Goal: Transaction & Acquisition: Purchase product/service

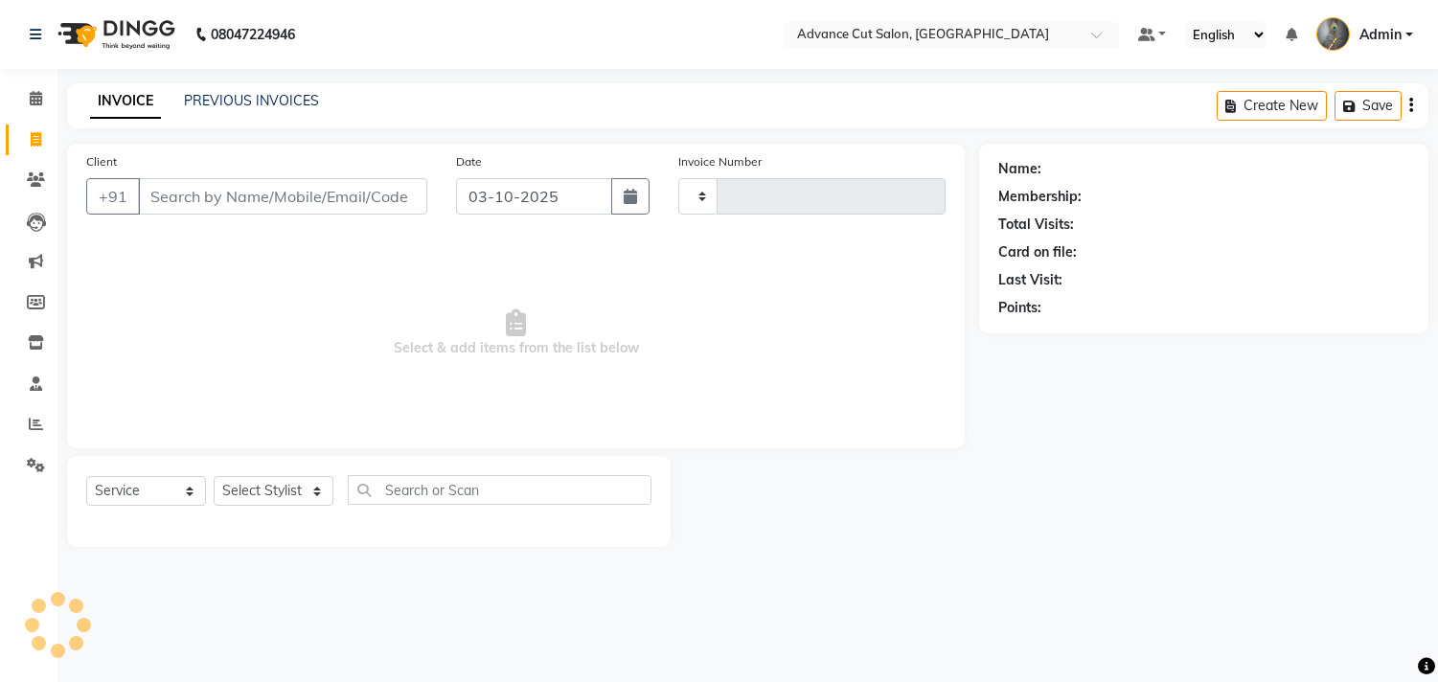
select select "service"
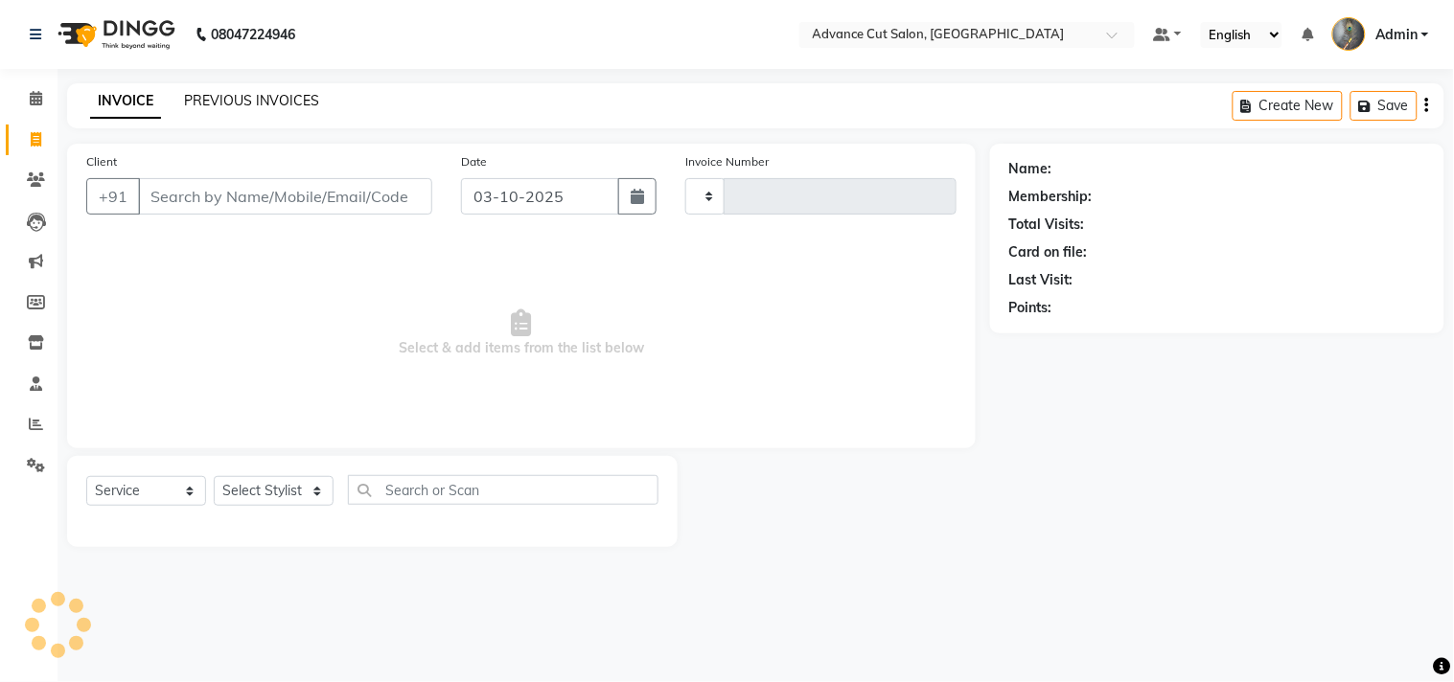
click at [218, 99] on link "PREVIOUS INVOICES" at bounding box center [251, 100] width 135 height 17
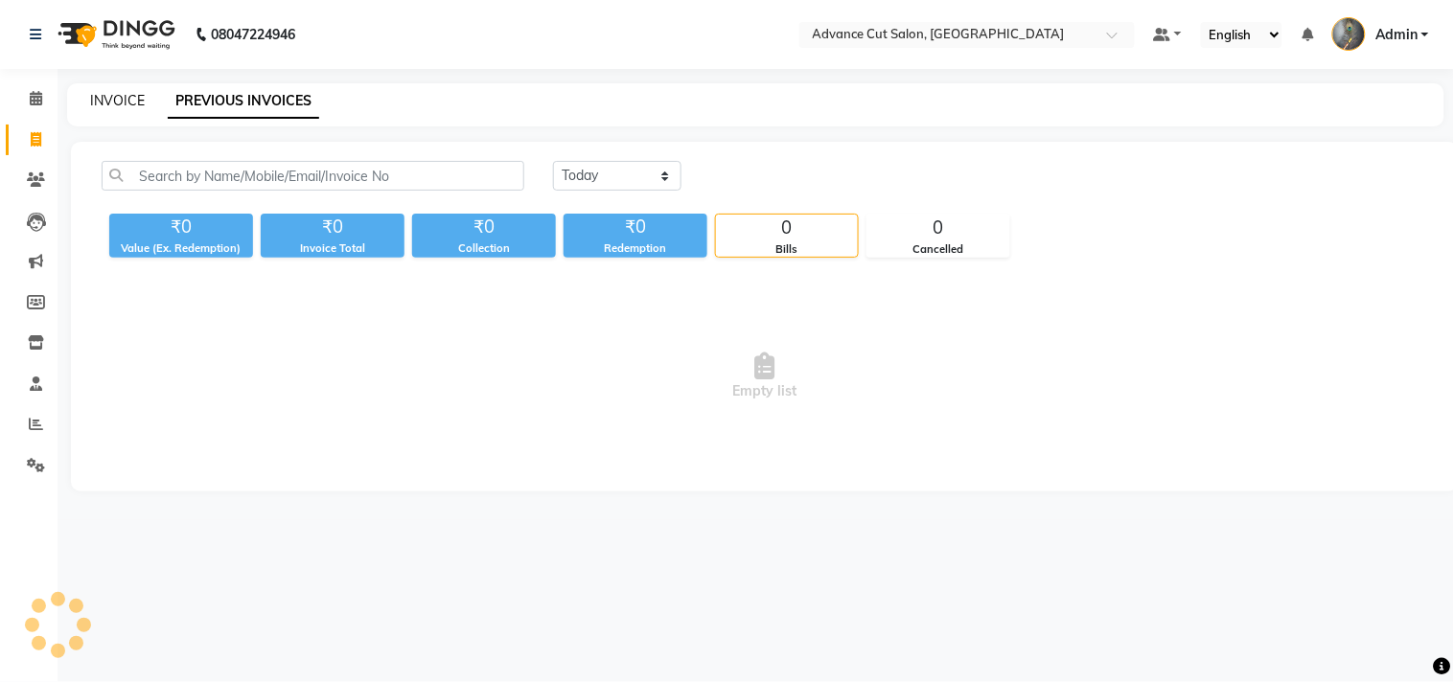
click at [130, 99] on link "INVOICE" at bounding box center [117, 100] width 55 height 17
select select "service"
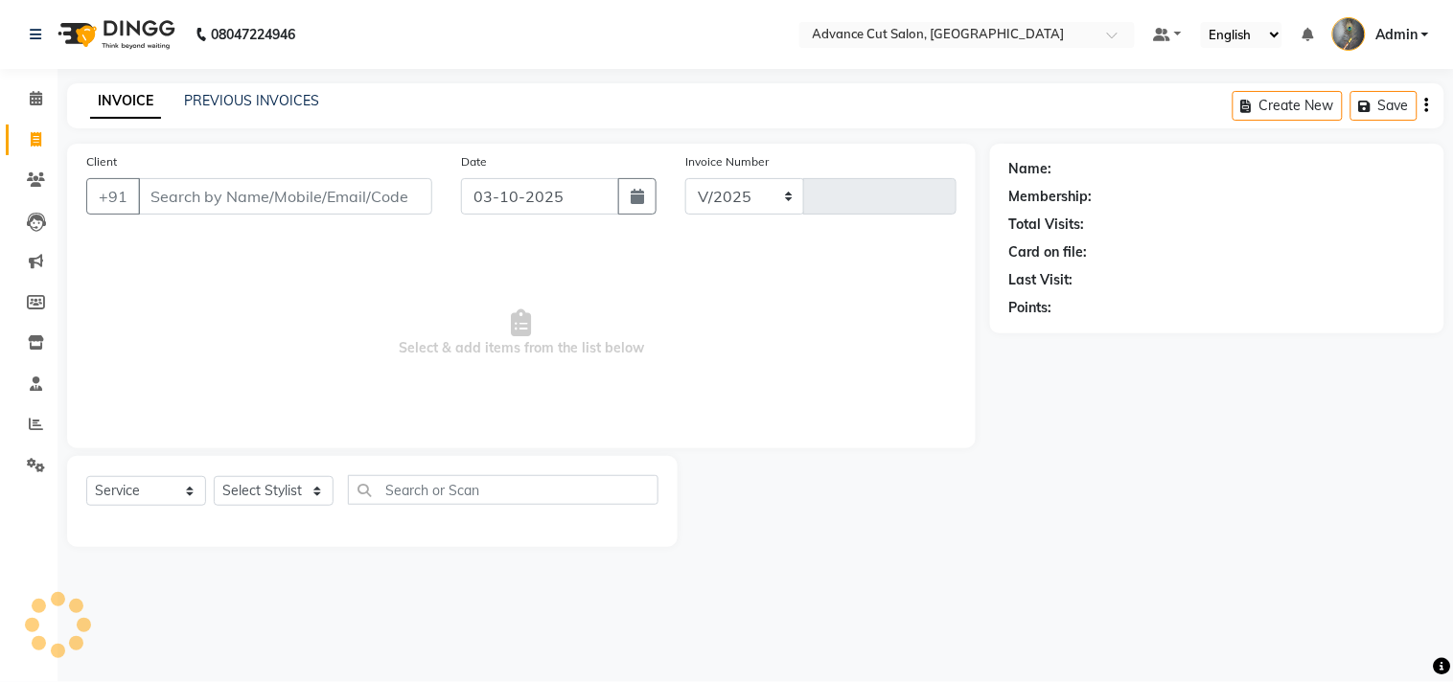
select select "4939"
type input "4781"
click at [236, 102] on link "PREVIOUS INVOICES" at bounding box center [251, 100] width 135 height 17
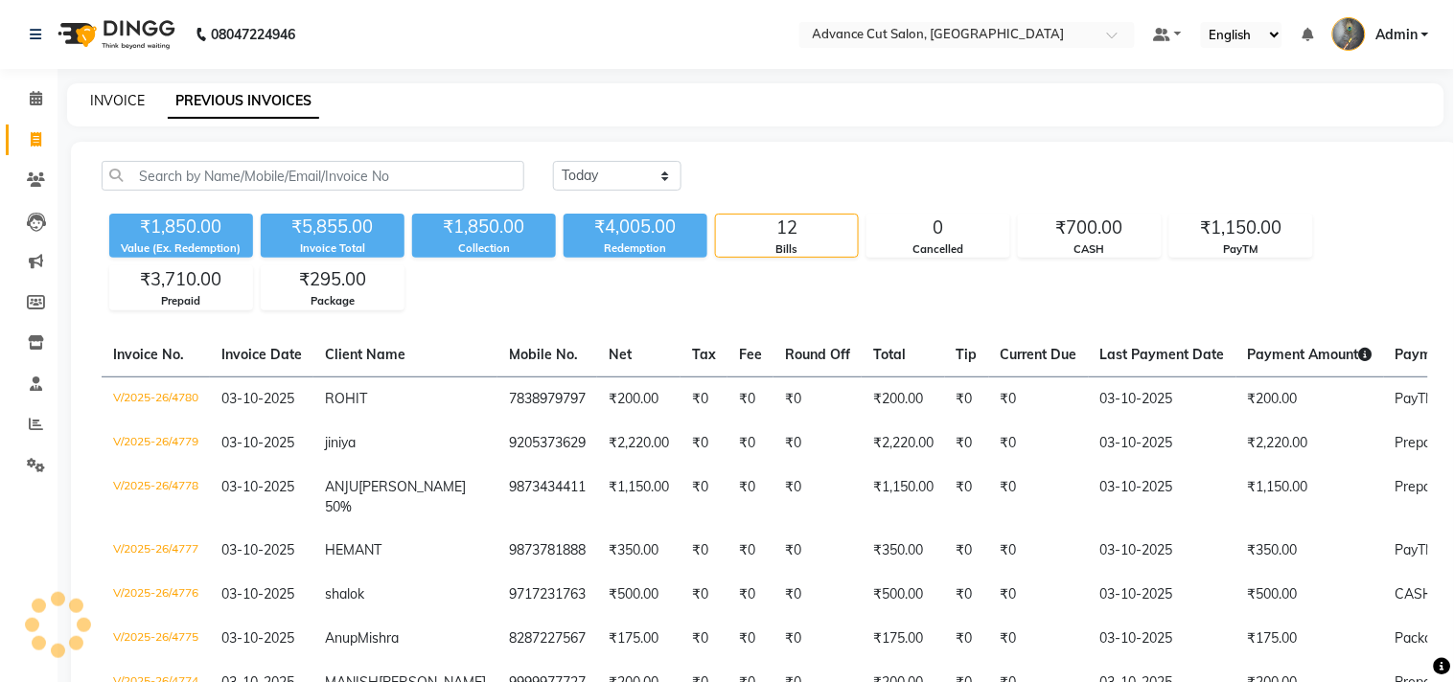
click at [116, 96] on link "INVOICE" at bounding box center [117, 100] width 55 height 17
select select "service"
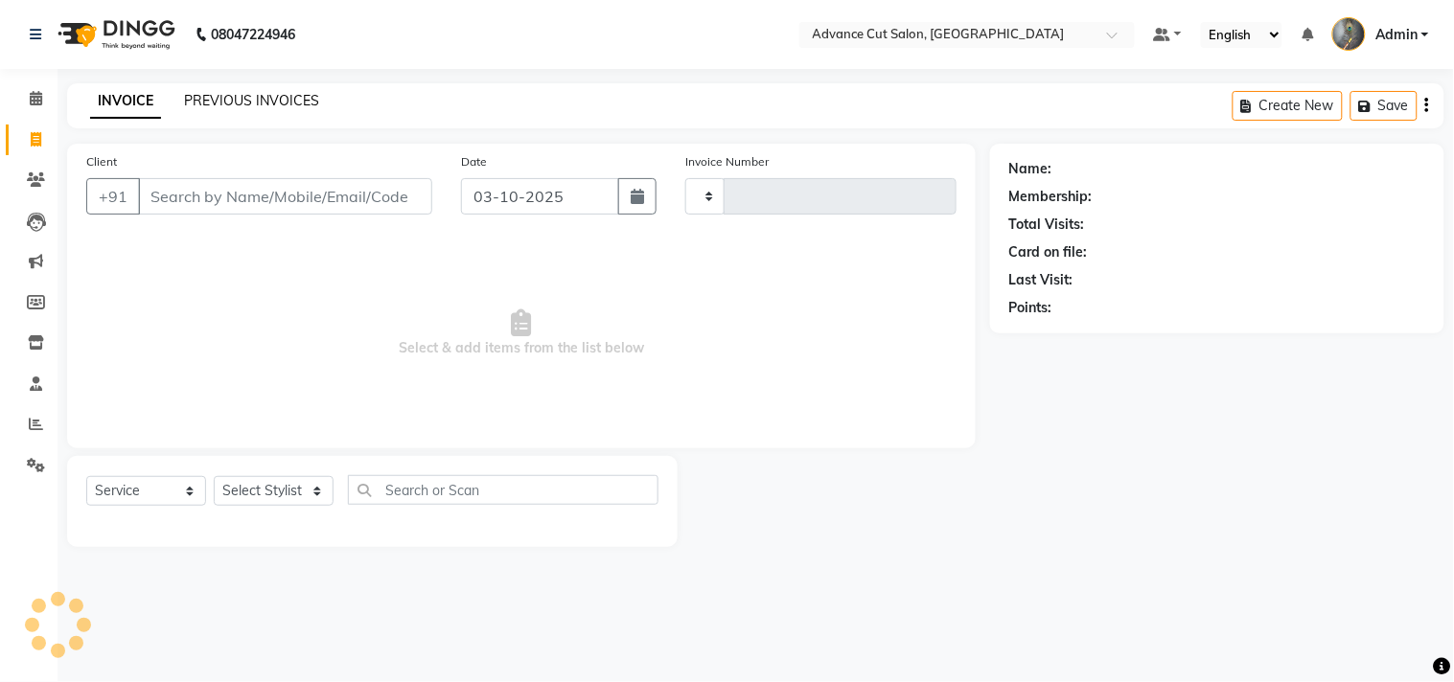
click at [222, 99] on link "PREVIOUS INVOICES" at bounding box center [251, 100] width 135 height 17
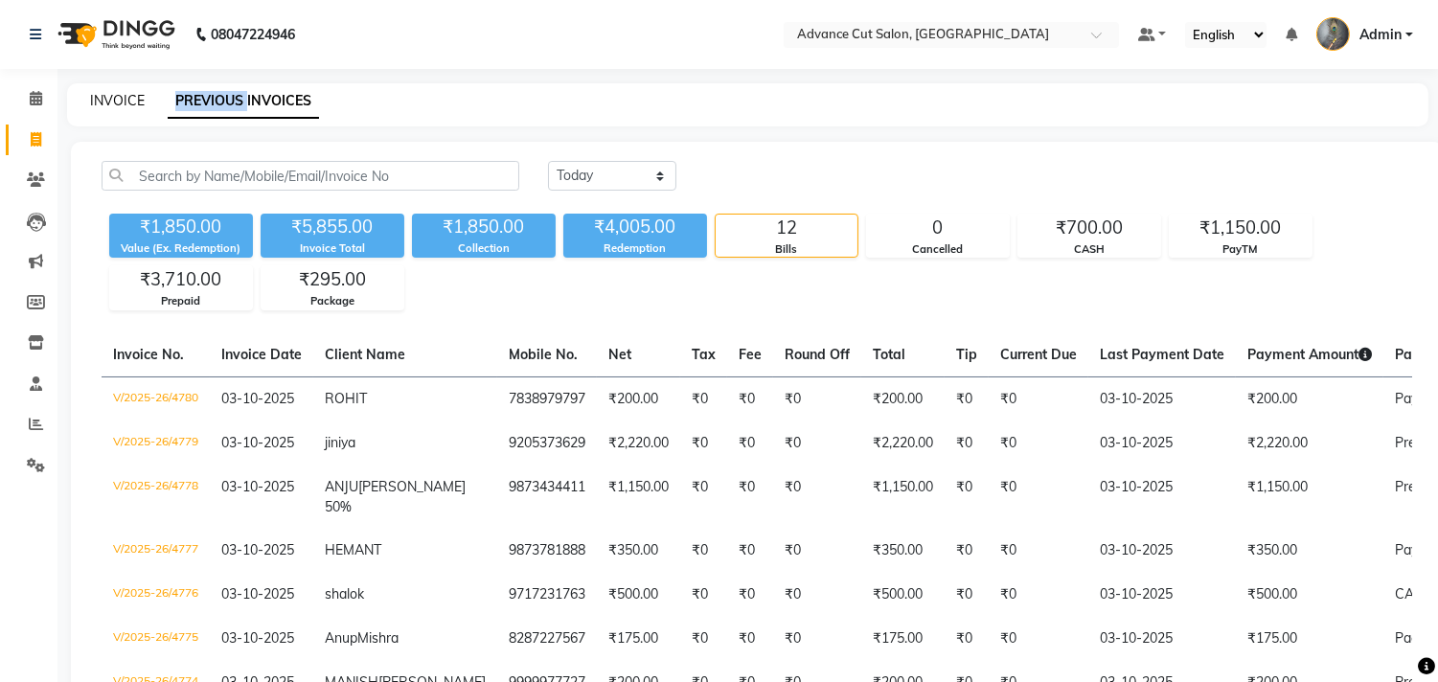
drag, startPoint x: 222, startPoint y: 99, endPoint x: 101, endPoint y: 97, distance: 121.7
click at [101, 97] on link "INVOICE" at bounding box center [117, 100] width 55 height 17
select select "service"
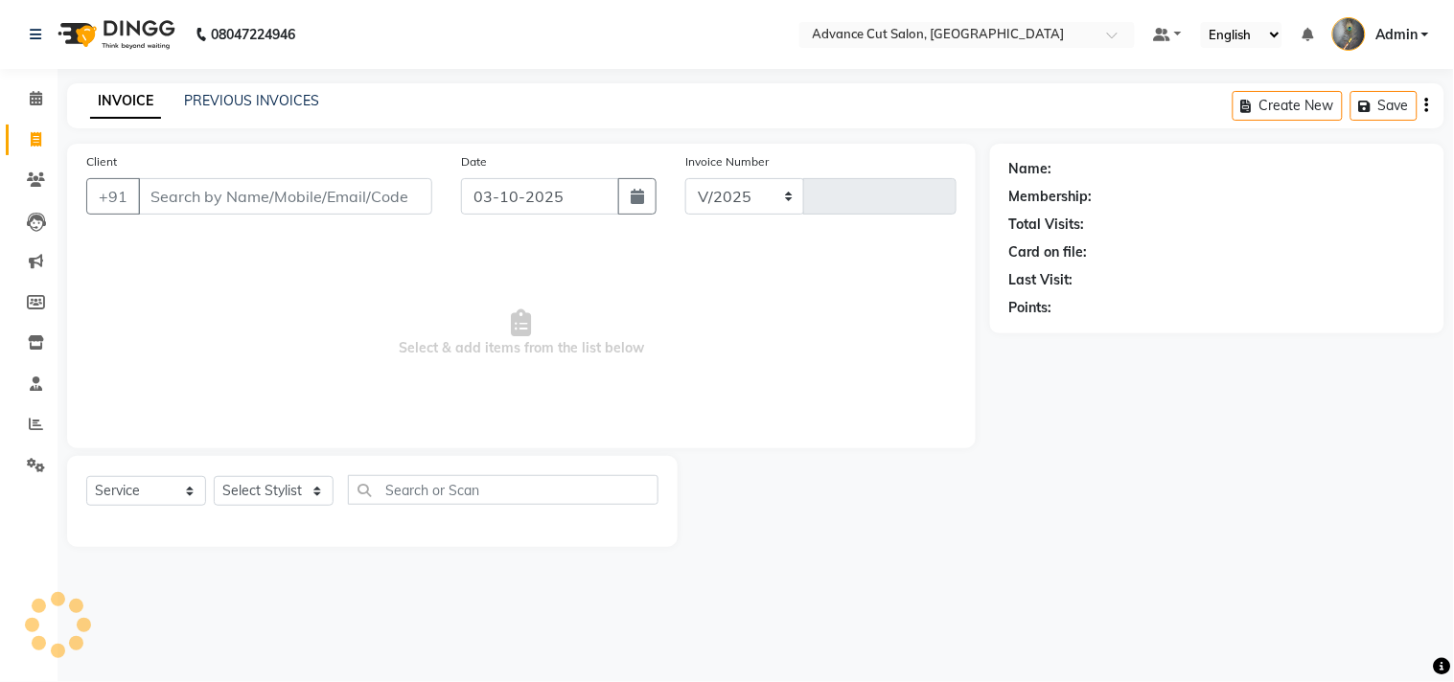
select select "4939"
type input "4781"
click at [188, 193] on input "Client" at bounding box center [285, 196] width 294 height 36
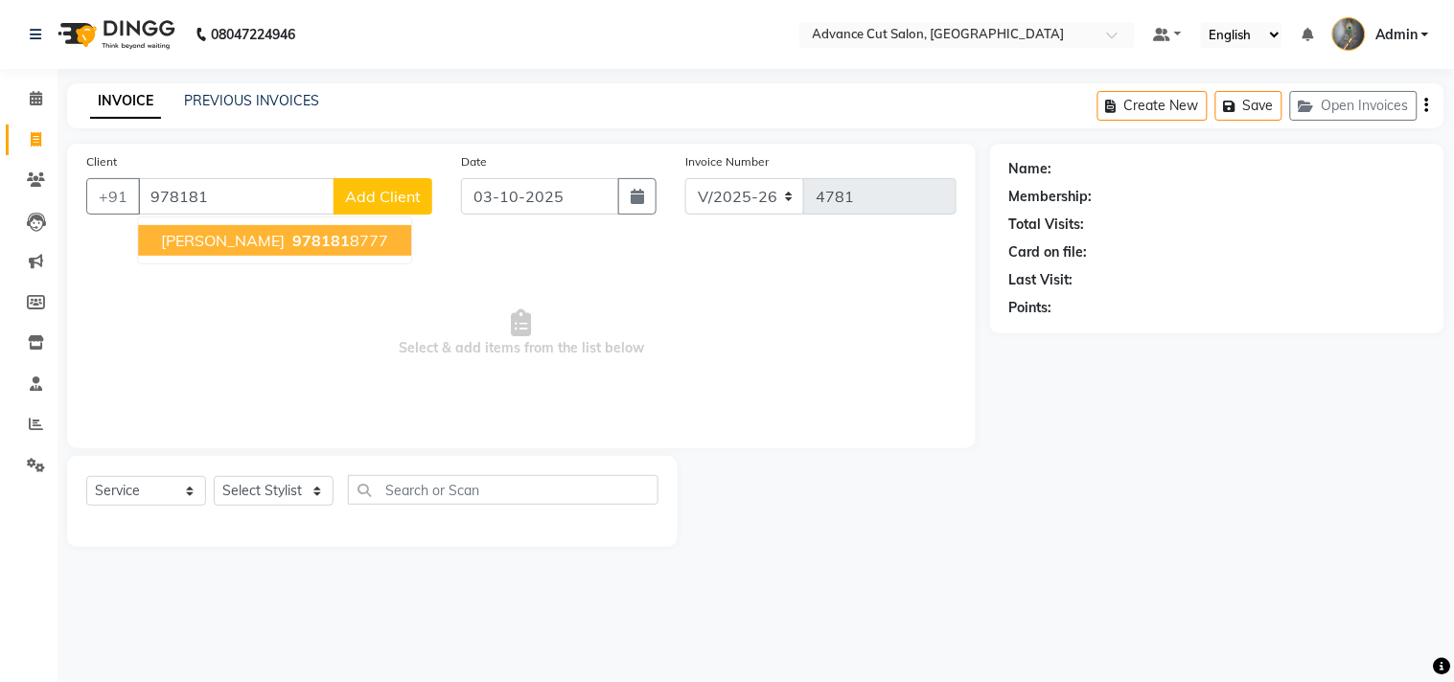
click at [203, 242] on span "[PERSON_NAME]" at bounding box center [223, 240] width 124 height 19
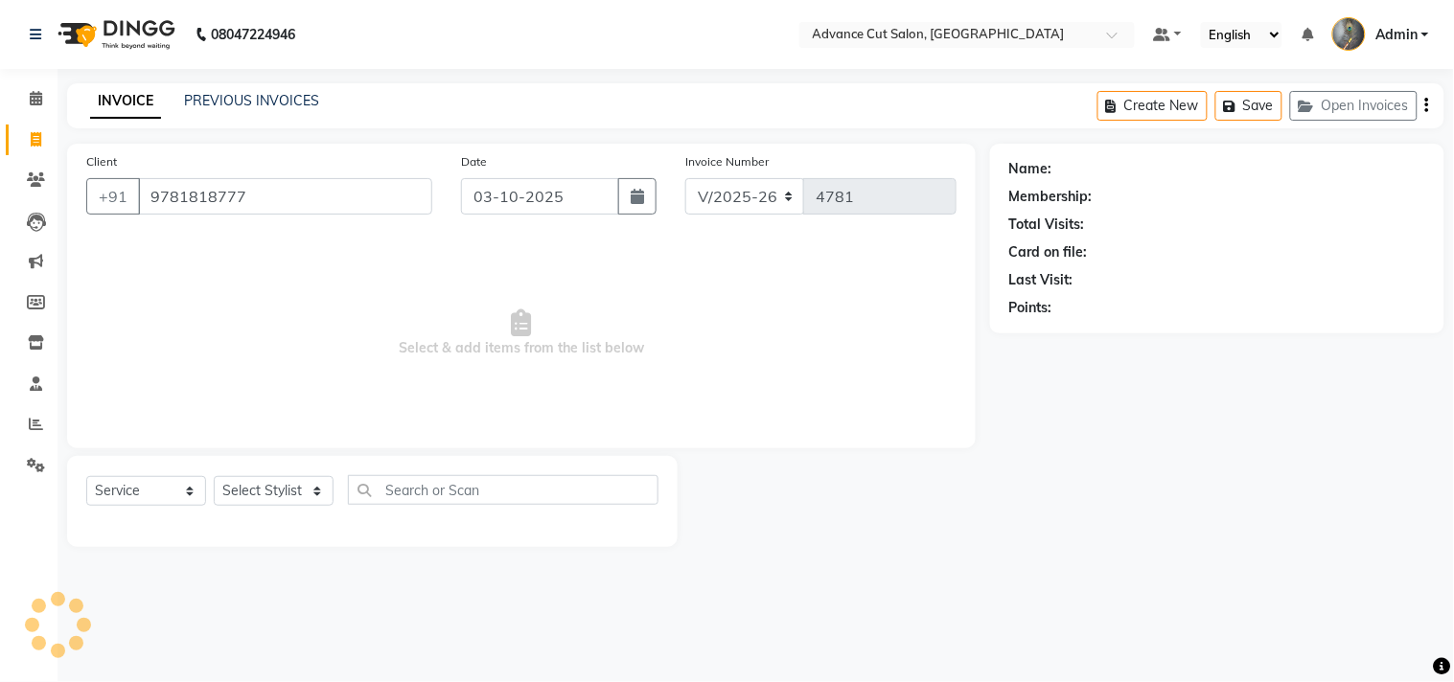
type input "9781818777"
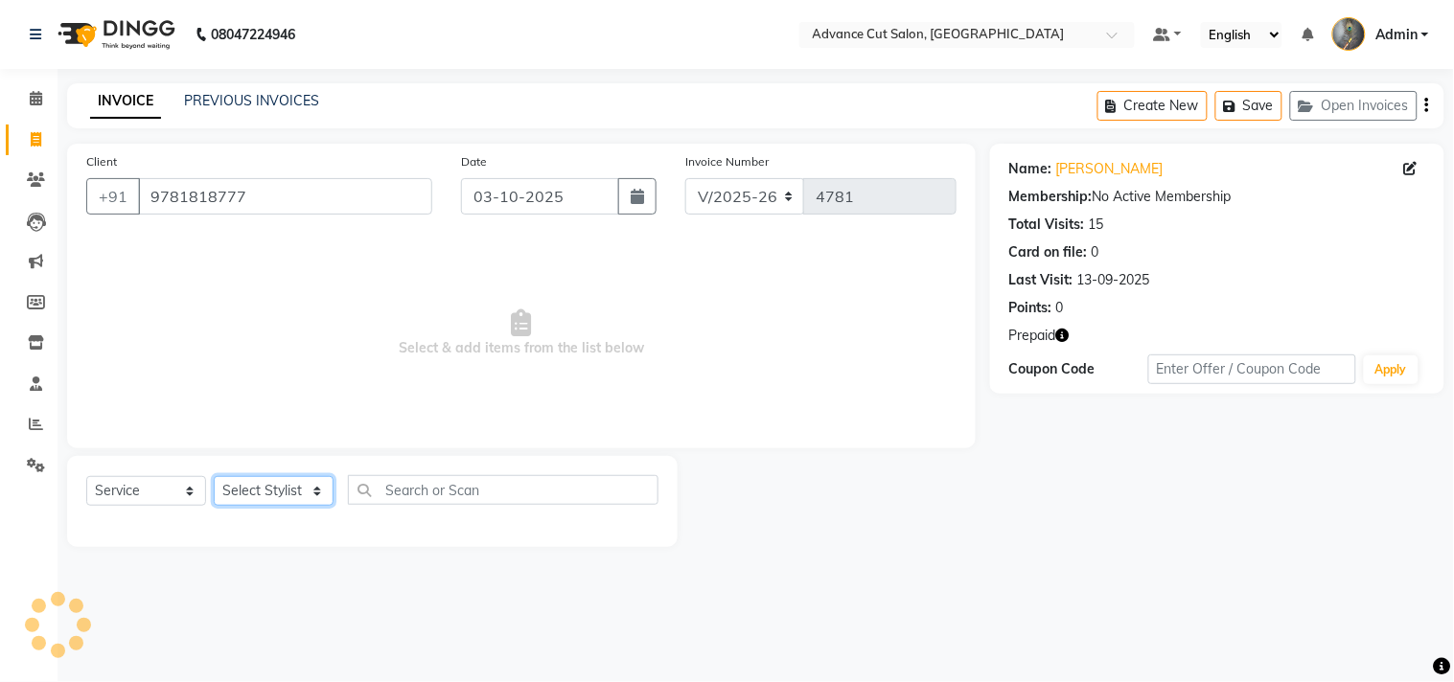
click at [263, 494] on select "Select Stylist Admin chahit COUNTOR [PERSON_NAME] mamta [PERSON_NAME] navi [PER…" at bounding box center [274, 491] width 120 height 30
select select "30651"
click at [214, 477] on select "Select Stylist Admin chahit COUNTOR [PERSON_NAME] mamta [PERSON_NAME] navi [PER…" at bounding box center [274, 491] width 120 height 30
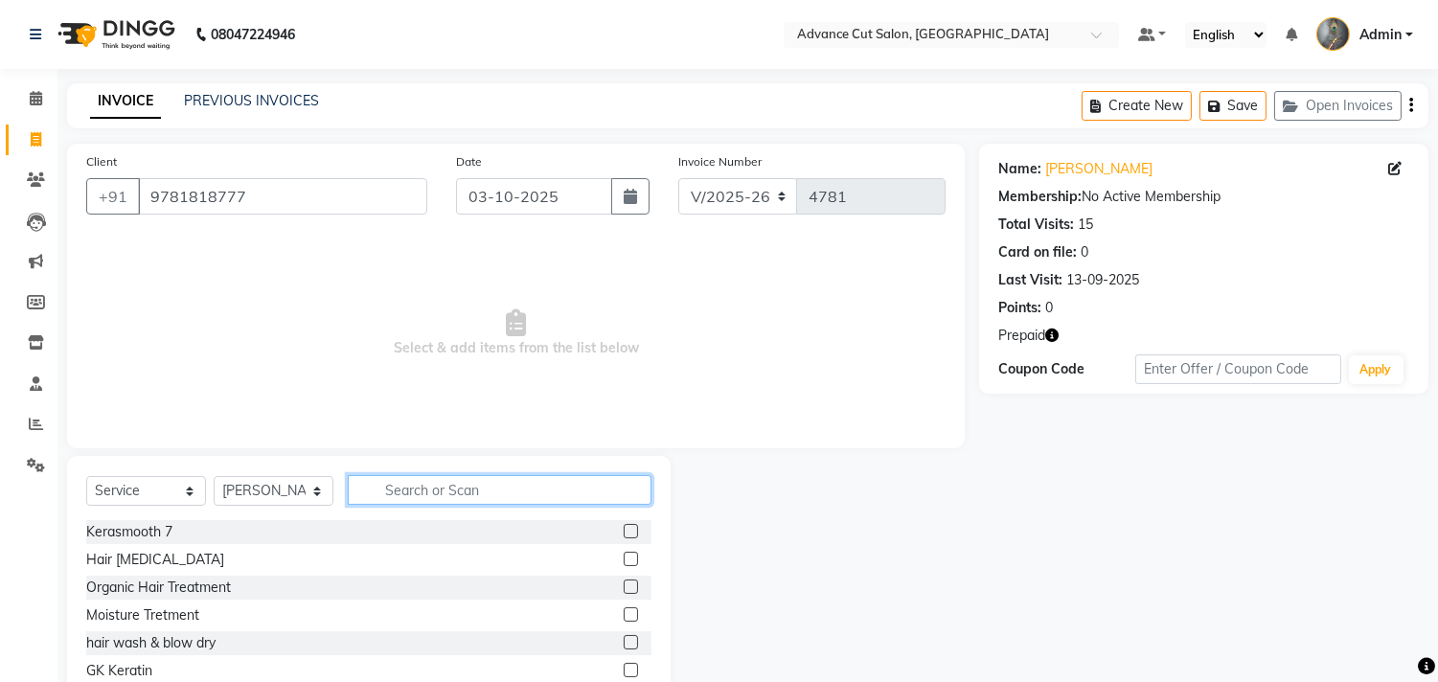
click at [370, 483] on input "text" at bounding box center [500, 490] width 304 height 30
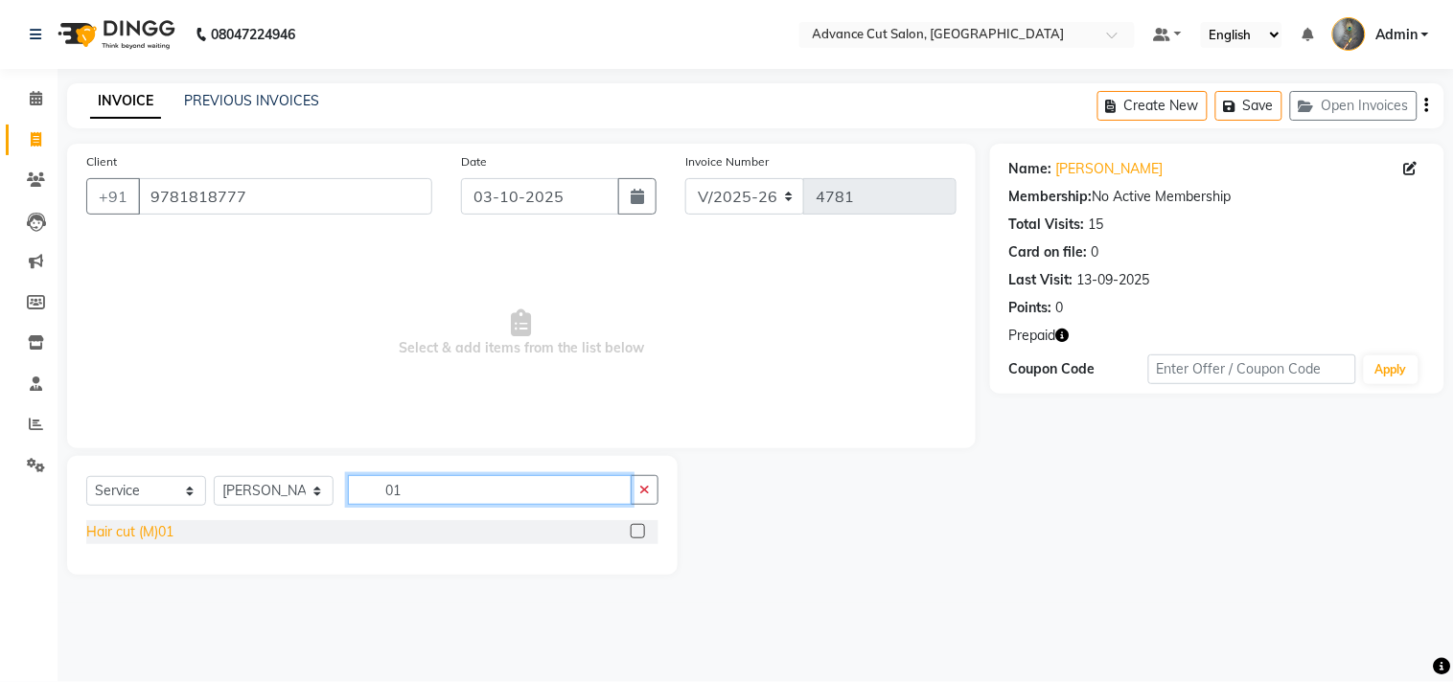
type input "01"
click at [134, 537] on div "Hair cut (M)01" at bounding box center [129, 532] width 87 height 20
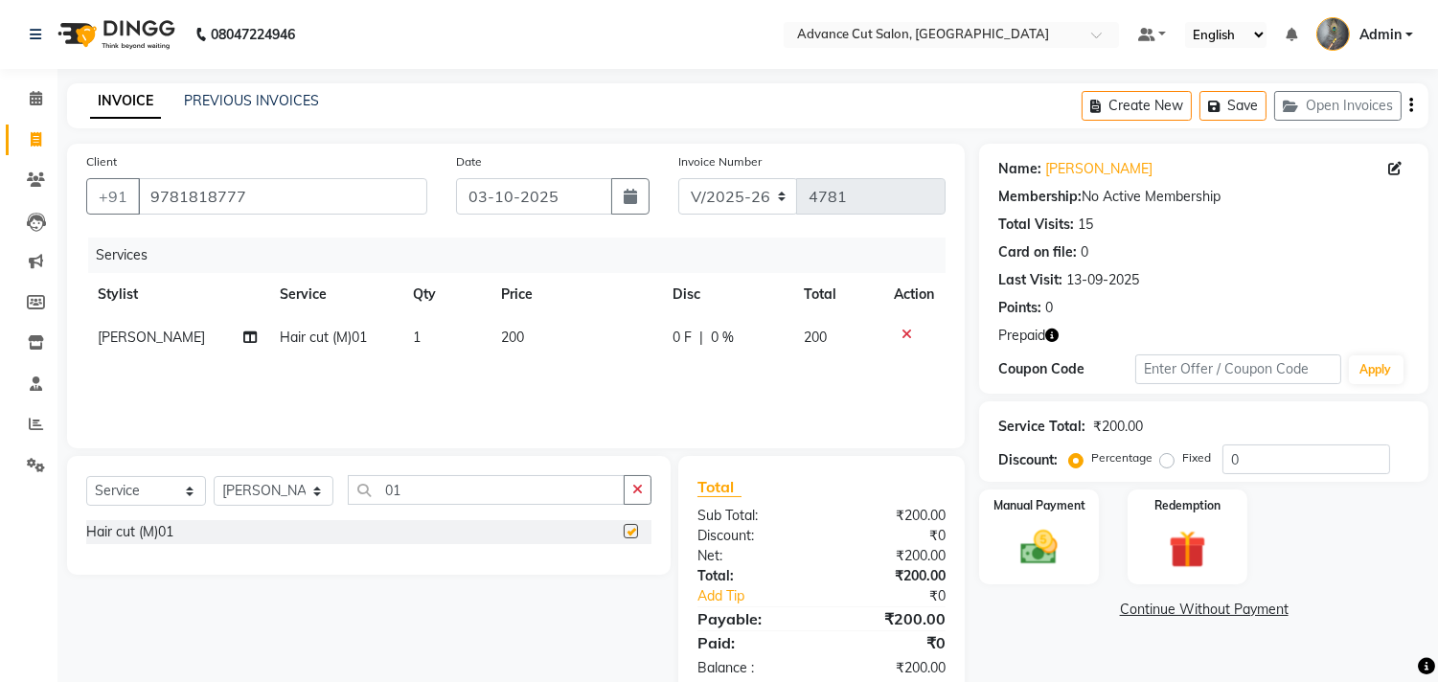
checkbox input "false"
click at [427, 494] on input "01" at bounding box center [486, 490] width 277 height 30
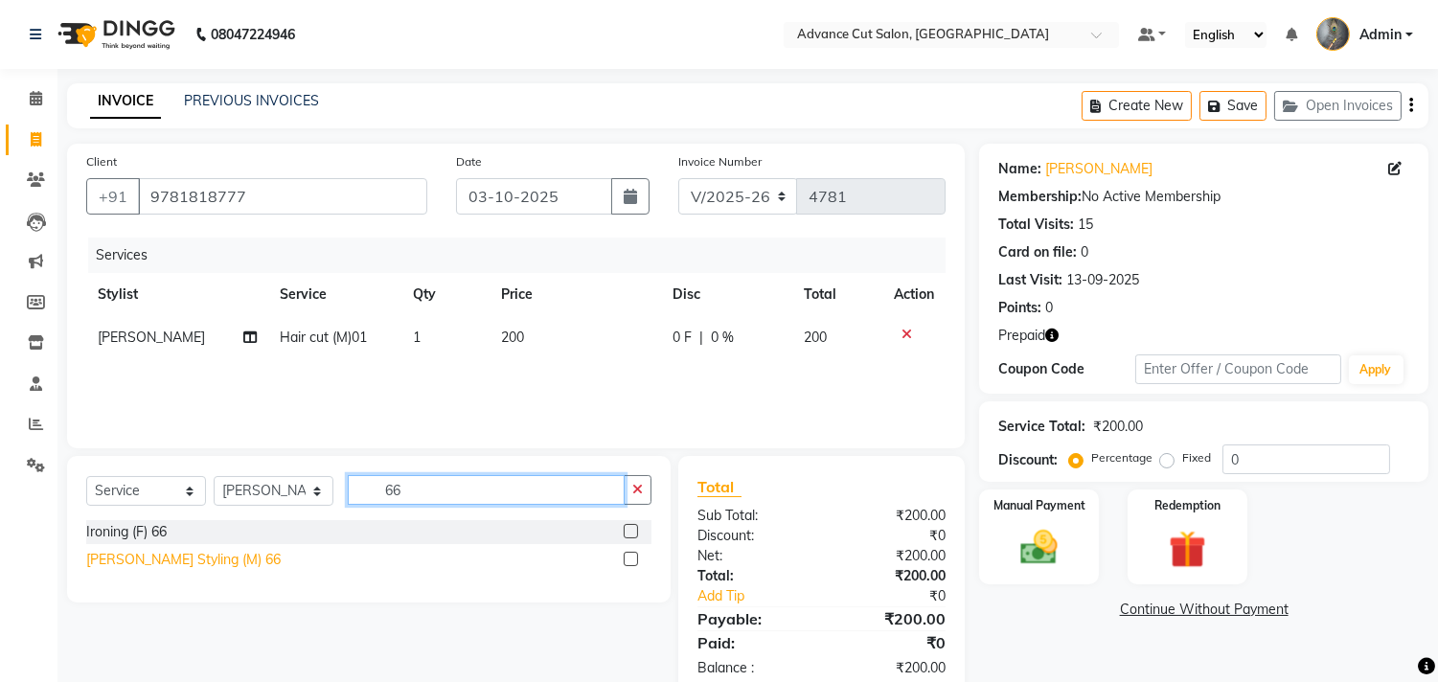
type input "66"
click at [148, 563] on div "[PERSON_NAME] Styling (M) 66" at bounding box center [183, 560] width 195 height 20
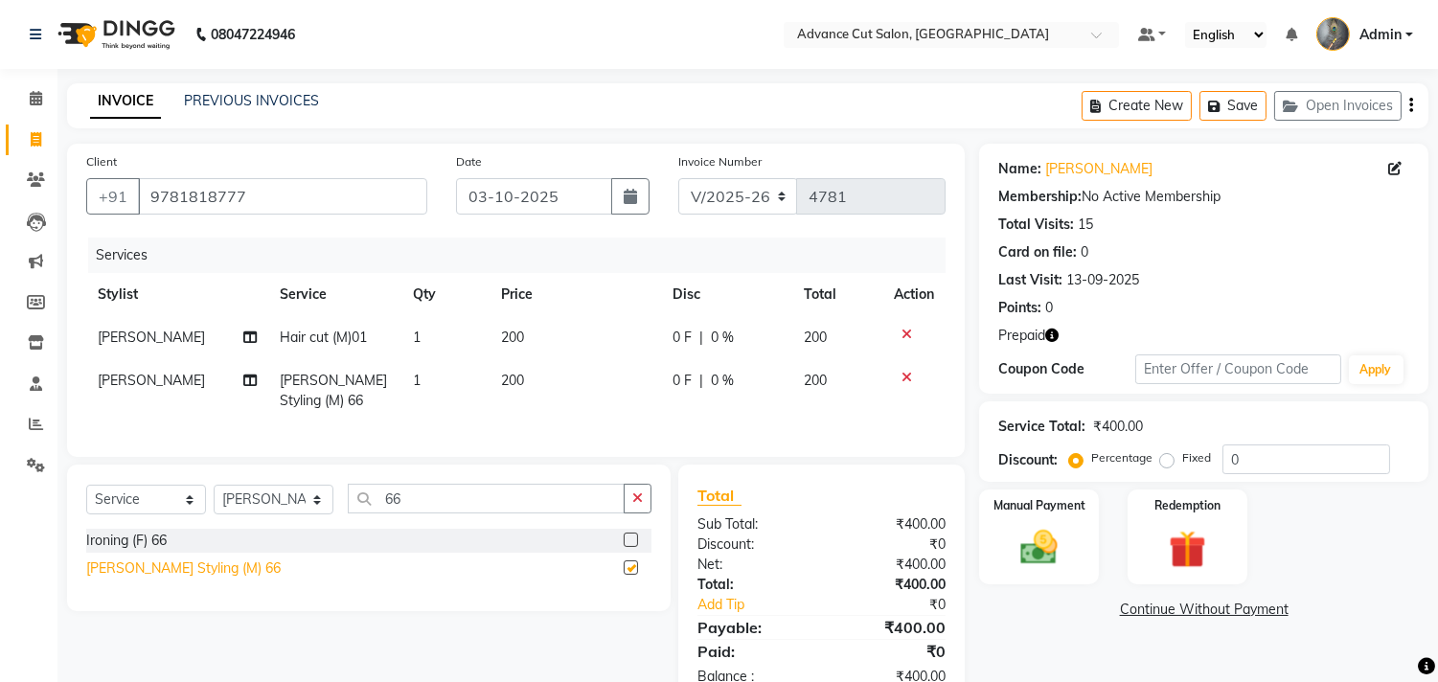
checkbox input "false"
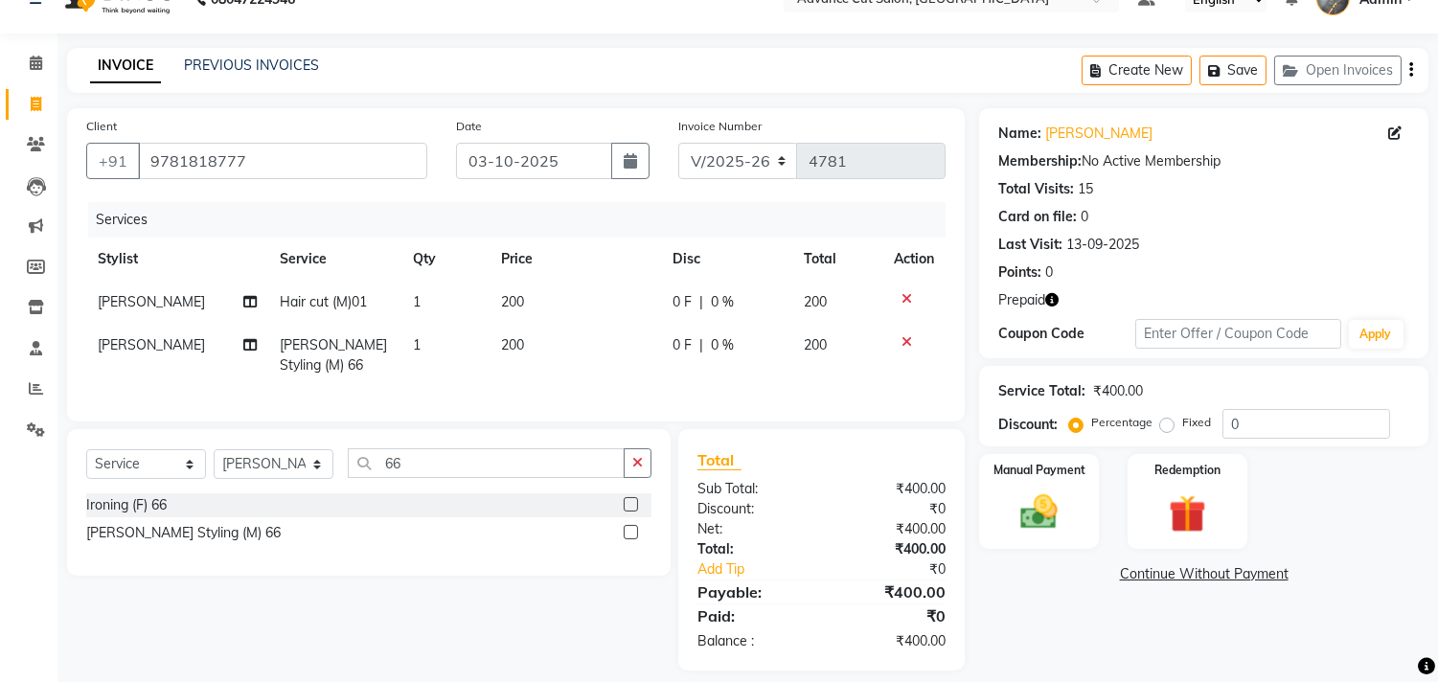
scroll to position [69, 0]
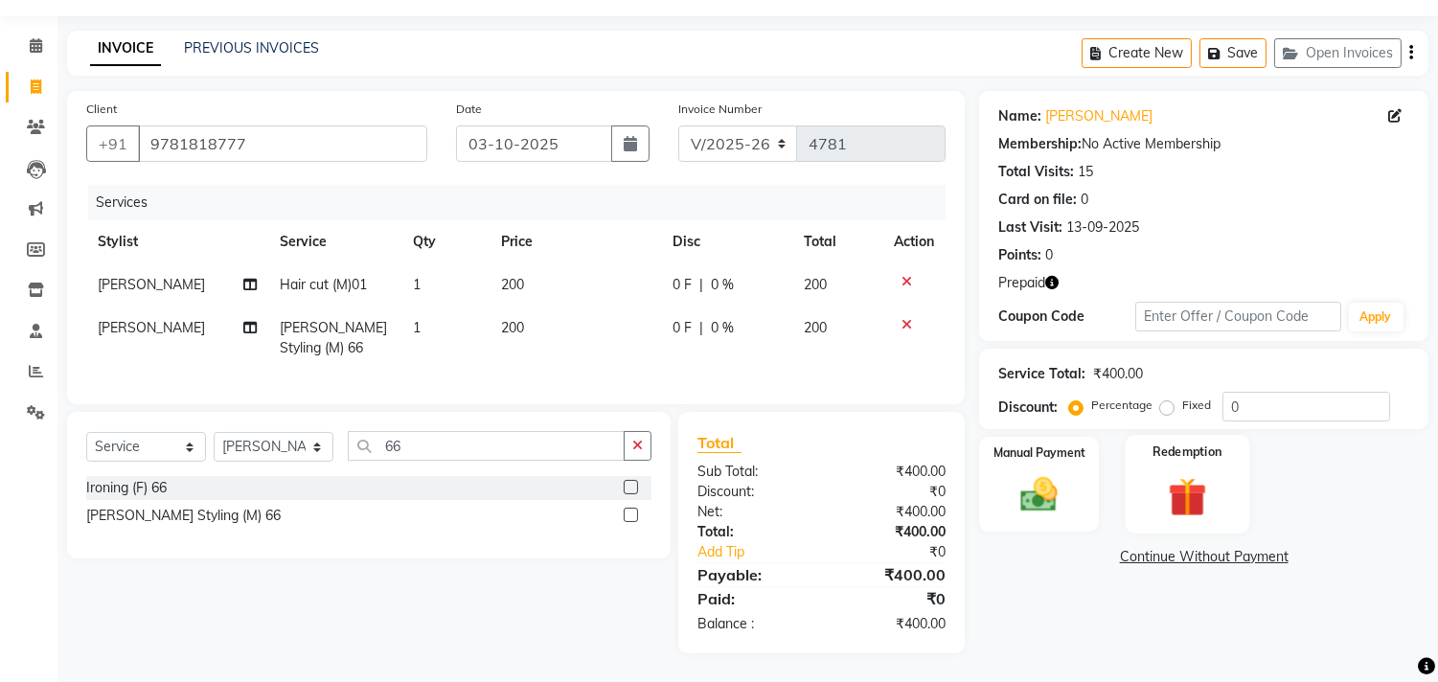
click at [1181, 473] on img at bounding box center [1187, 497] width 63 height 48
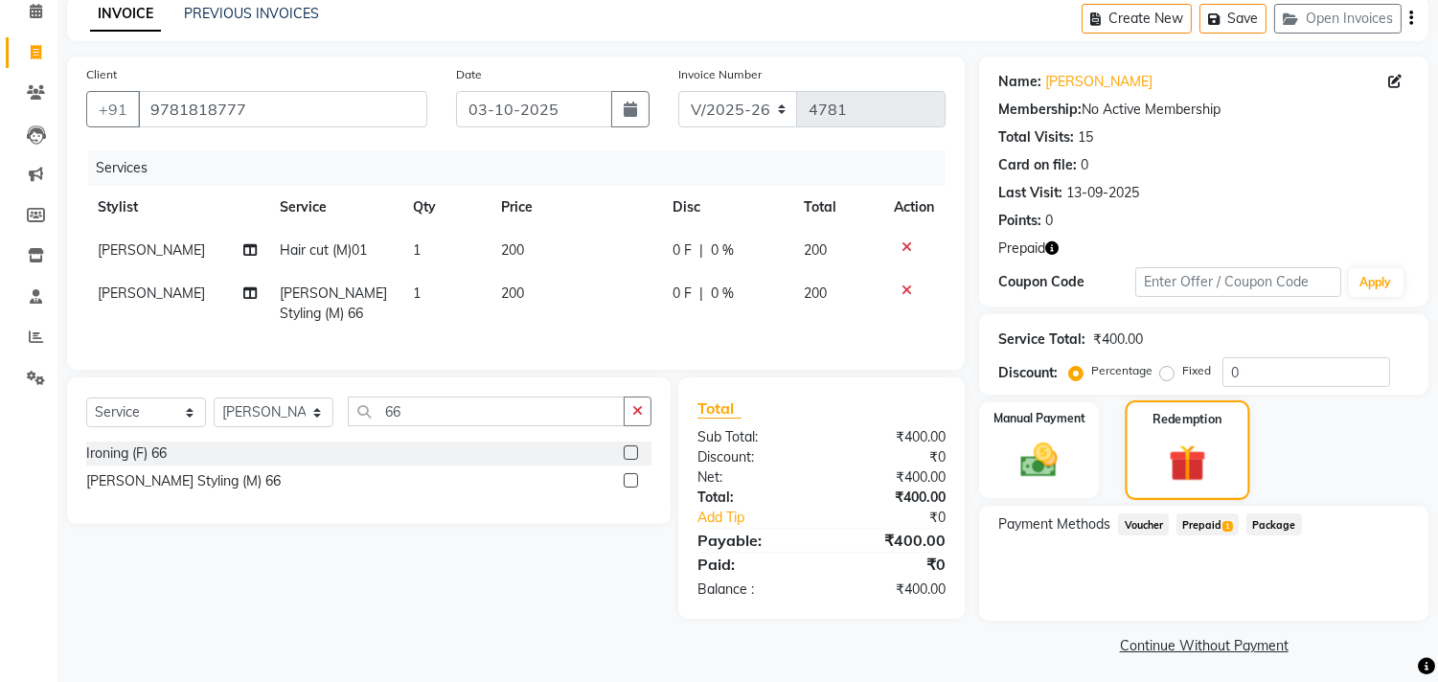
scroll to position [92, 0]
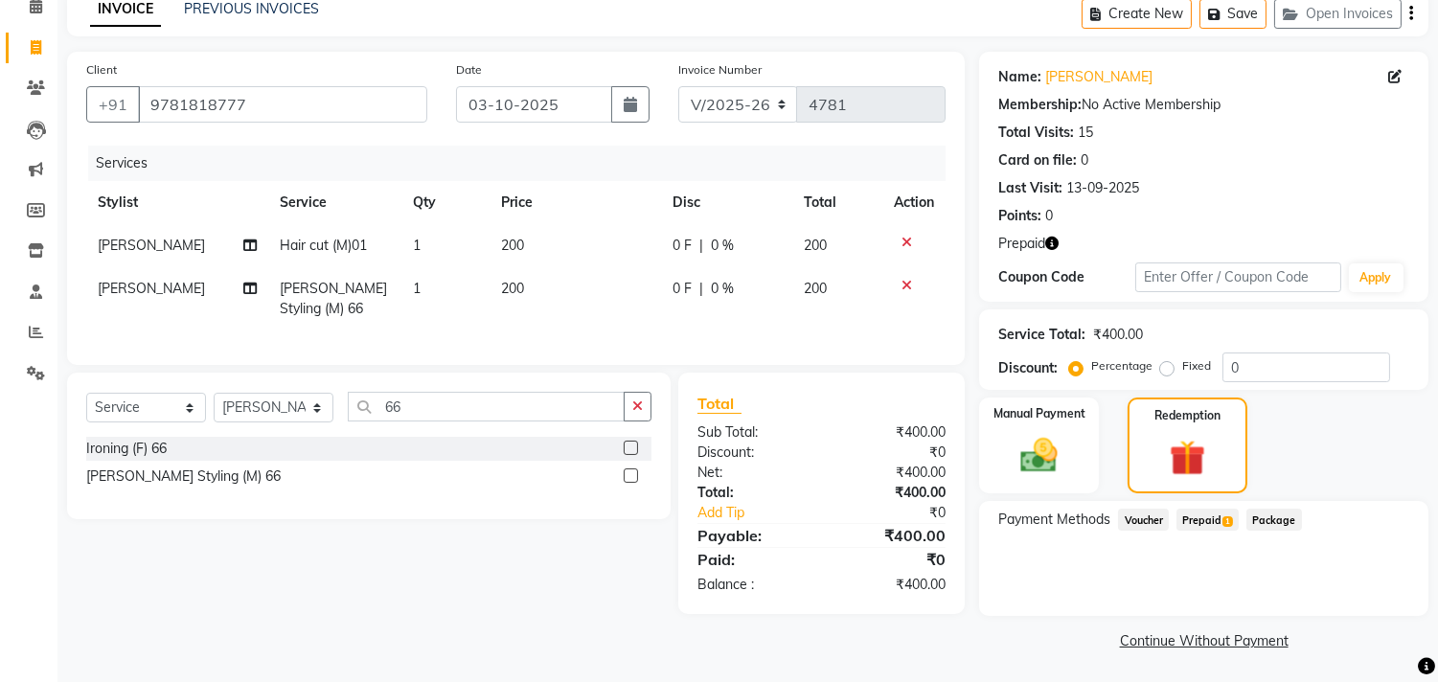
click at [1201, 514] on span "Prepaid 1" at bounding box center [1208, 520] width 62 height 22
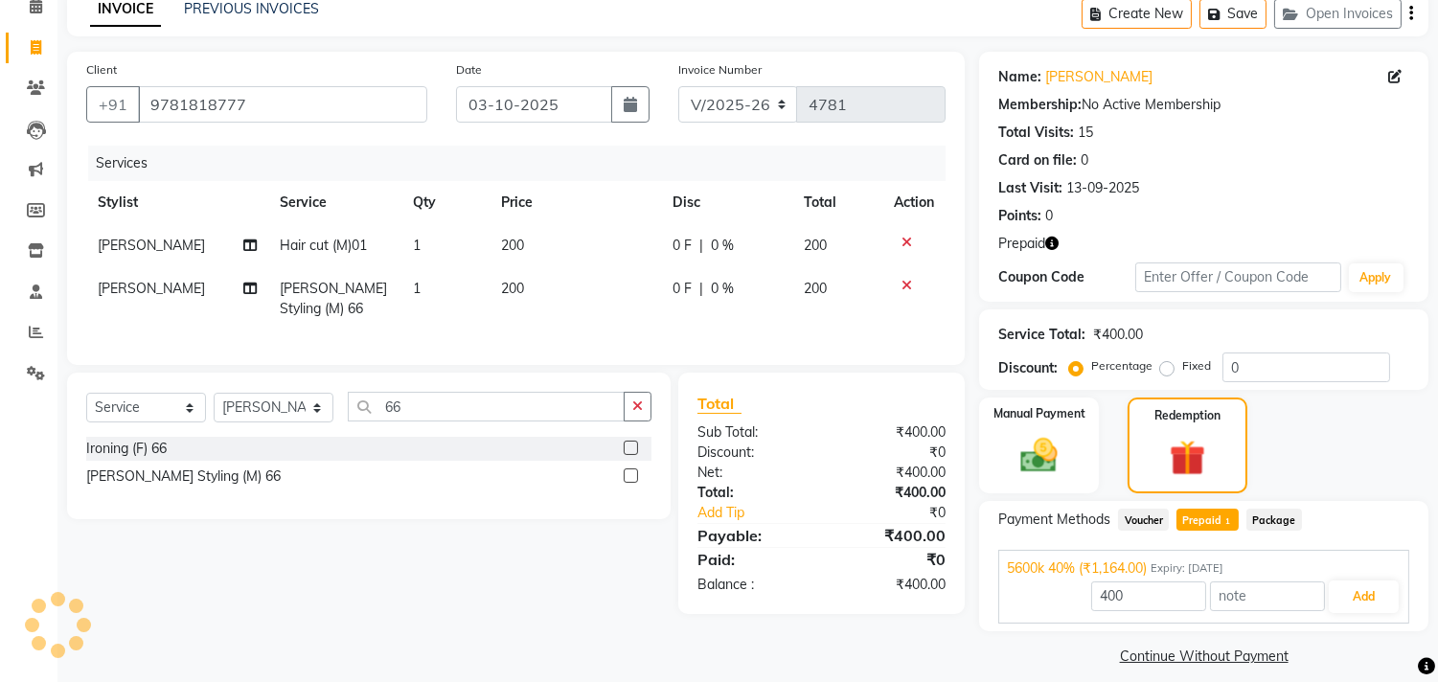
scroll to position [108, 0]
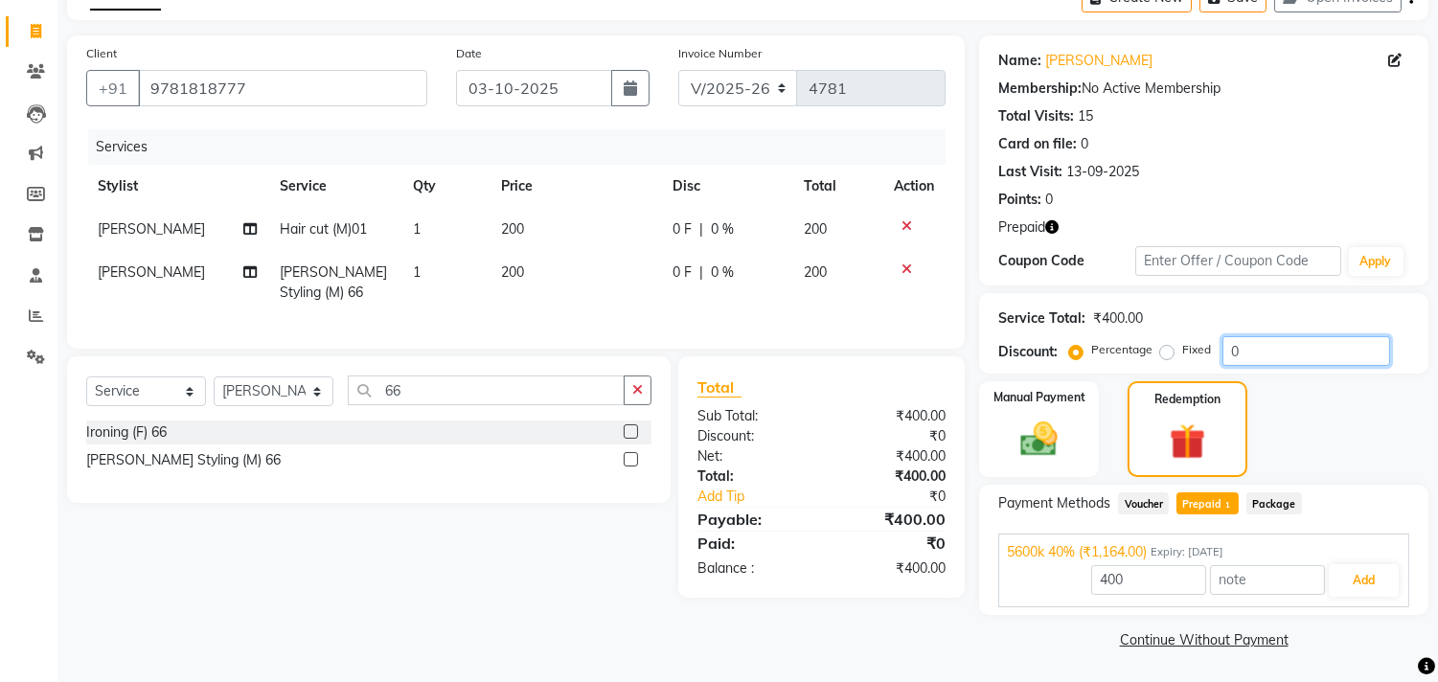
click at [1228, 345] on input "0" at bounding box center [1307, 351] width 168 height 30
type input "40"
type input "1164"
type input "40"
click at [1207, 485] on div "Payment Methods Voucher Prepaid 1 Package 5600k 40% (₹1,164.00) Expiry: 18-11-2…" at bounding box center [1203, 550] width 449 height 130
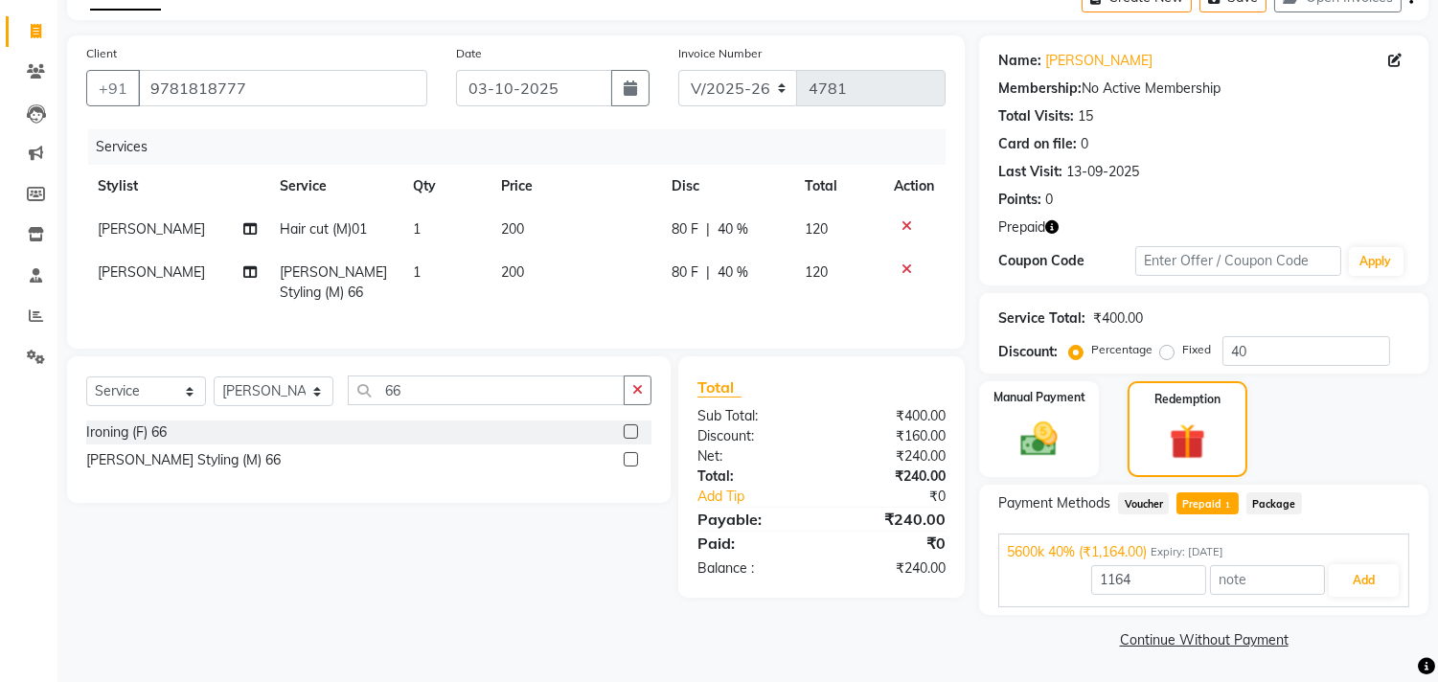
click at [1206, 496] on span "Prepaid 1" at bounding box center [1208, 504] width 62 height 22
type input "240"
click at [1374, 577] on button "Add" at bounding box center [1364, 580] width 70 height 33
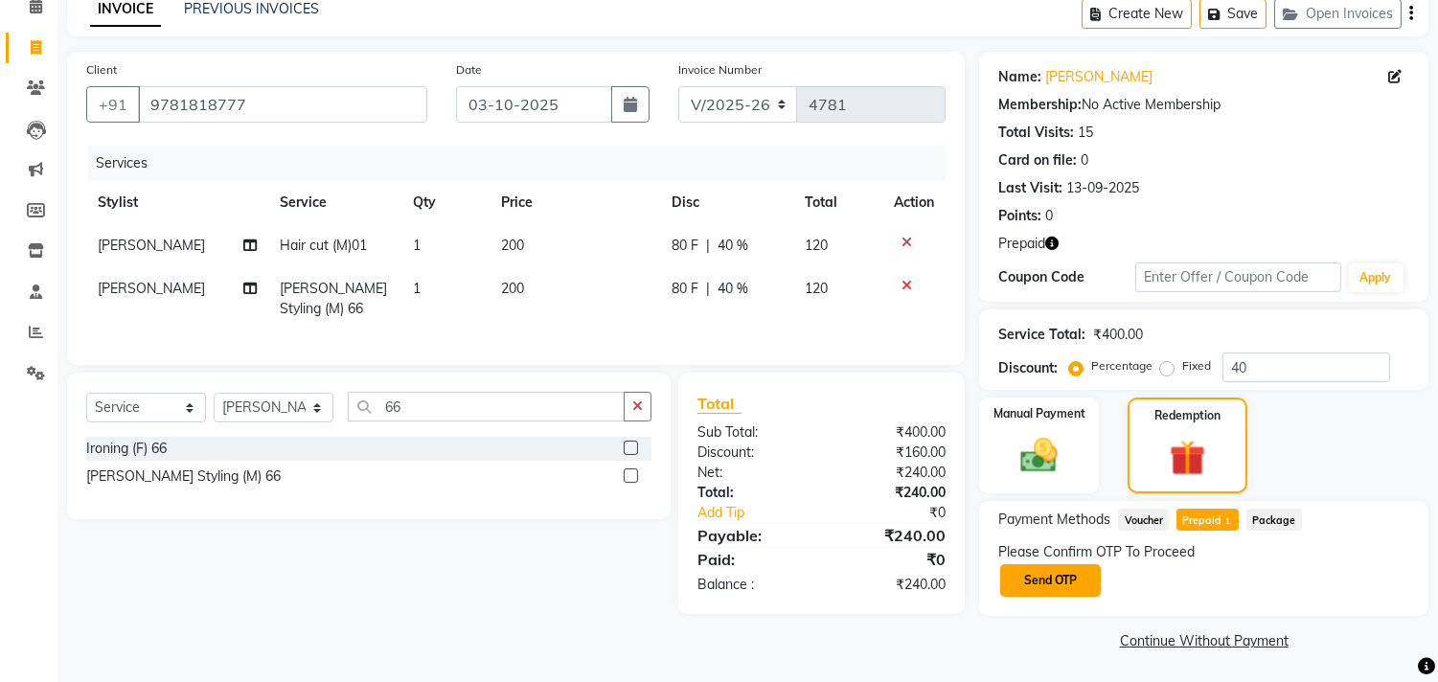
click at [1039, 577] on button "Send OTP" at bounding box center [1050, 580] width 101 height 33
click at [1039, 577] on div "Please Confirm OTP To Proceed Send OTP" at bounding box center [1204, 570] width 411 height 57
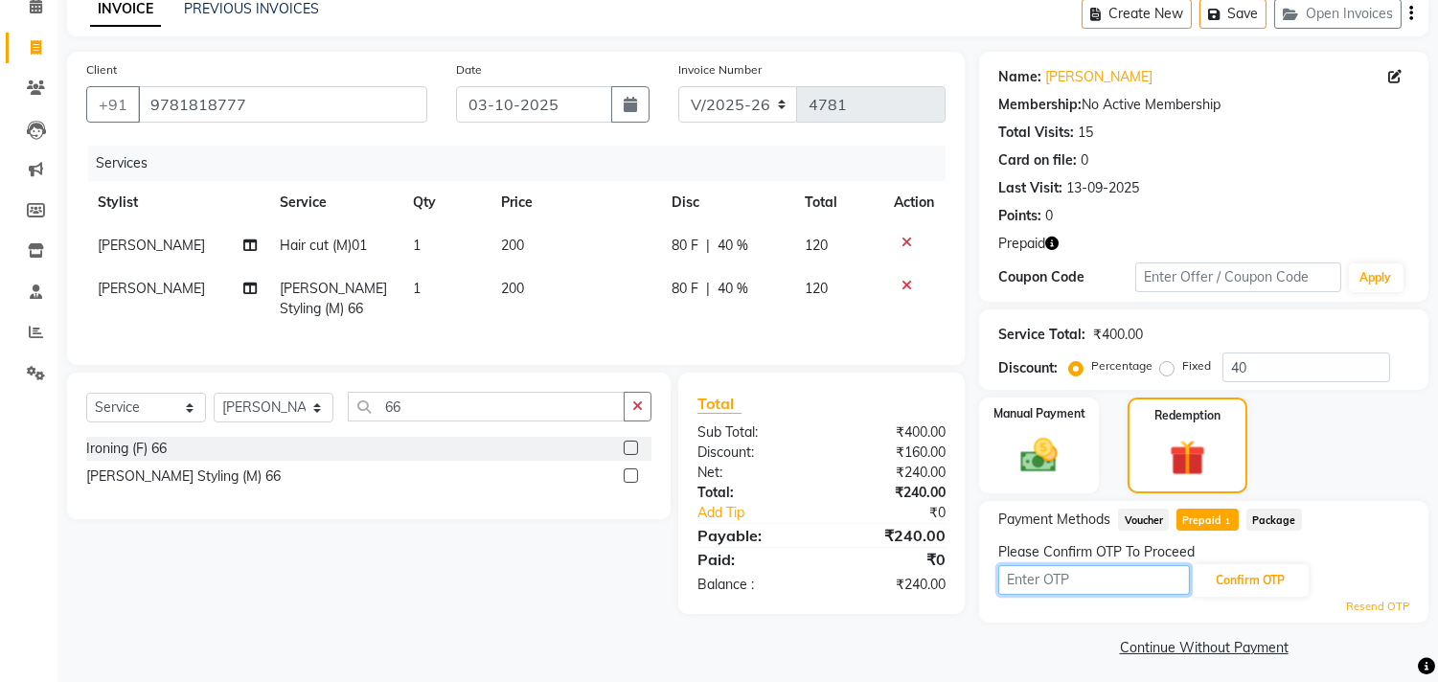
click at [1022, 579] on input "text" at bounding box center [1095, 580] width 192 height 30
type input "7695"
click at [1227, 586] on button "Confirm OTP" at bounding box center [1250, 580] width 117 height 33
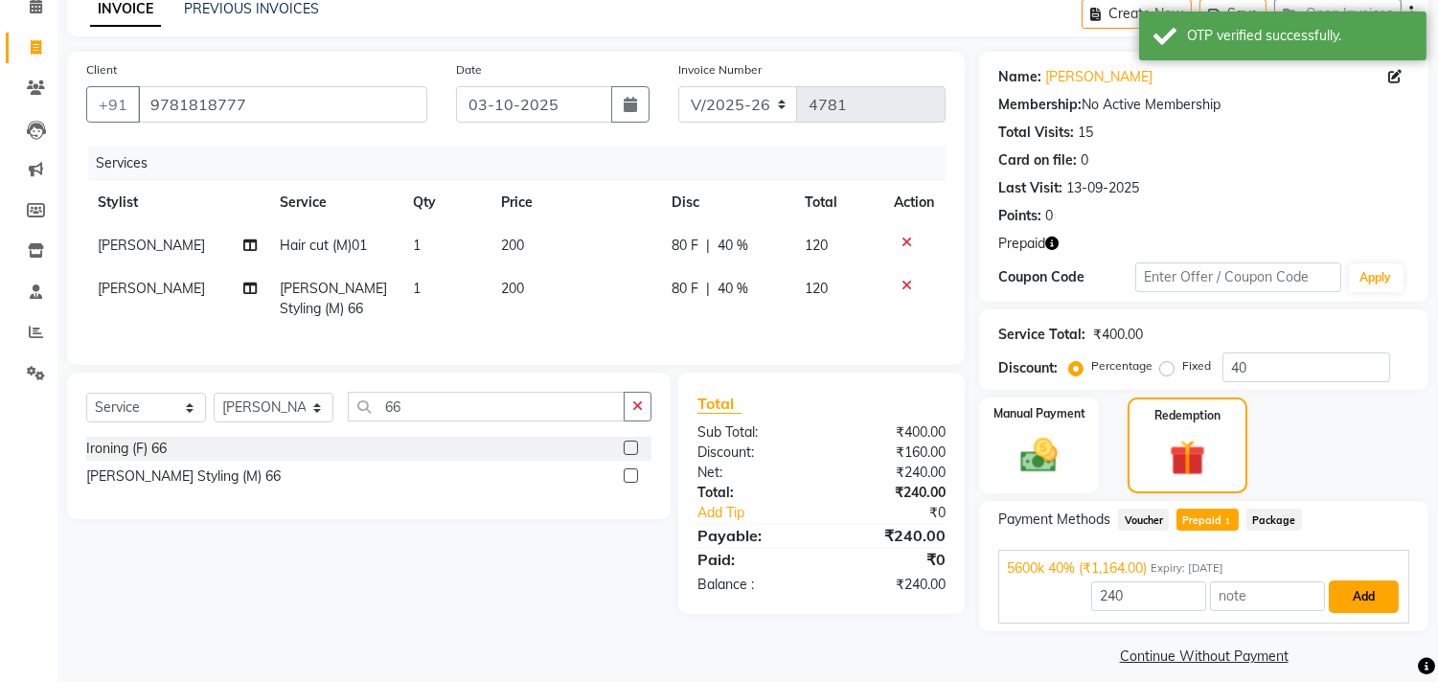
click at [1346, 605] on button "Add" at bounding box center [1364, 597] width 70 height 33
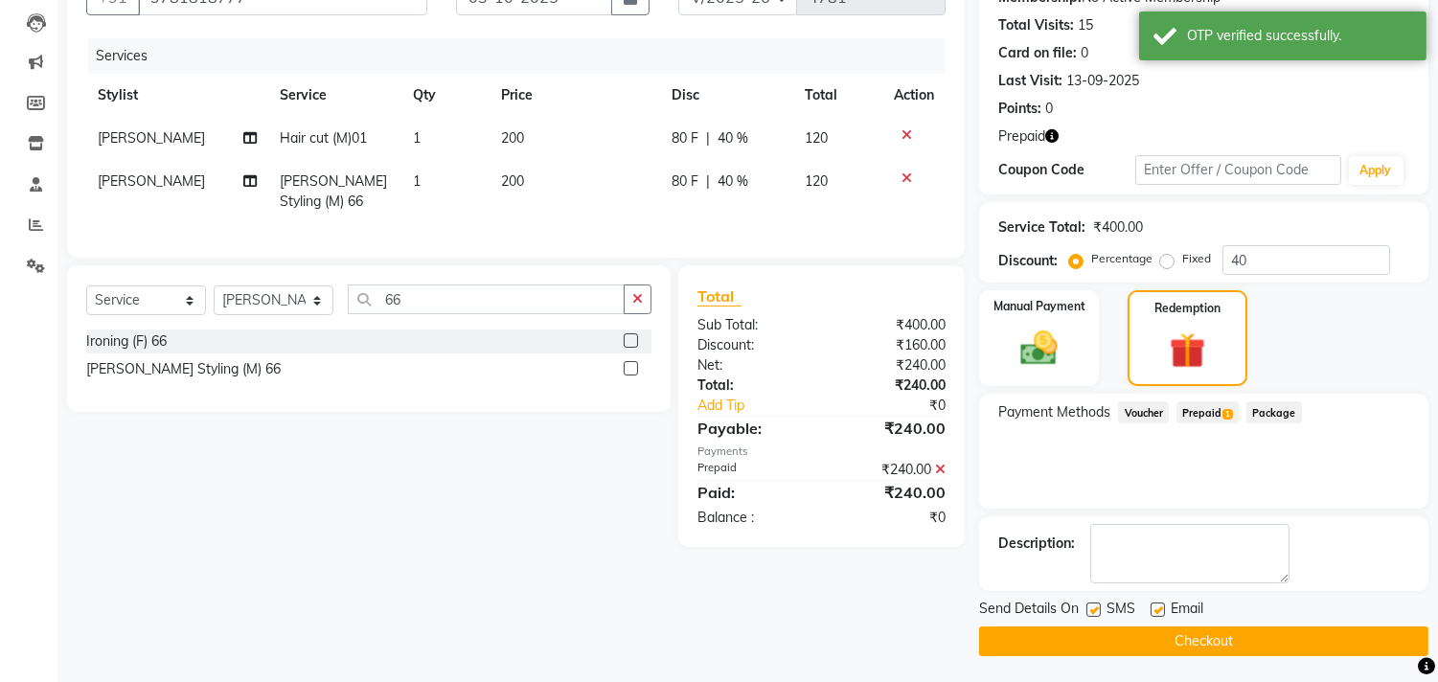
scroll to position [201, 0]
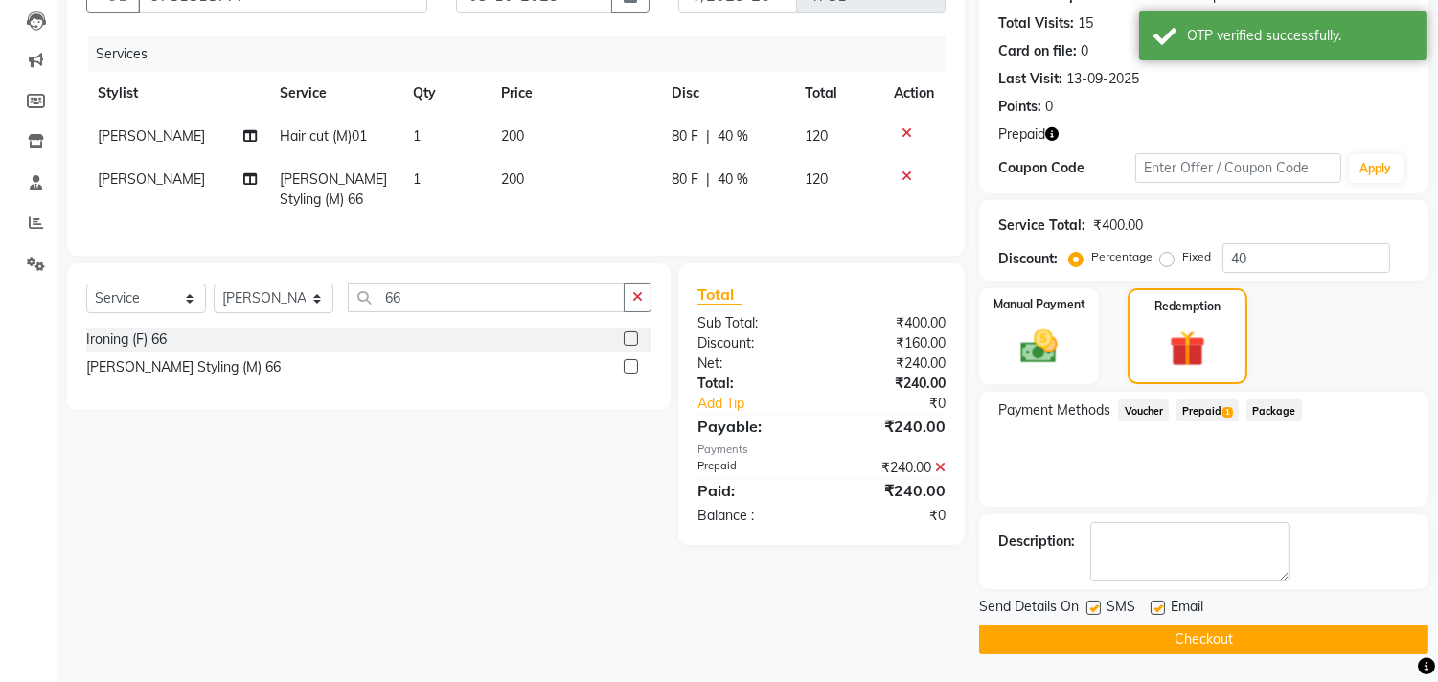
click at [1214, 629] on button "Checkout" at bounding box center [1203, 640] width 449 height 30
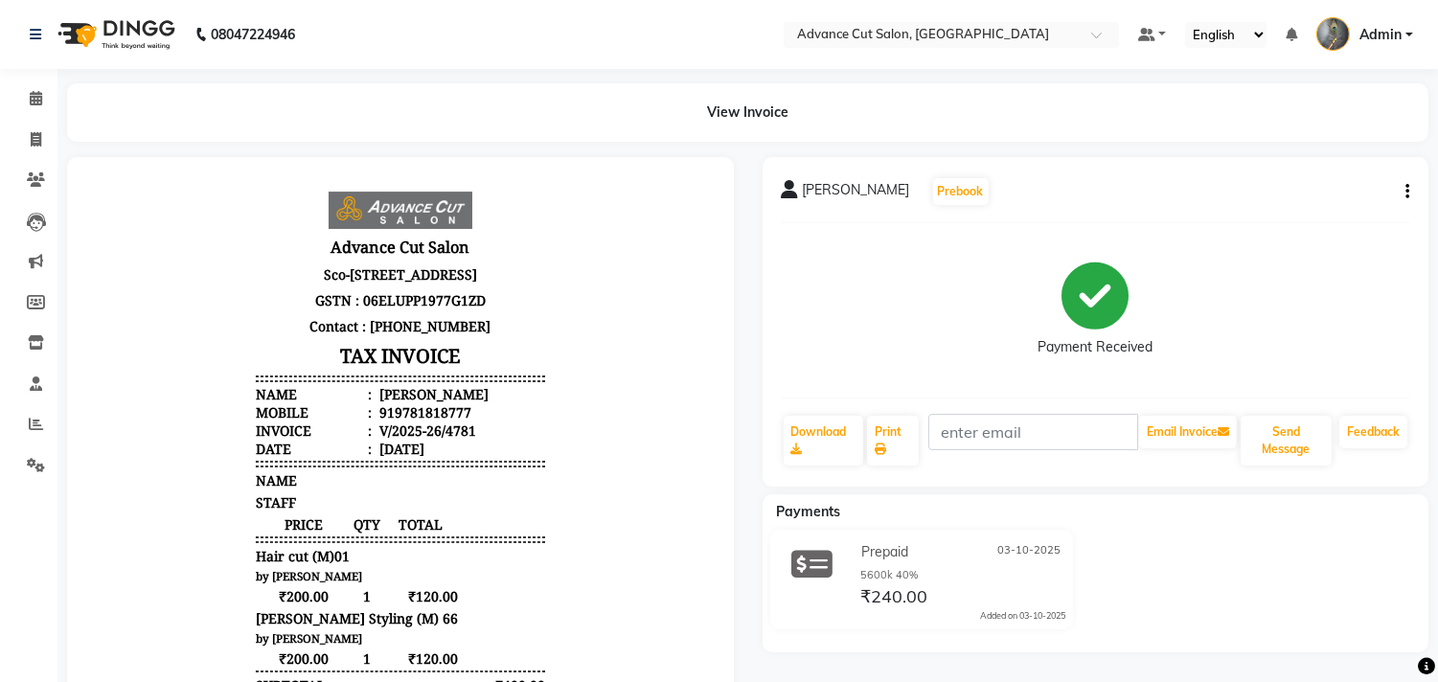
drag, startPoint x: 458, startPoint y: 389, endPoint x: 597, endPoint y: 291, distance: 169.9
click at [425, 438] on header "Advance Cut Salon Sco-9 first floor, Near Om Sweets, Huda Market, Sector 4 Guru…" at bounding box center [400, 324] width 289 height 266
click at [32, 138] on icon at bounding box center [36, 139] width 11 height 14
select select "service"
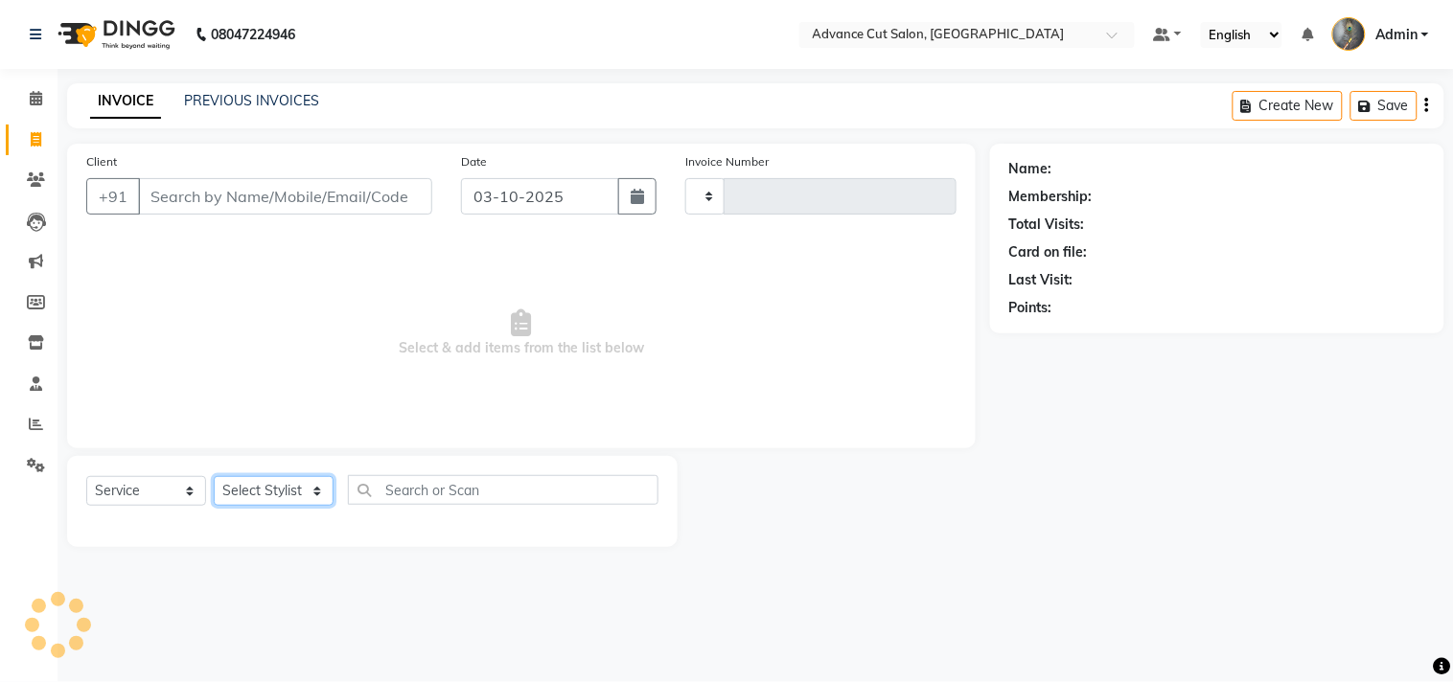
click at [278, 486] on select "Select Stylist" at bounding box center [274, 491] width 120 height 30
type input "4782"
select select "4939"
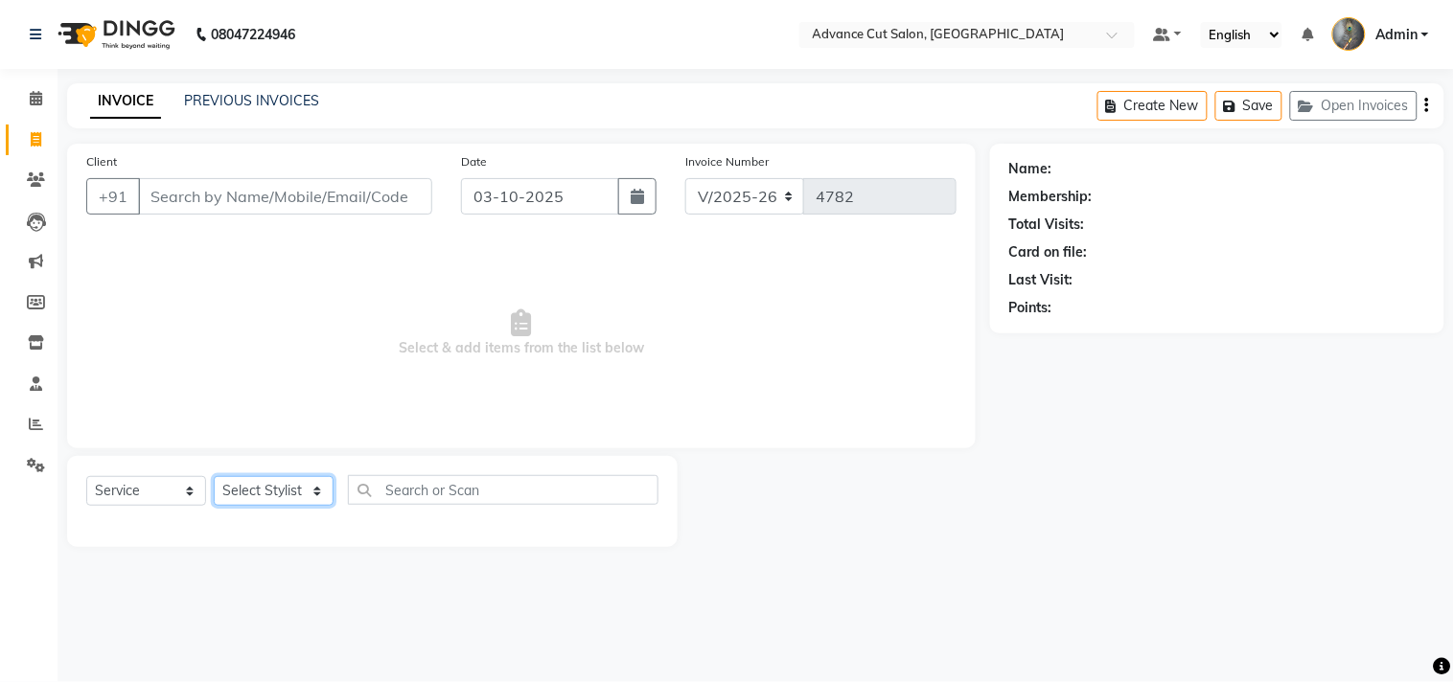
click at [278, 486] on select "Select Stylist" at bounding box center [274, 491] width 120 height 30
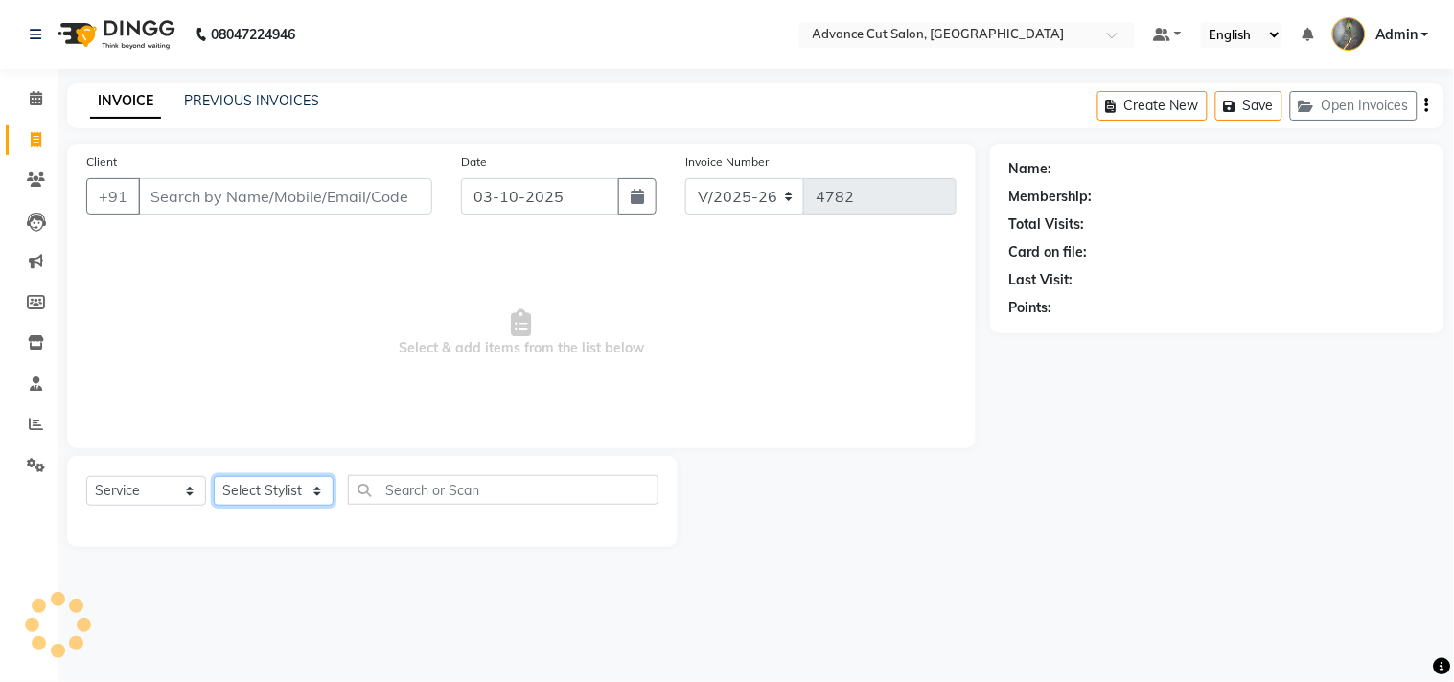
click at [278, 486] on select "Select Stylist" at bounding box center [274, 491] width 120 height 30
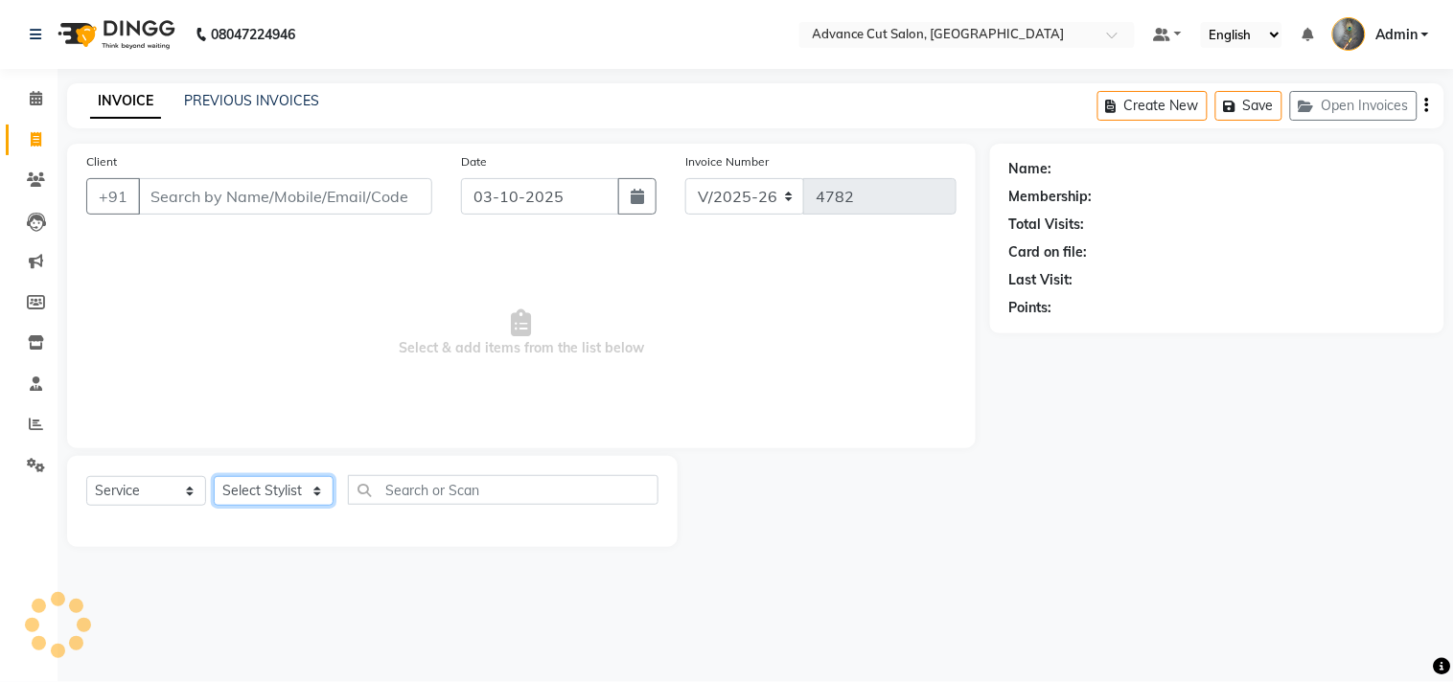
click at [278, 486] on select "Select Stylist" at bounding box center [274, 491] width 120 height 30
click at [278, 486] on select "Select Stylist Admin chahit COUNTOR [PERSON_NAME] mamta [PERSON_NAME] navi [PER…" at bounding box center [274, 491] width 120 height 30
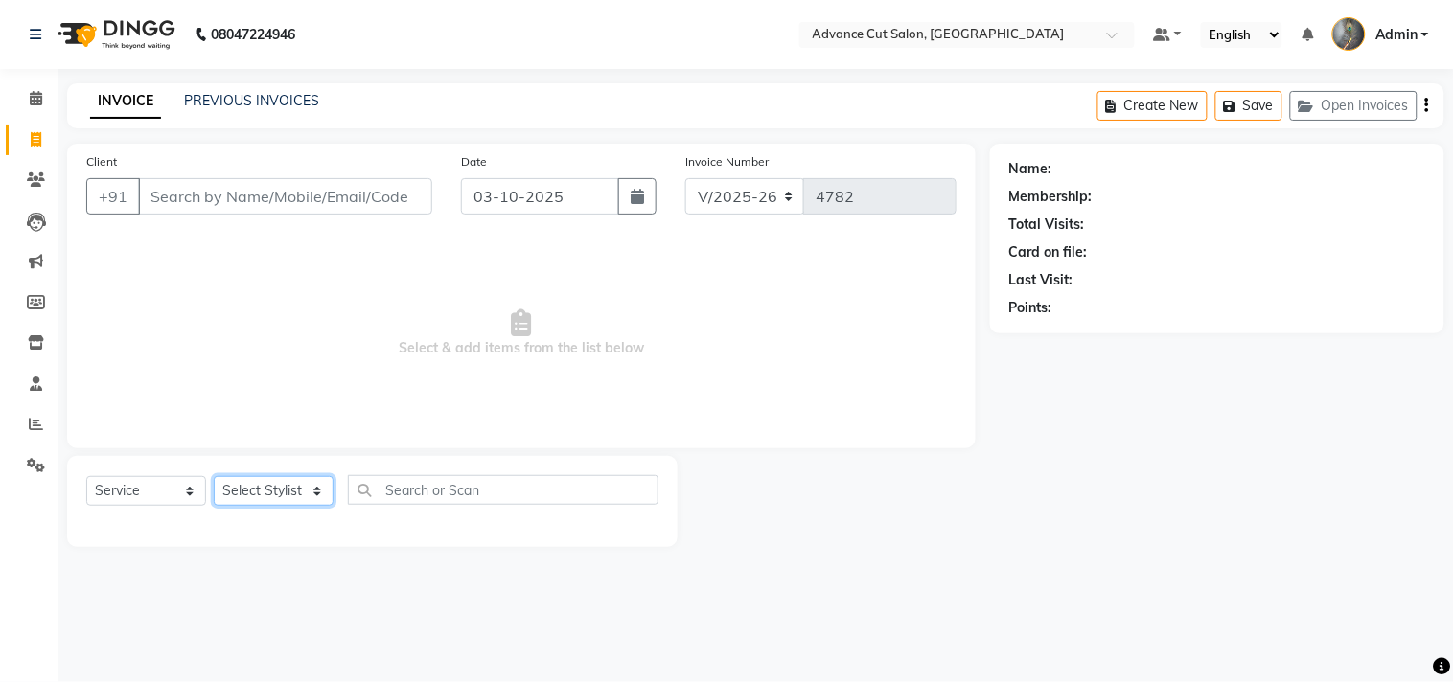
select select "58461"
click at [214, 477] on select "Select Stylist Admin chahit COUNTOR [PERSON_NAME] mamta [PERSON_NAME] navi [PER…" at bounding box center [274, 491] width 120 height 30
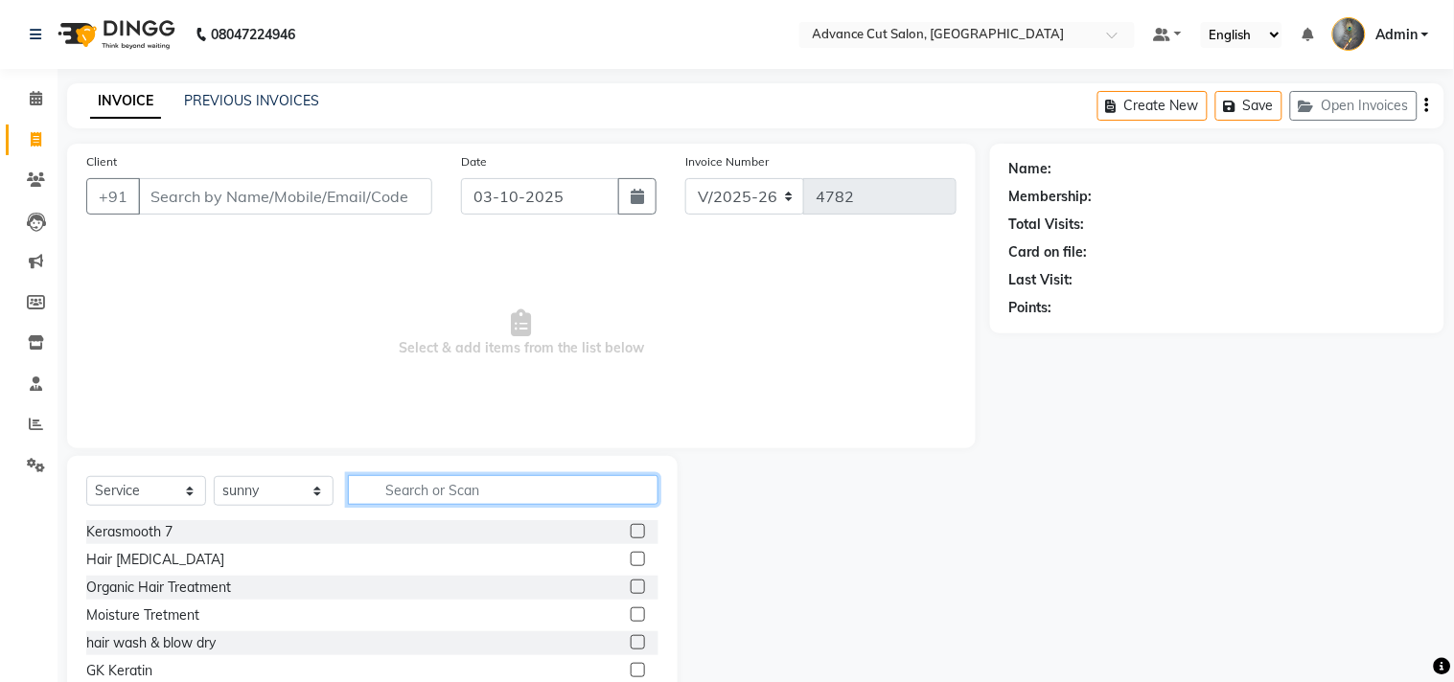
click at [391, 494] on input "text" at bounding box center [503, 490] width 310 height 30
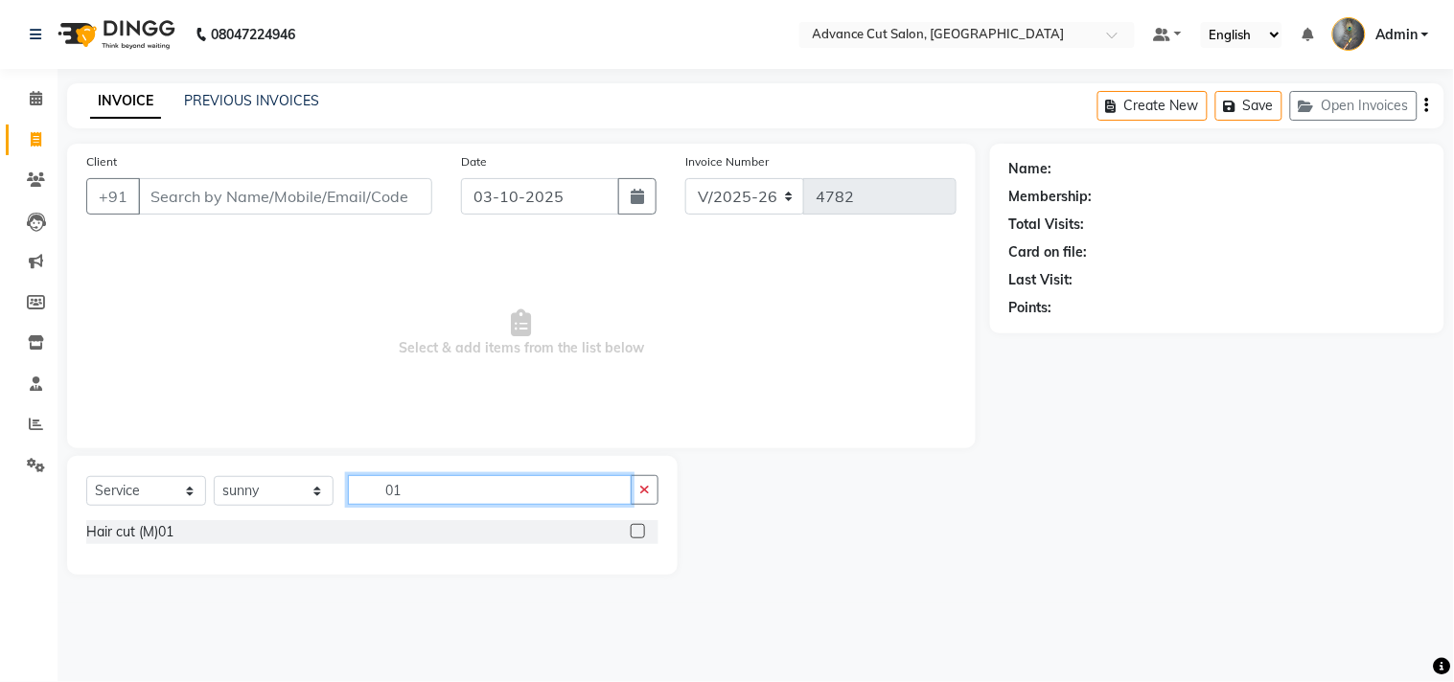
type input "01"
click at [132, 519] on div "Select Service Product Membership Package Voucher Prepaid Gift Card Select Styl…" at bounding box center [372, 497] width 572 height 45
click at [136, 525] on div "Hair cut (M)01" at bounding box center [129, 532] width 87 height 20
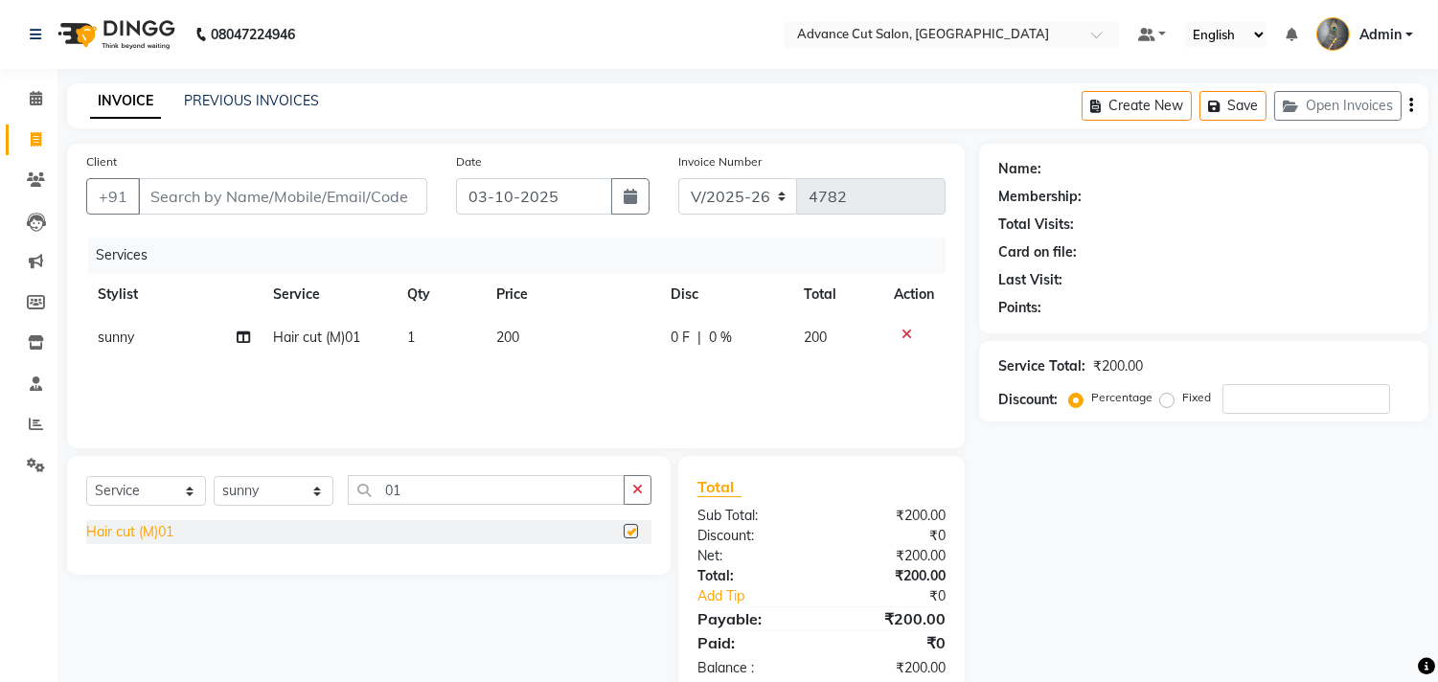
checkbox input "false"
click at [173, 185] on input "Client" at bounding box center [282, 196] width 289 height 36
type input "1"
type input "0"
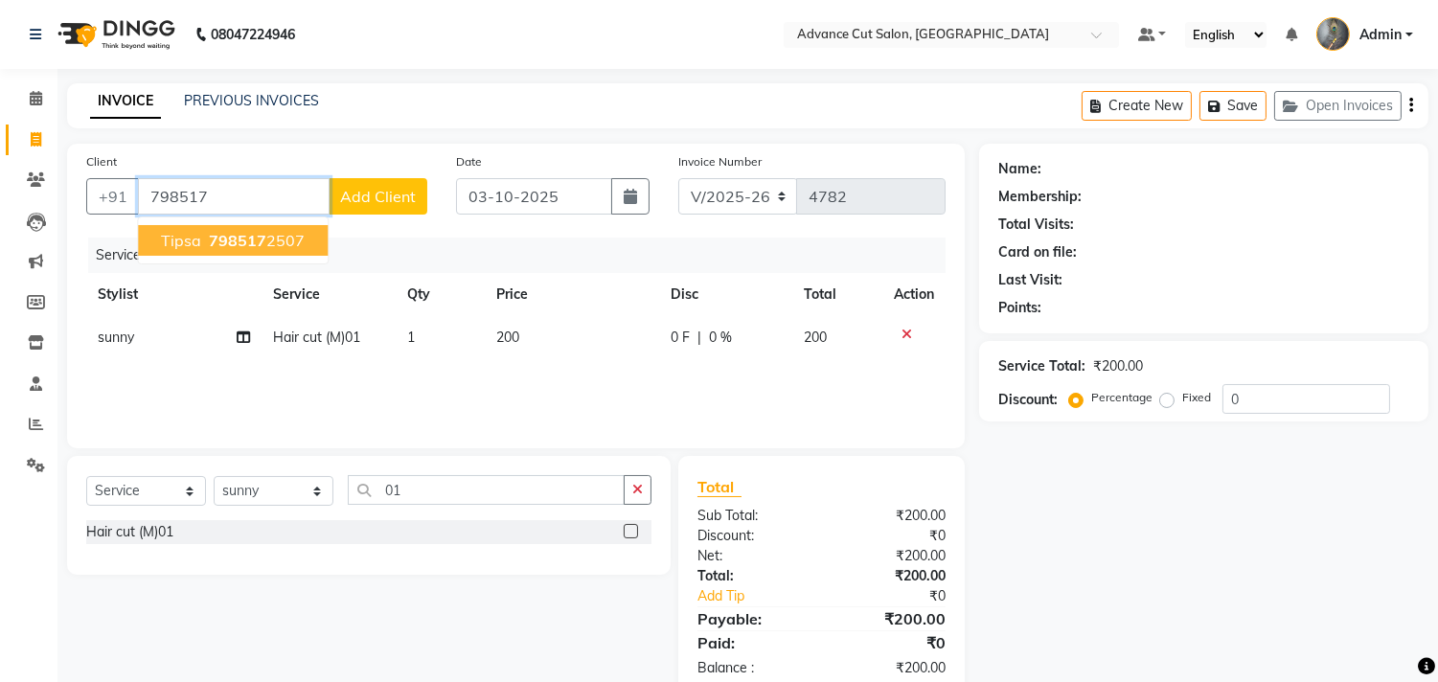
click at [185, 236] on span "tipsa" at bounding box center [181, 240] width 40 height 19
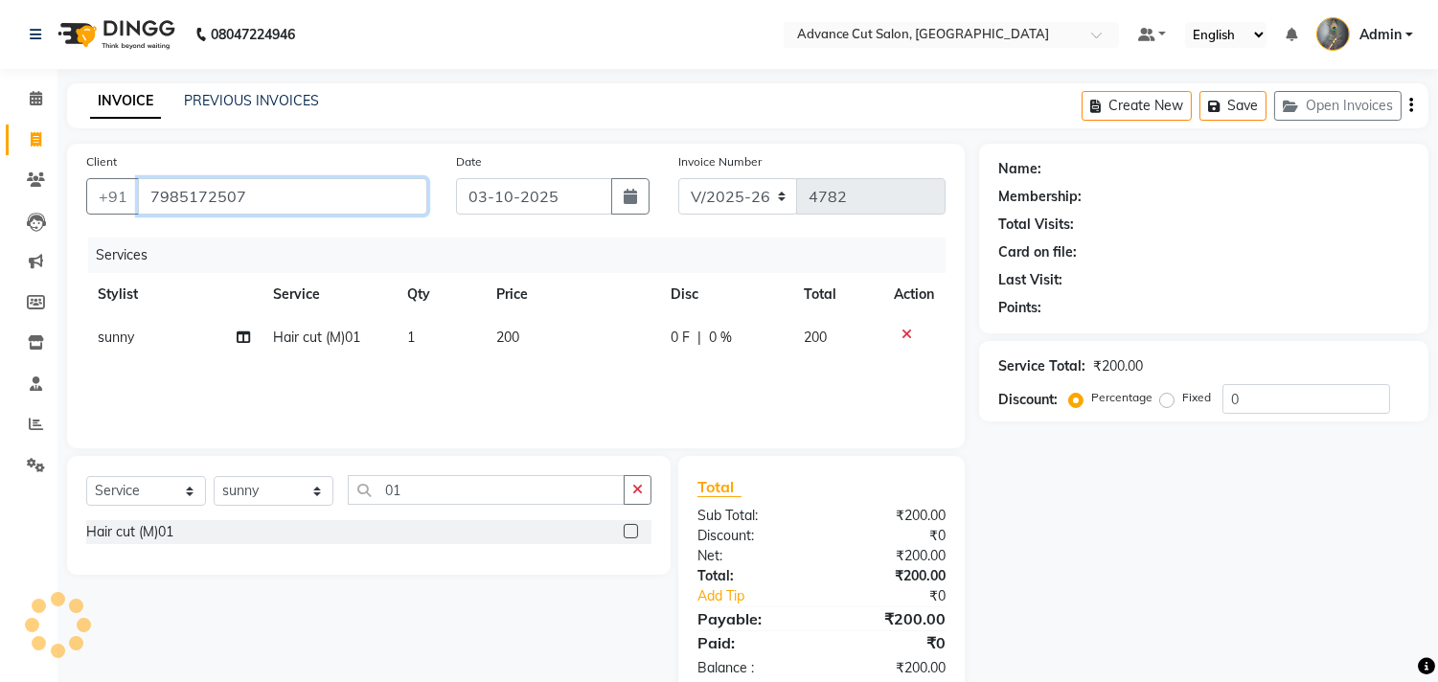
type input "7985172507"
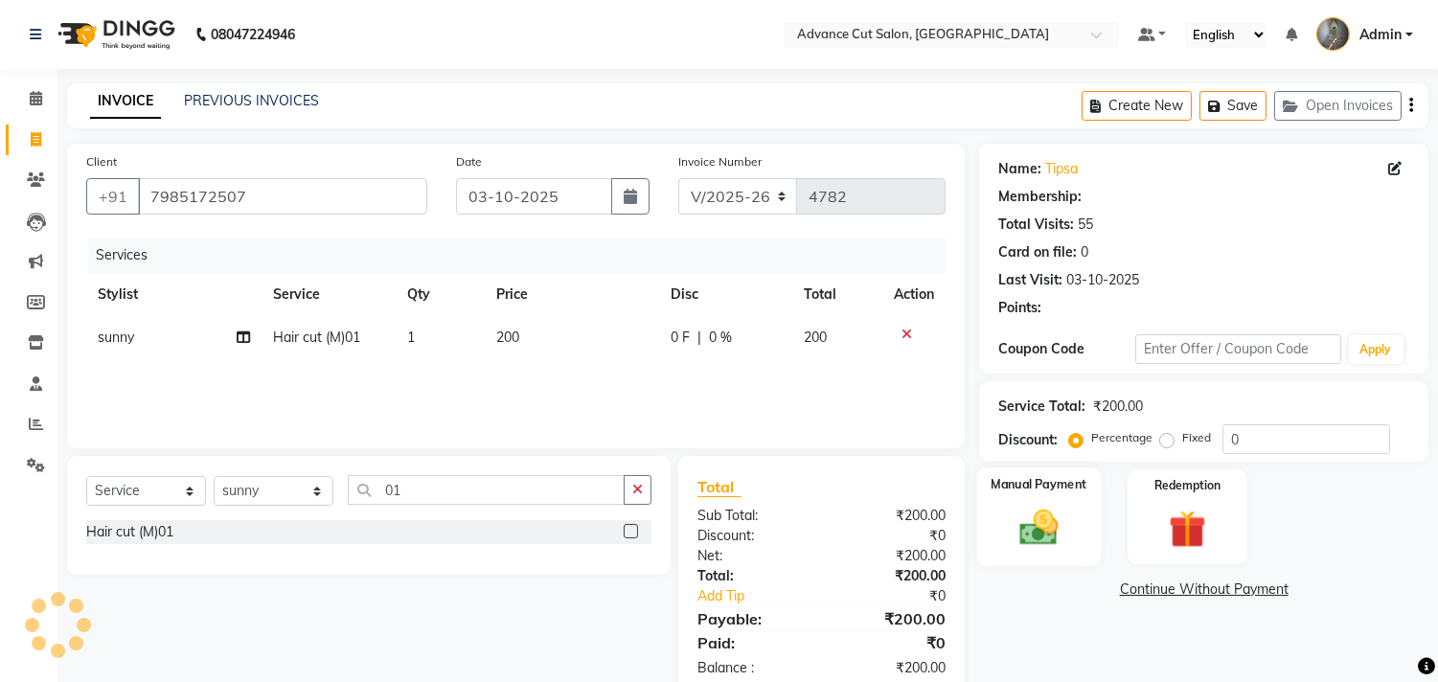
click at [1065, 519] on img at bounding box center [1039, 528] width 63 height 45
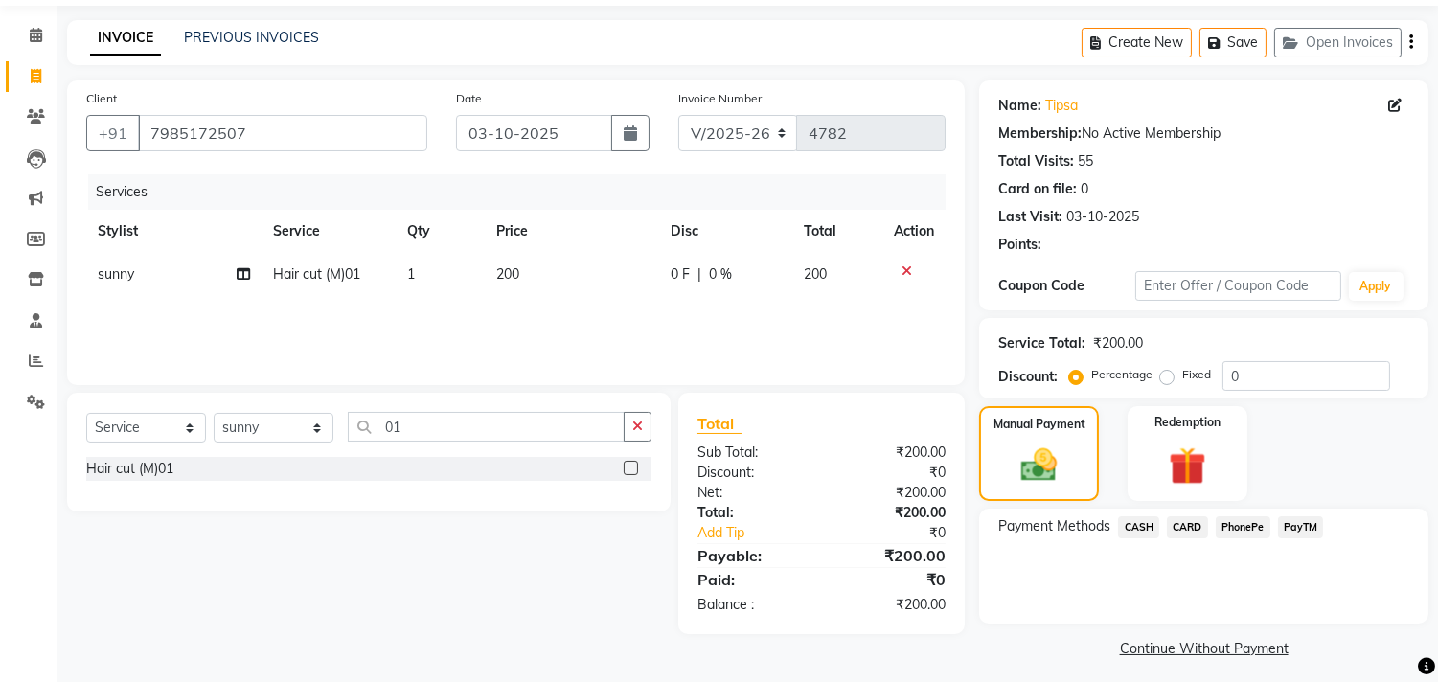
scroll to position [71, 0]
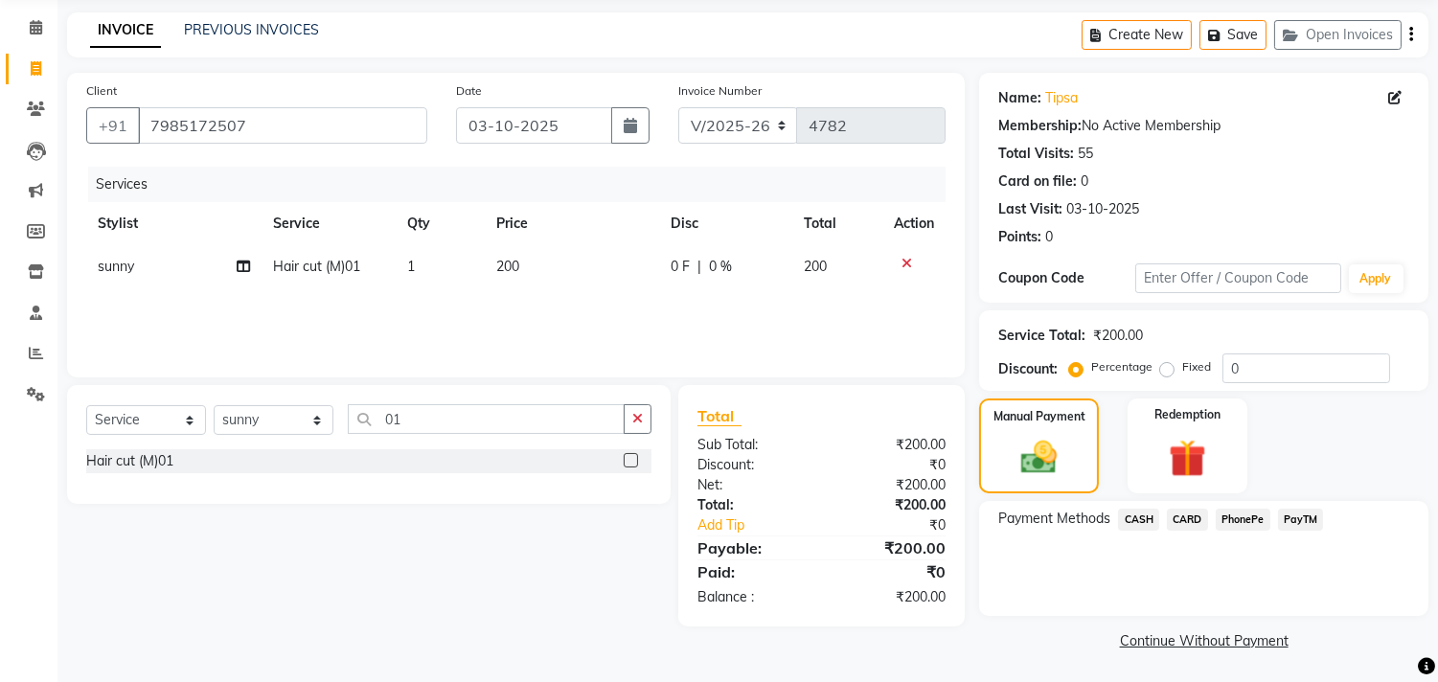
click at [1304, 518] on span "PayTM" at bounding box center [1301, 520] width 46 height 22
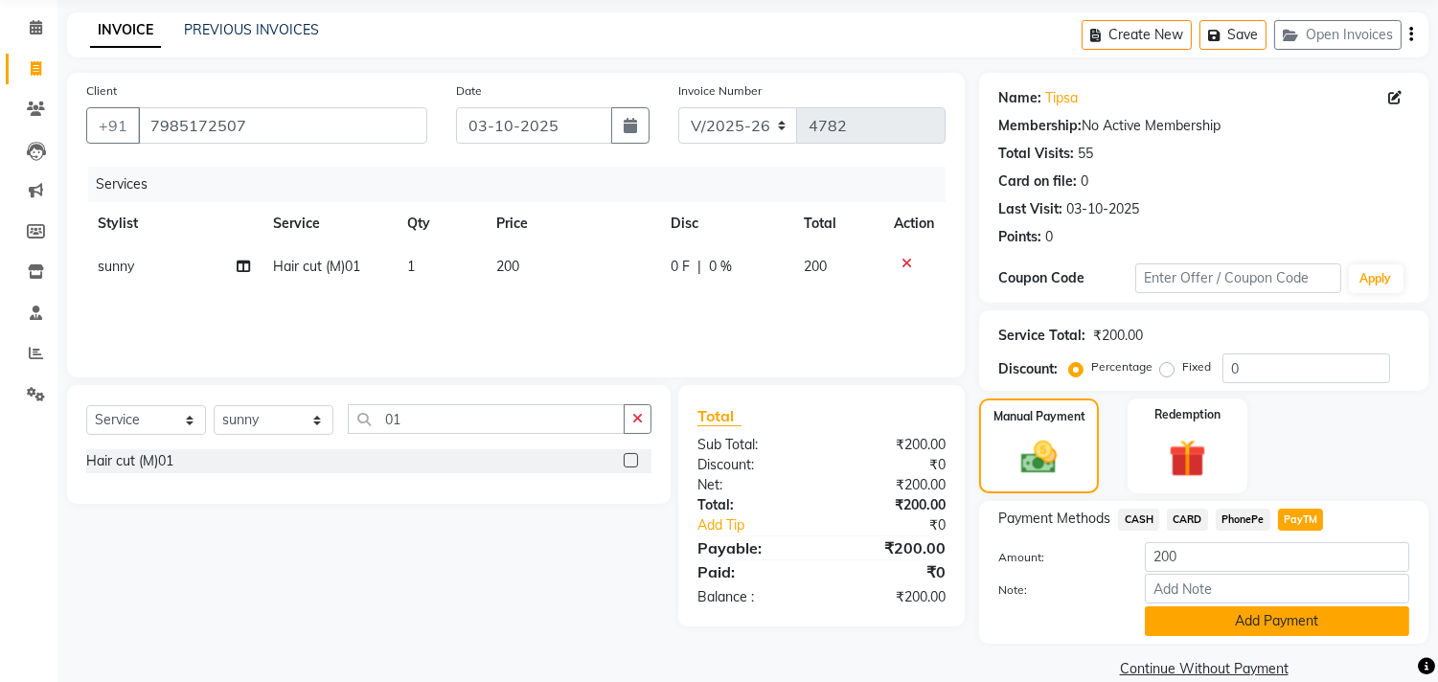
click at [1209, 618] on button "Add Payment" at bounding box center [1277, 622] width 264 height 30
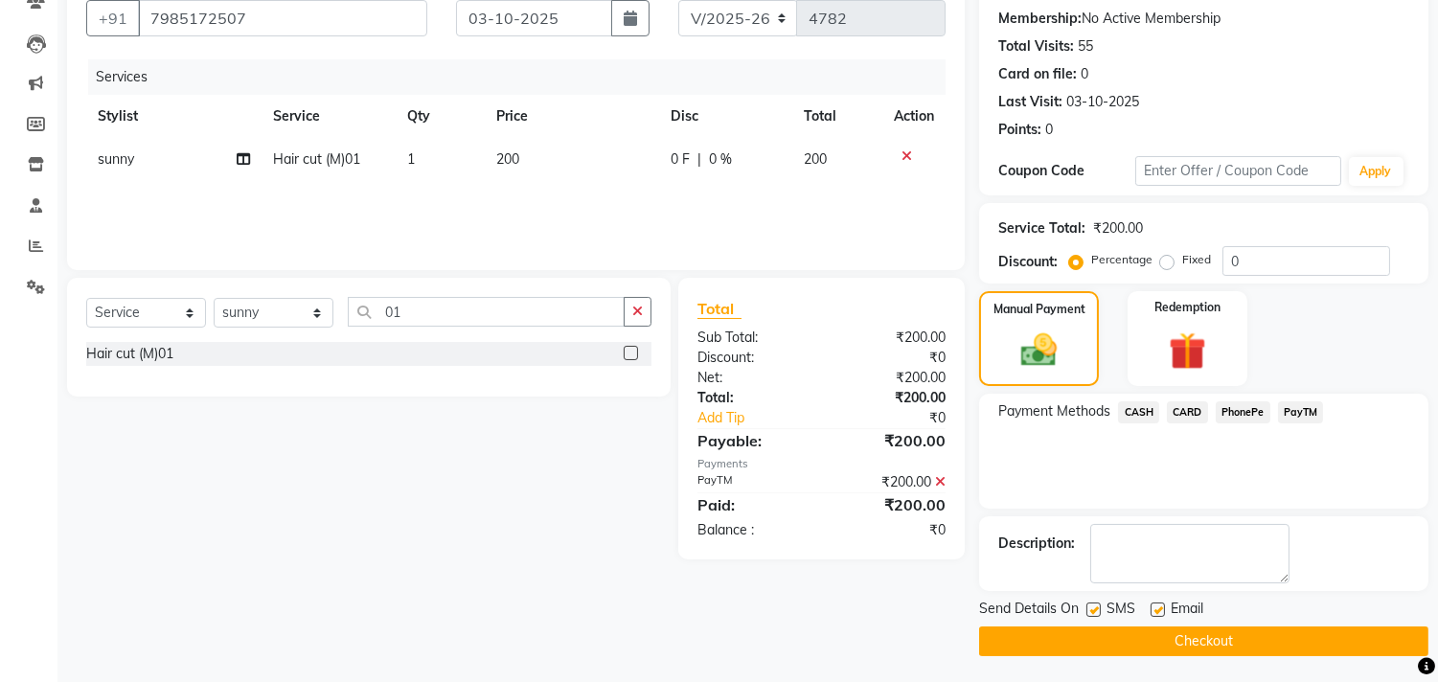
scroll to position [179, 0]
click at [1189, 638] on button "Checkout" at bounding box center [1203, 641] width 449 height 30
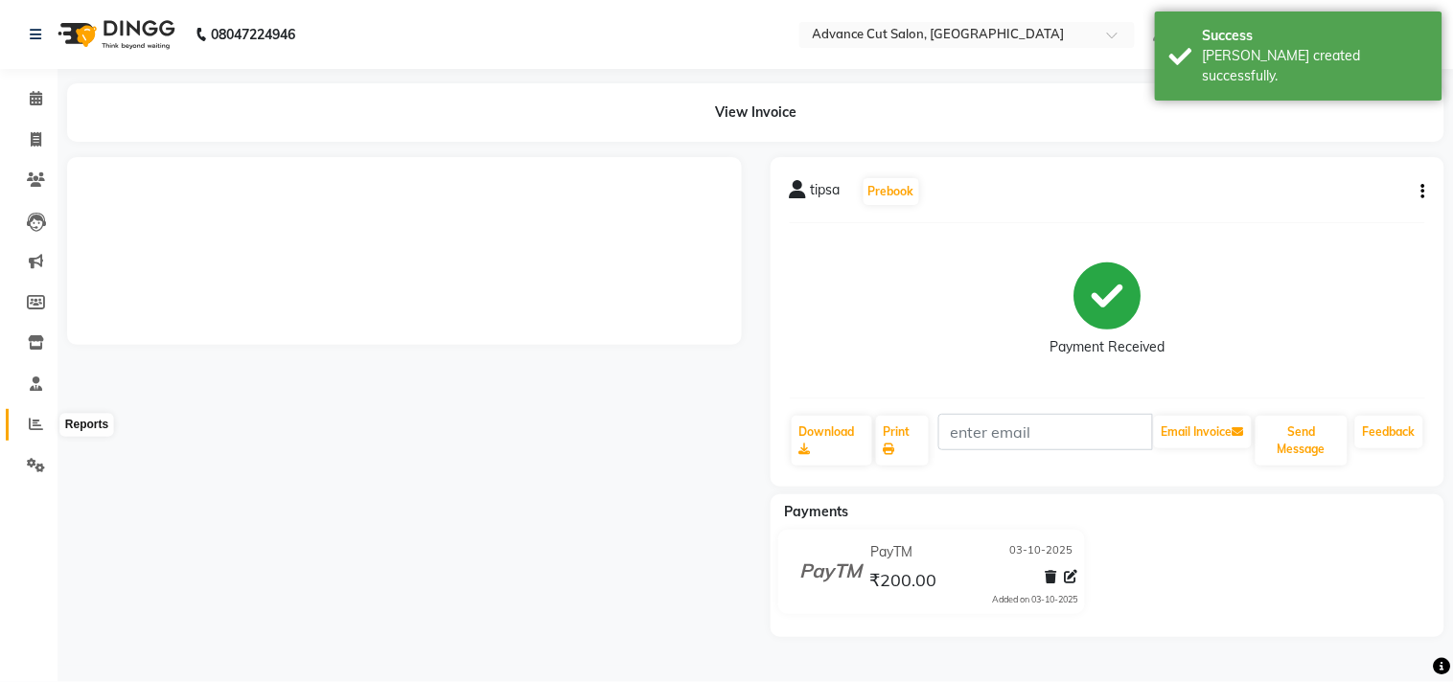
click at [33, 416] on span at bounding box center [36, 425] width 34 height 22
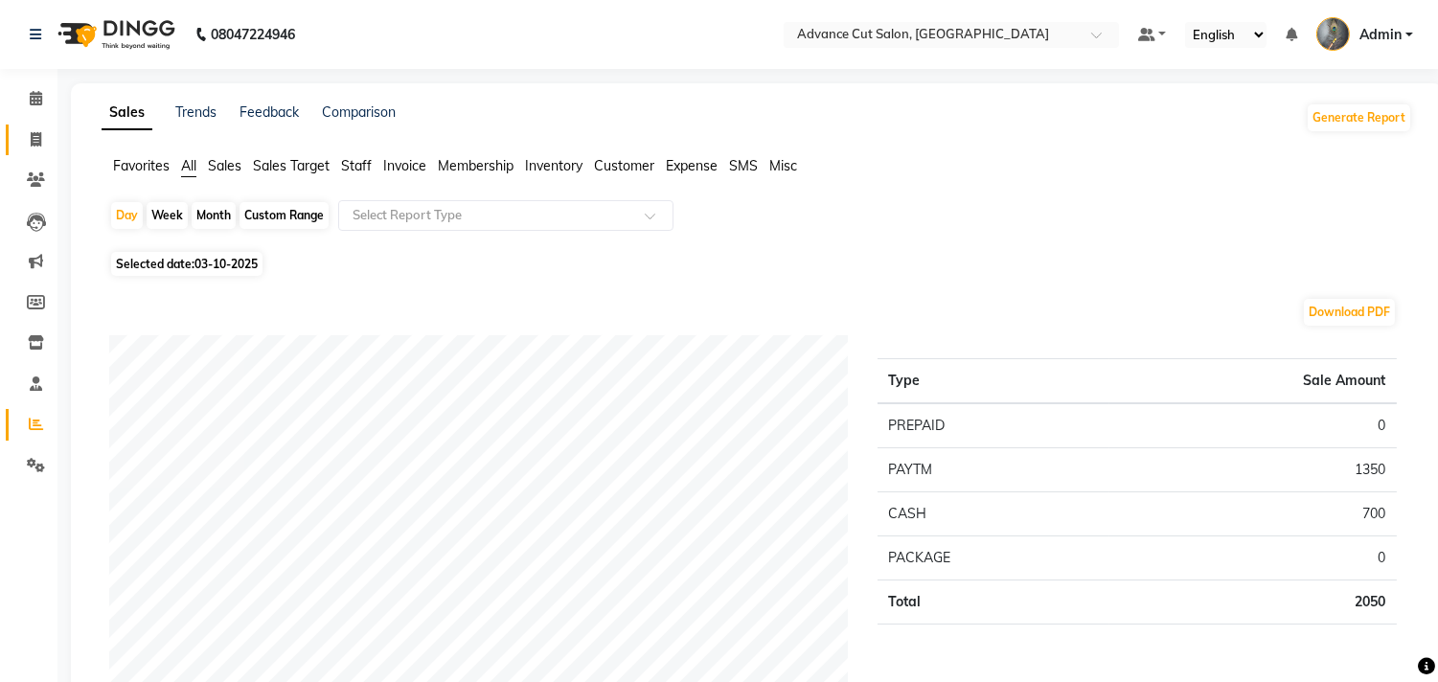
click at [42, 142] on span at bounding box center [36, 140] width 34 height 22
select select "service"
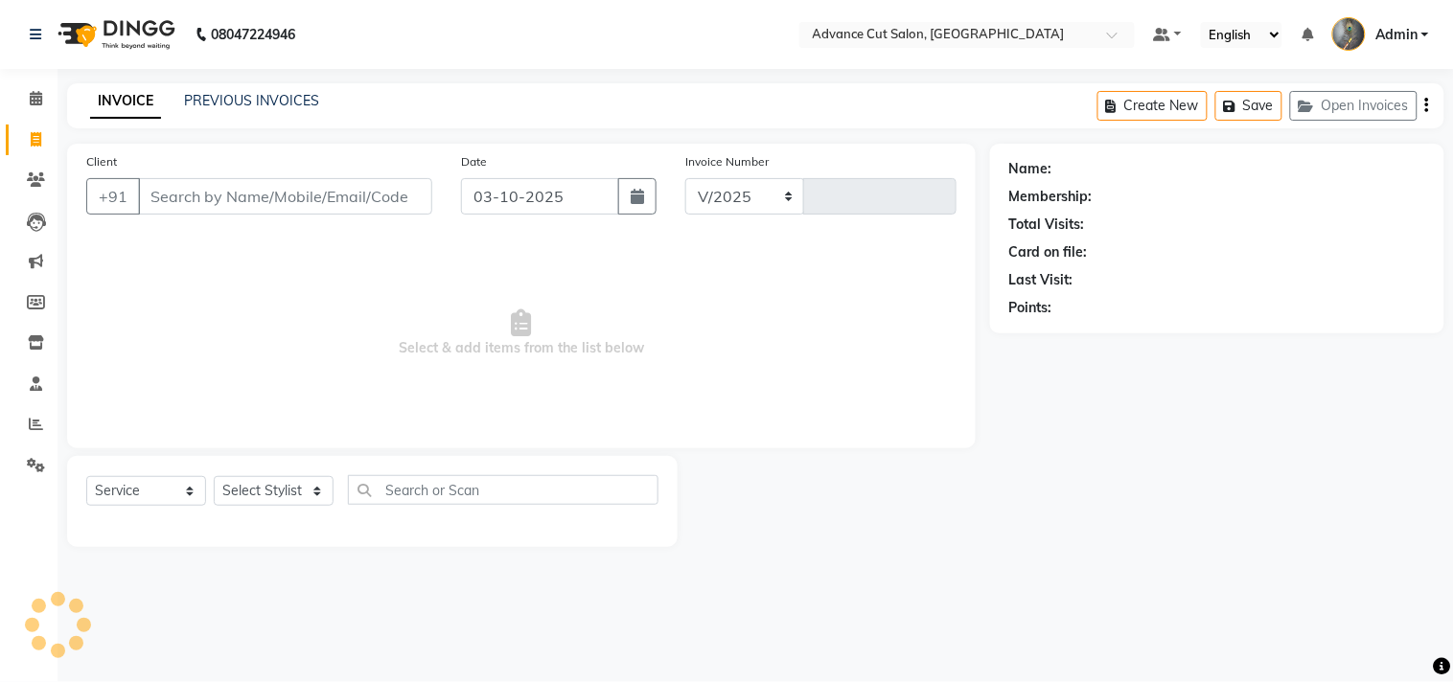
select select "4939"
type input "4783"
click at [42, 142] on span at bounding box center [36, 140] width 34 height 22
select select "service"
select select "4939"
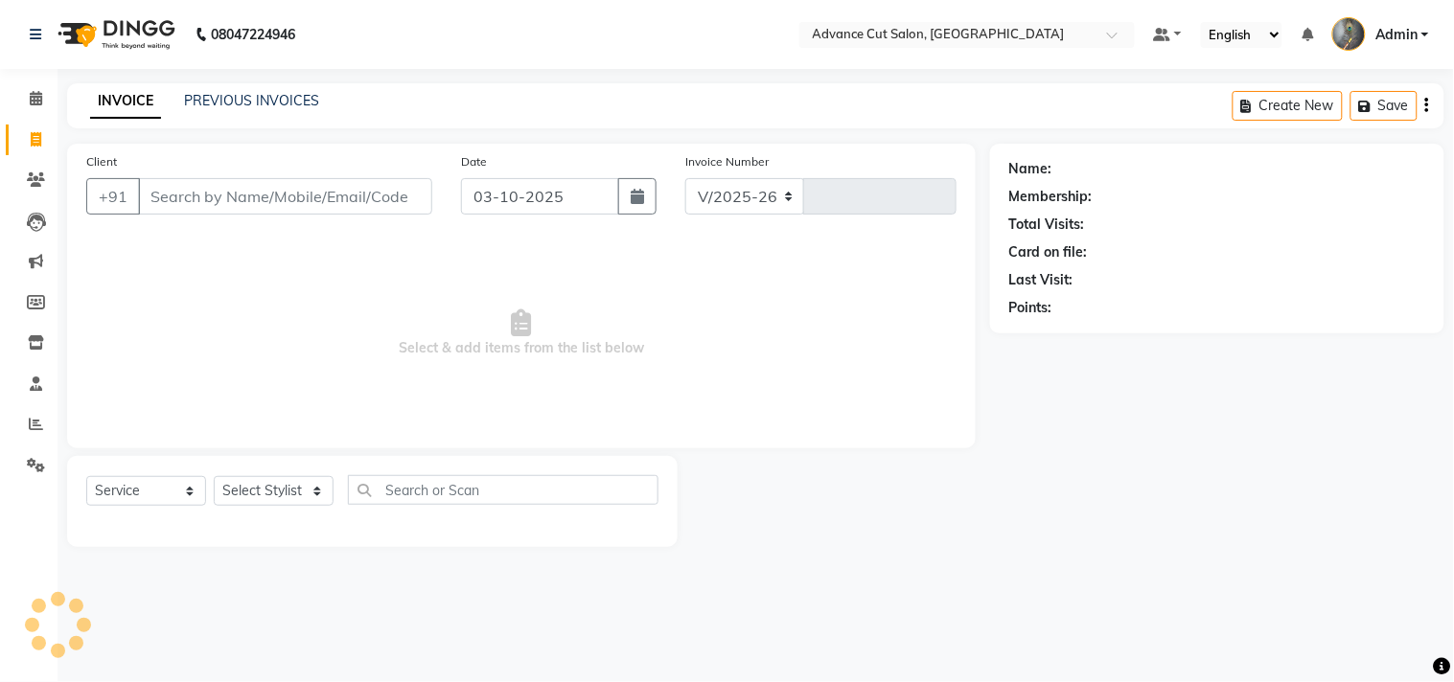
type input "4783"
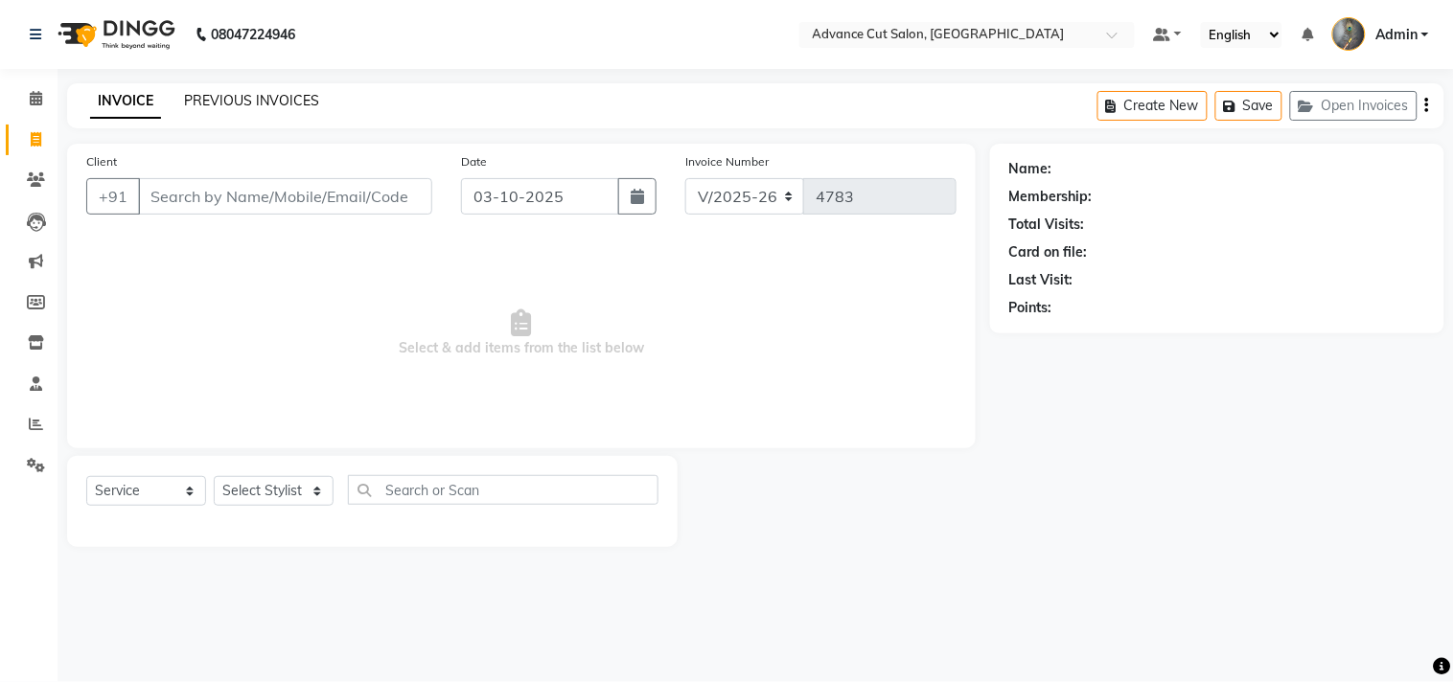
click at [226, 106] on link "PREVIOUS INVOICES" at bounding box center [251, 100] width 135 height 17
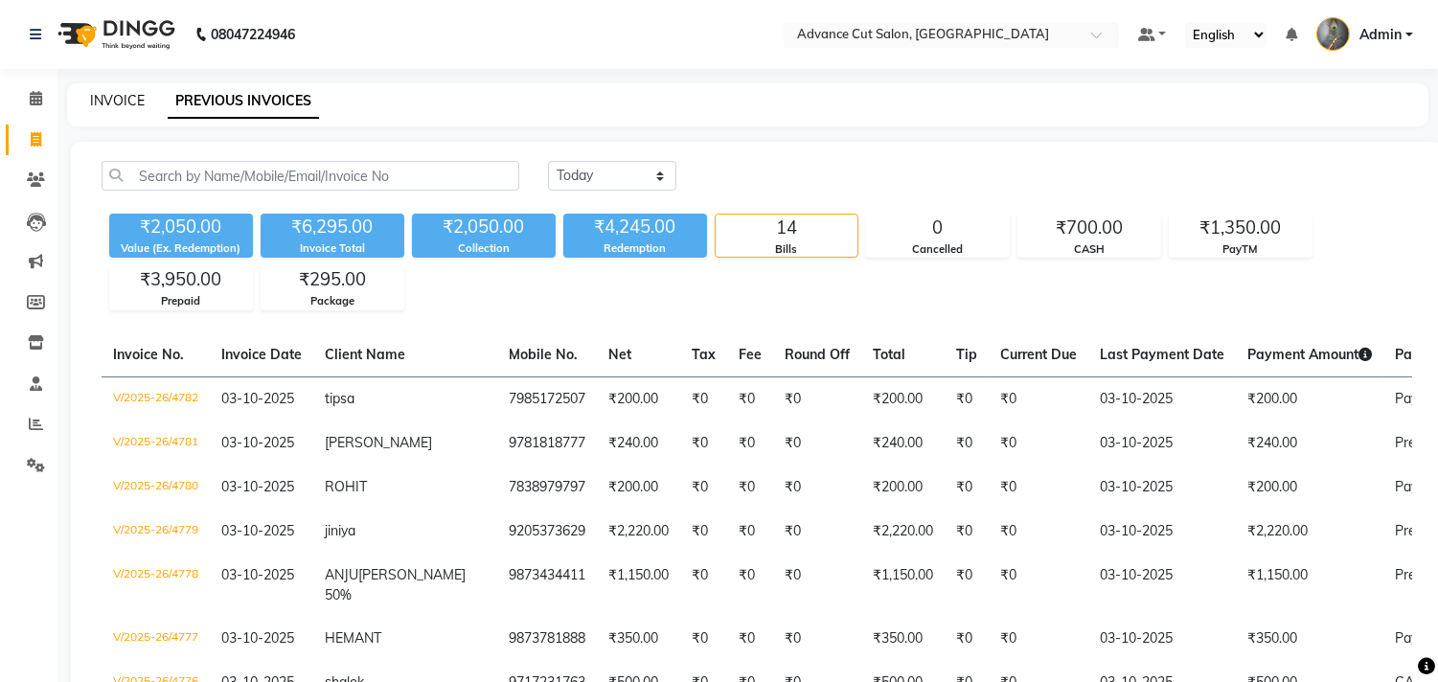
click at [132, 108] on link "INVOICE" at bounding box center [117, 100] width 55 height 17
select select "service"
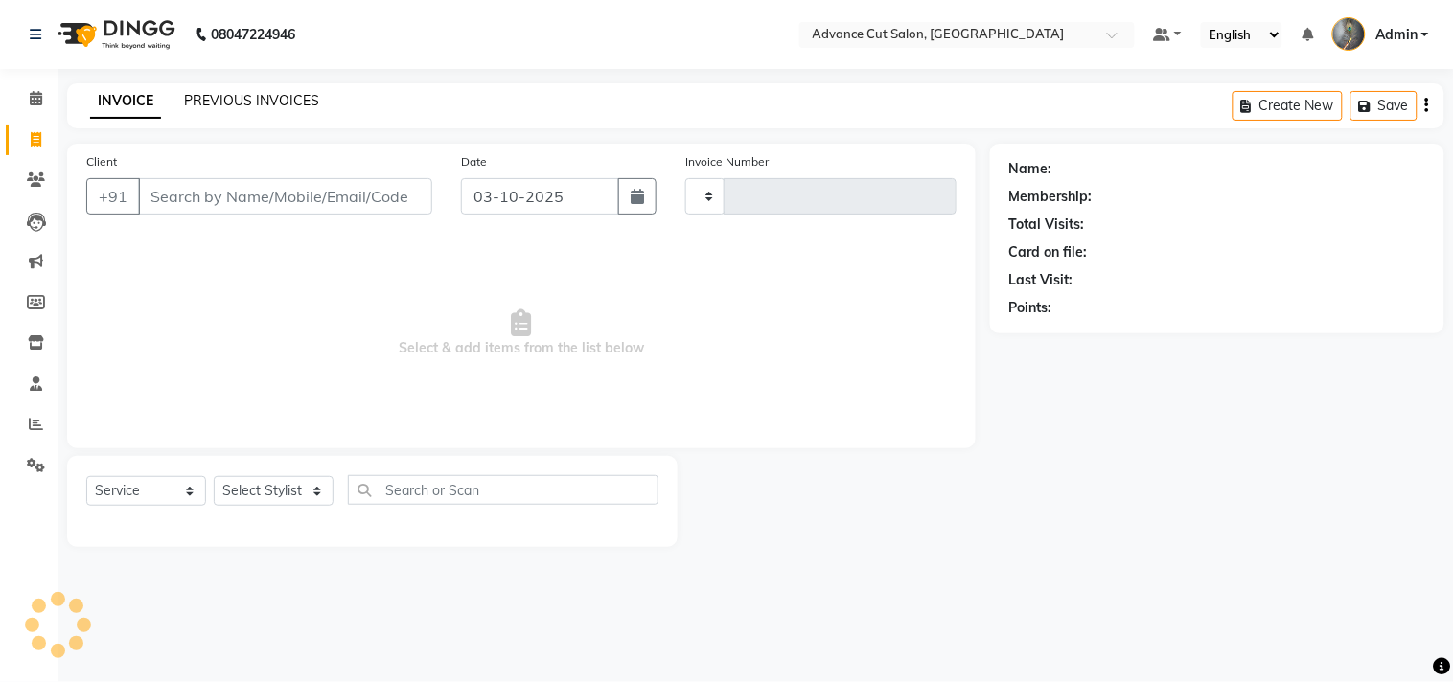
click at [206, 103] on link "PREVIOUS INVOICES" at bounding box center [251, 100] width 135 height 17
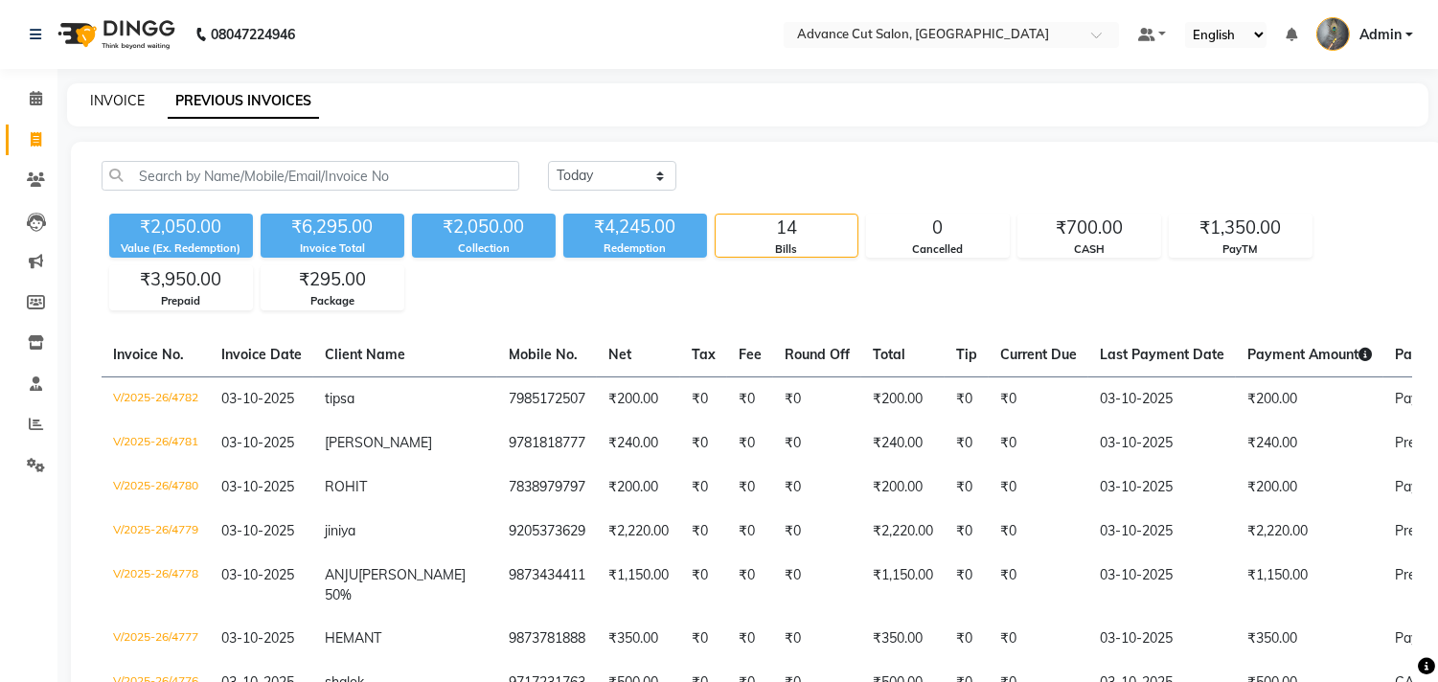
click at [131, 102] on link "INVOICE" at bounding box center [117, 100] width 55 height 17
select select "service"
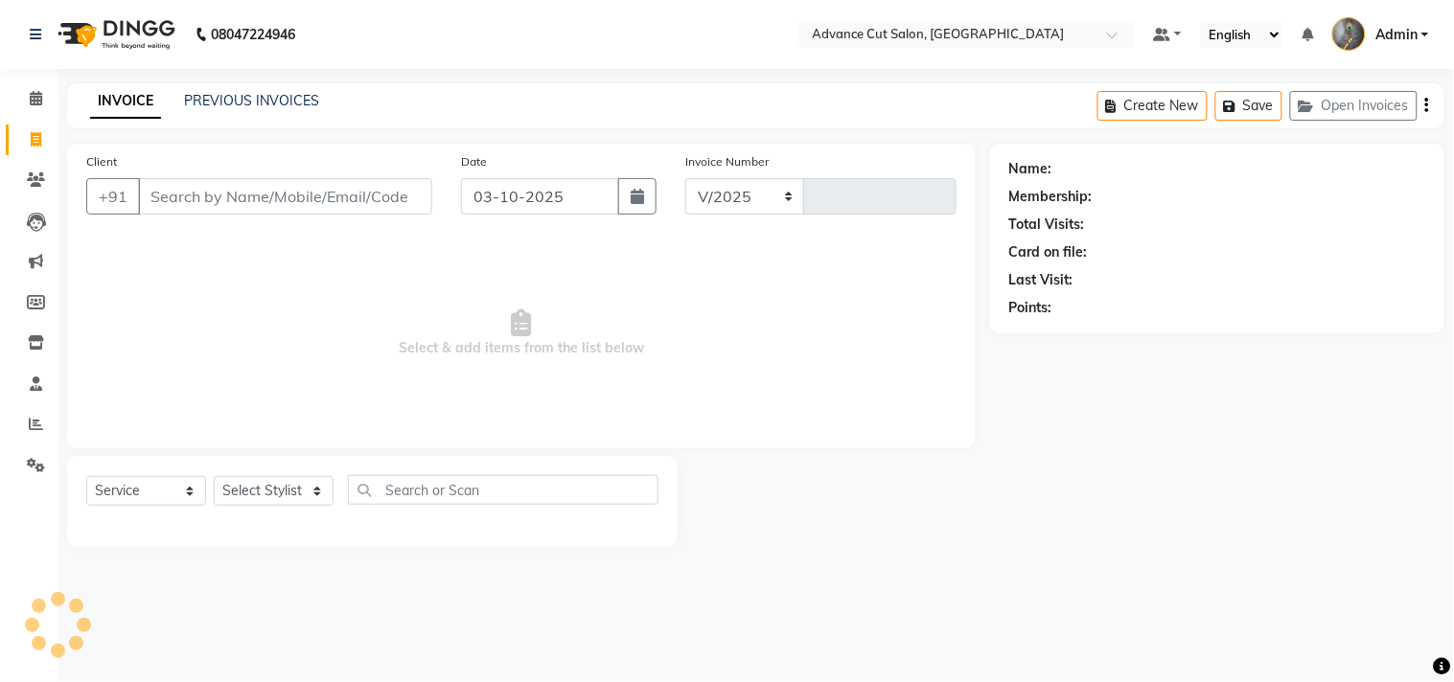
click at [187, 195] on input "Client" at bounding box center [285, 196] width 294 height 36
select select "4939"
type input "4783"
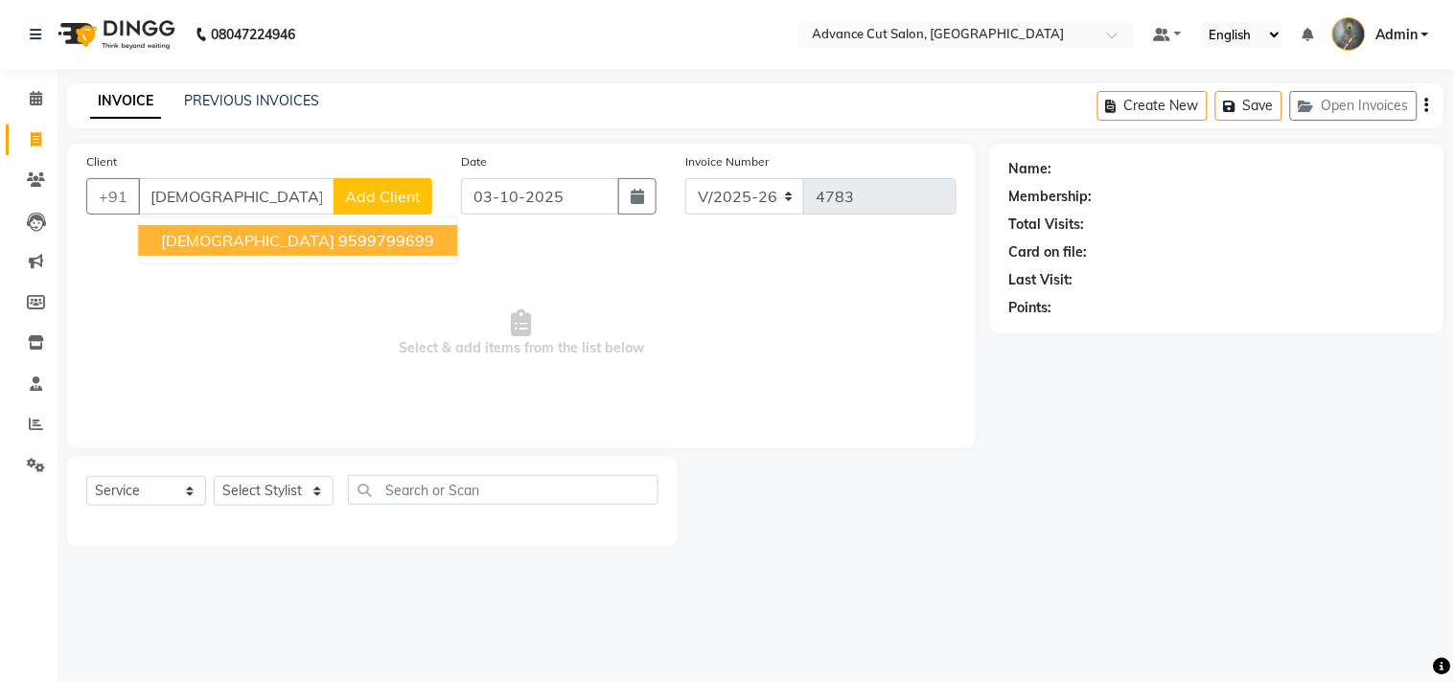
click at [338, 235] on ngb-highlight "9599799699" at bounding box center [386, 240] width 96 height 19
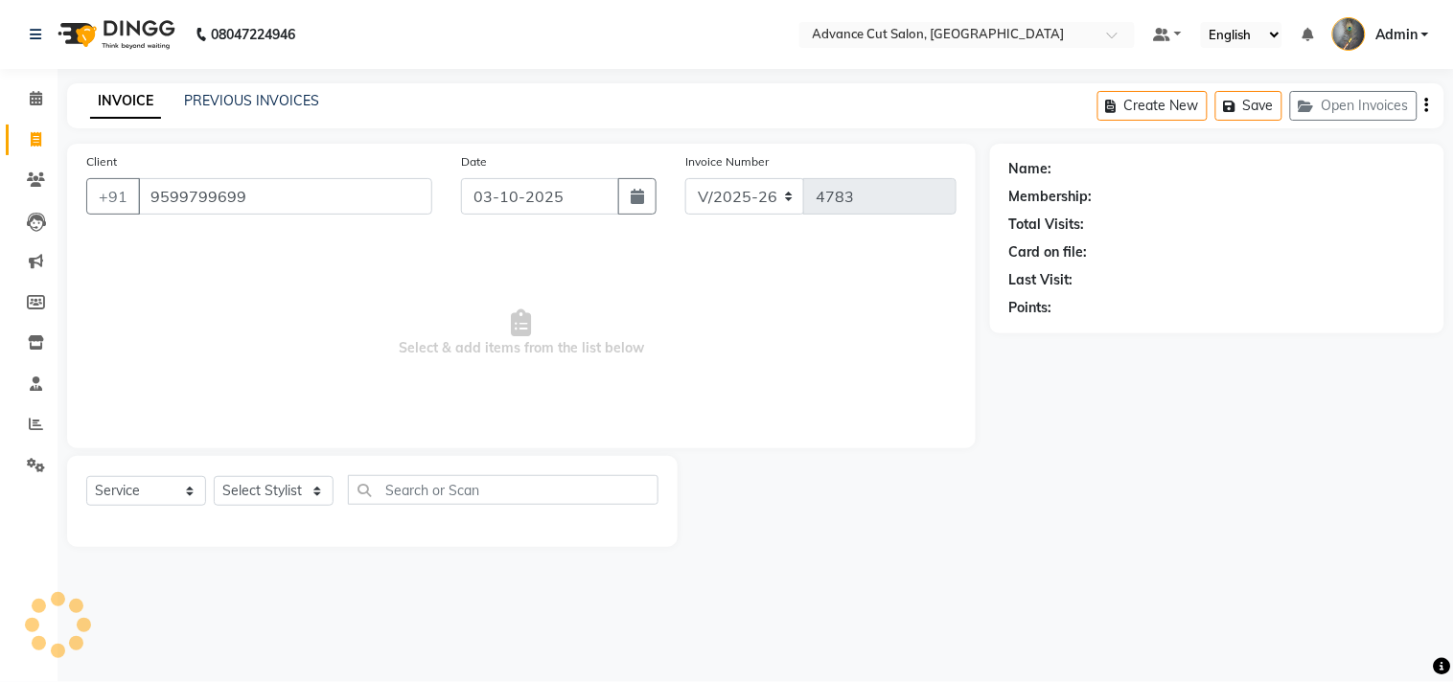
type input "9599799699"
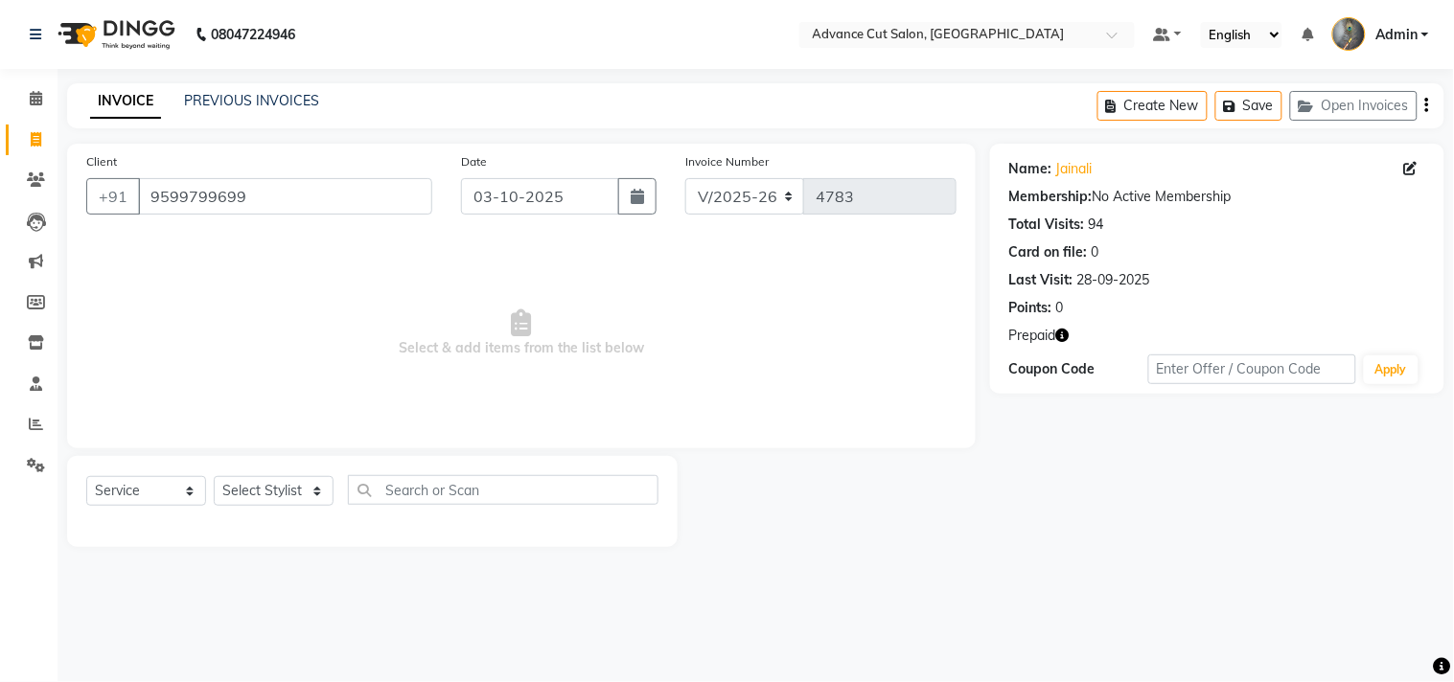
click at [1062, 330] on icon "button" at bounding box center [1062, 335] width 13 height 13
click at [1068, 335] on icon "button" at bounding box center [1062, 335] width 13 height 13
click at [247, 101] on link "PREVIOUS INVOICES" at bounding box center [251, 100] width 135 height 17
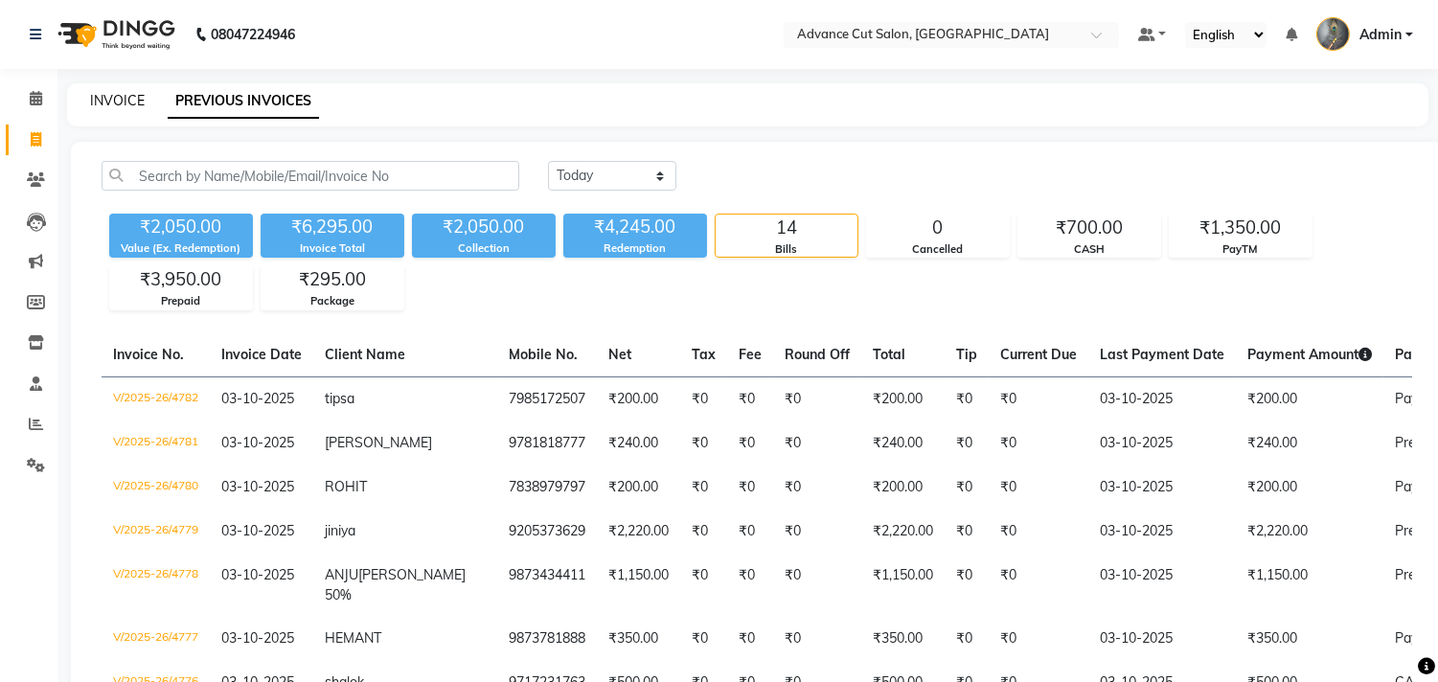
click at [103, 99] on link "INVOICE" at bounding box center [117, 100] width 55 height 17
select select "service"
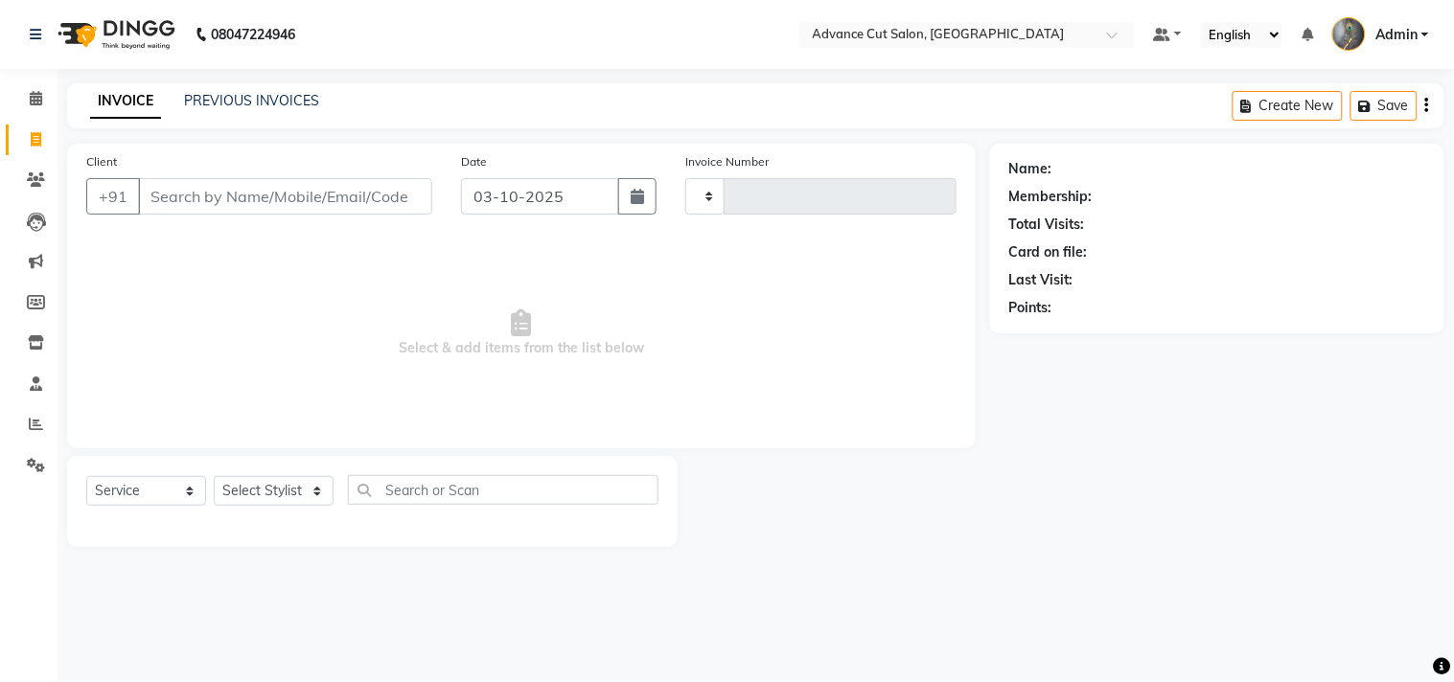
type input "4783"
select select "4939"
select select "service"
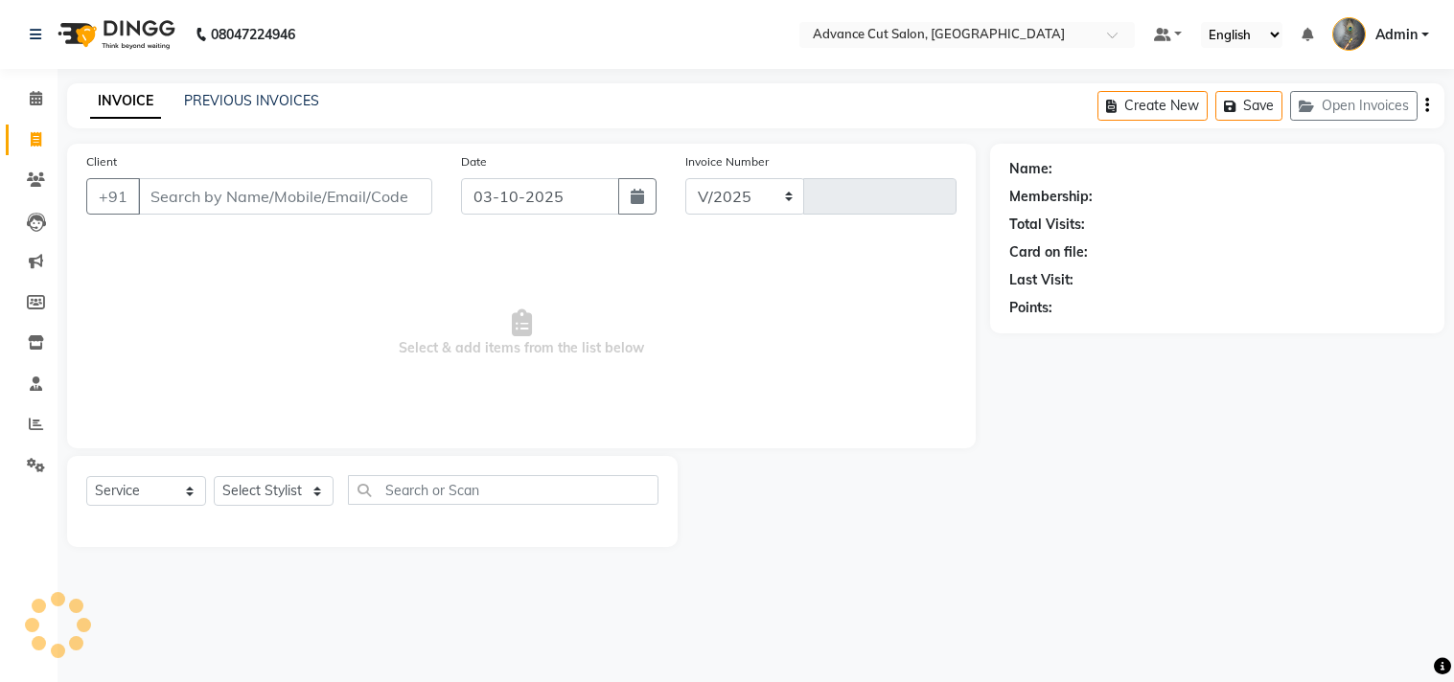
select select "4939"
type input "4782"
click at [250, 99] on link "PREVIOUS INVOICES" at bounding box center [251, 100] width 135 height 17
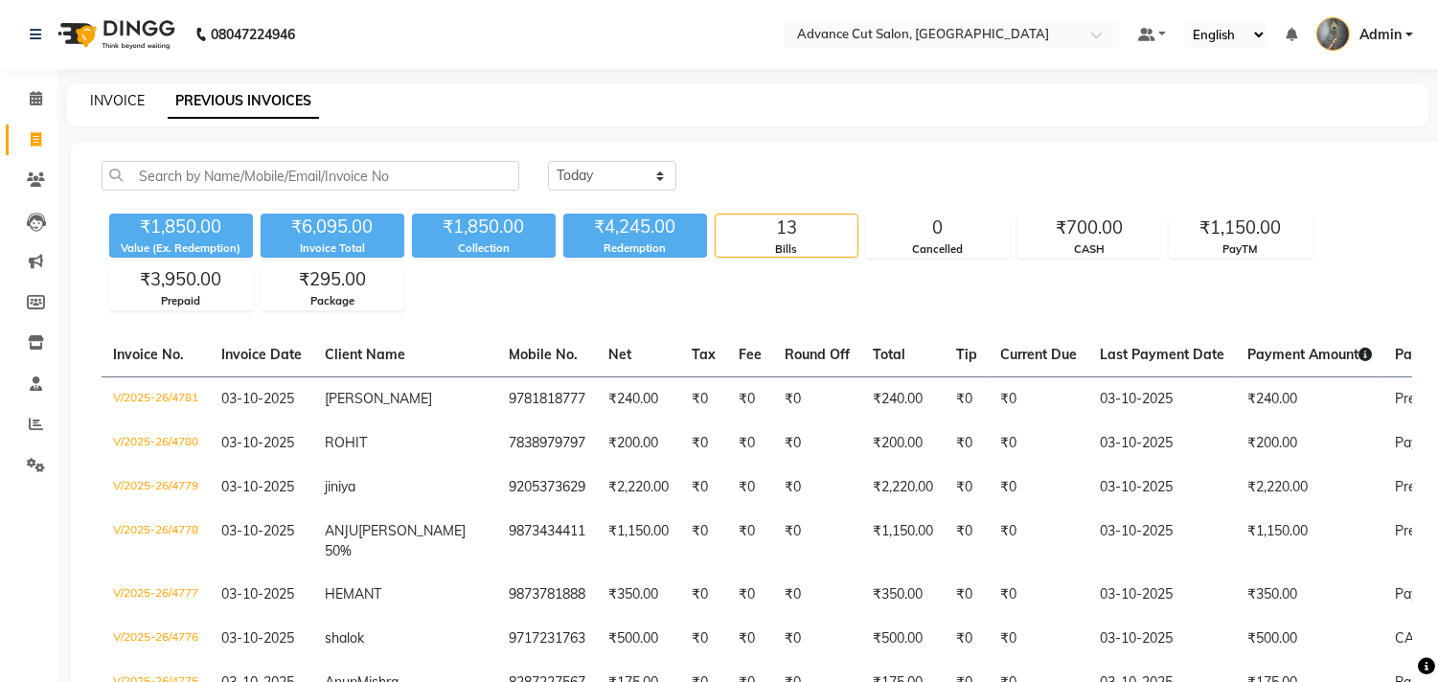
click at [103, 96] on link "INVOICE" at bounding box center [117, 100] width 55 height 17
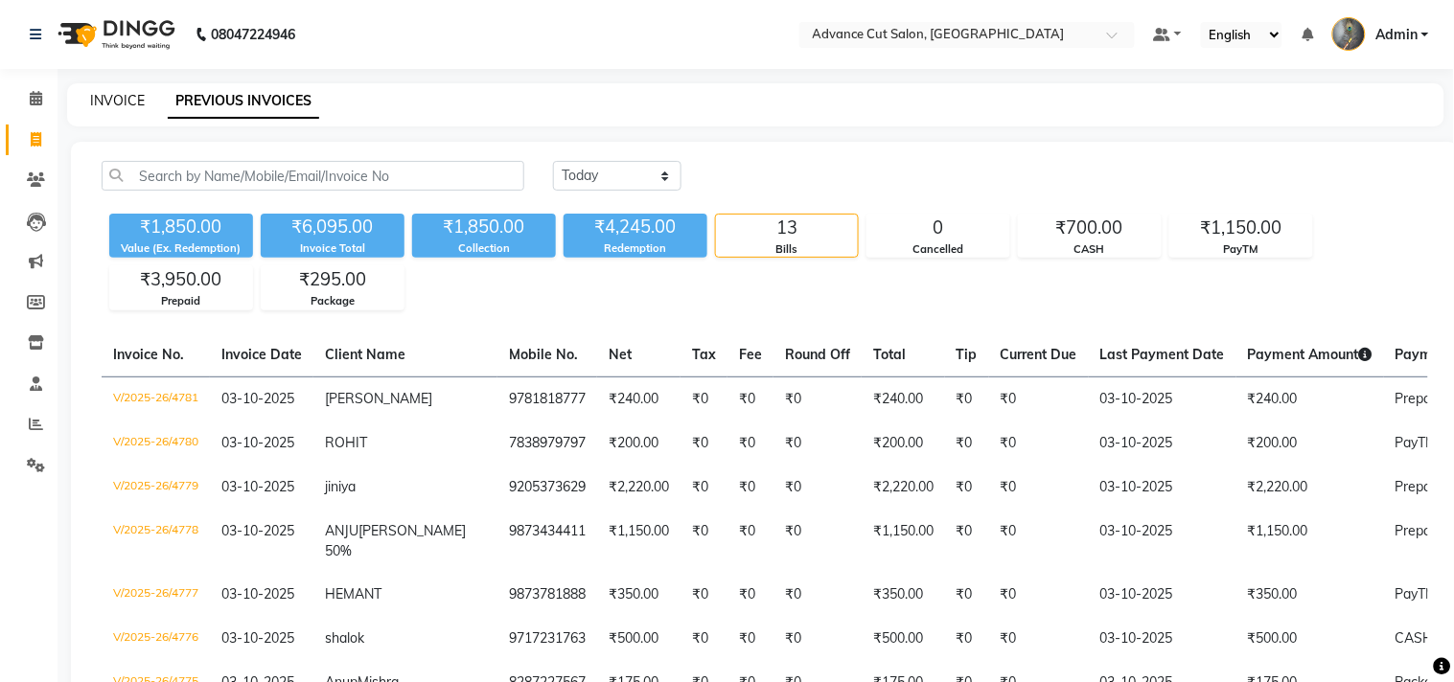
select select "service"
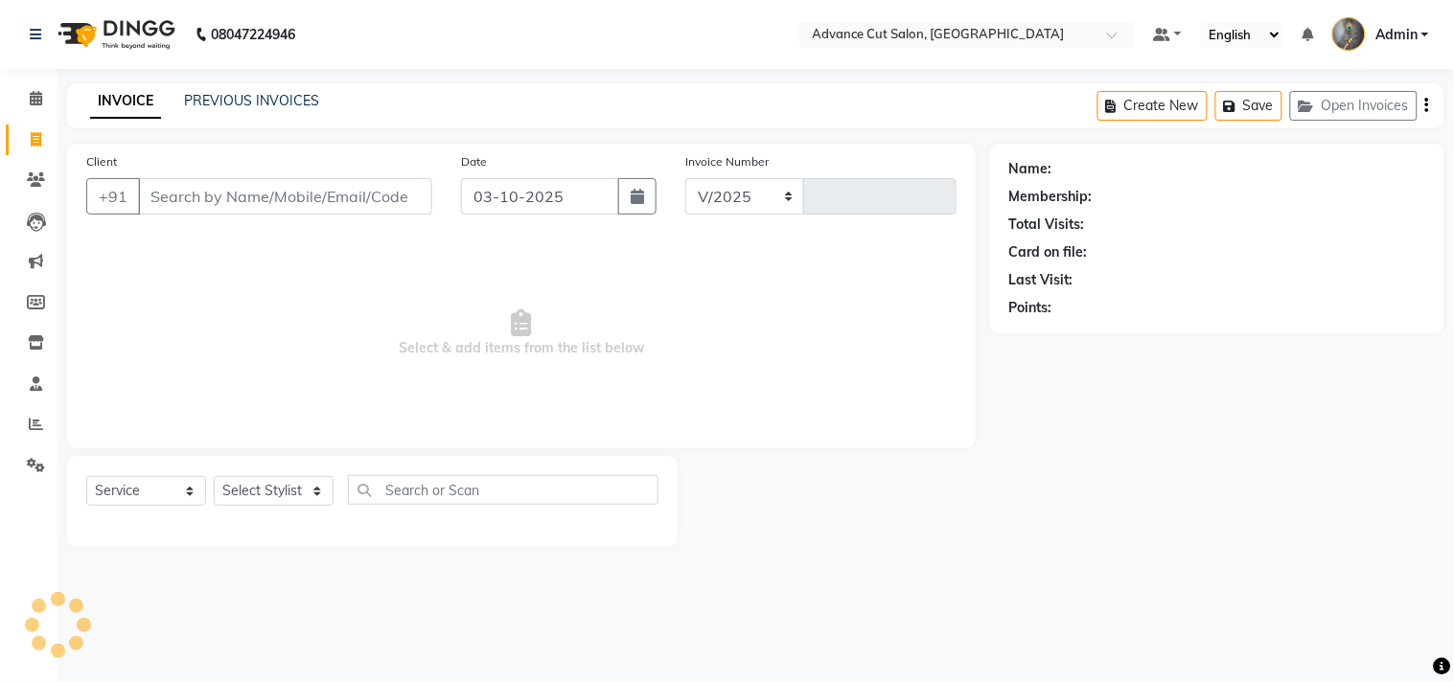
select select "4939"
type input "4782"
click at [301, 491] on select "Select Stylist Admin chahit COUNTOR [PERSON_NAME] mamta [PERSON_NAME] navi [PER…" at bounding box center [274, 491] width 120 height 30
select select "74352"
click at [214, 477] on select "Select Stylist Admin chahit COUNTOR [PERSON_NAME] mamta [PERSON_NAME] navi [PER…" at bounding box center [274, 491] width 120 height 30
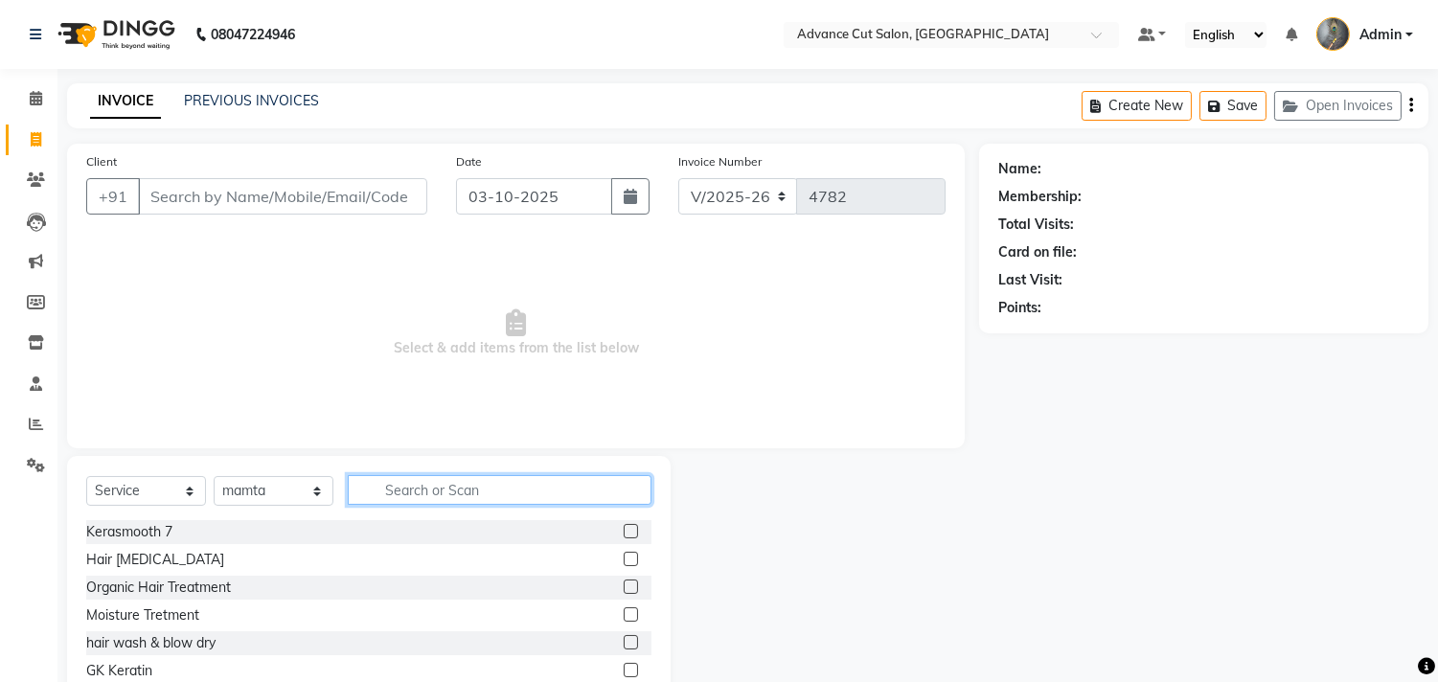
click at [410, 487] on input "text" at bounding box center [500, 490] width 304 height 30
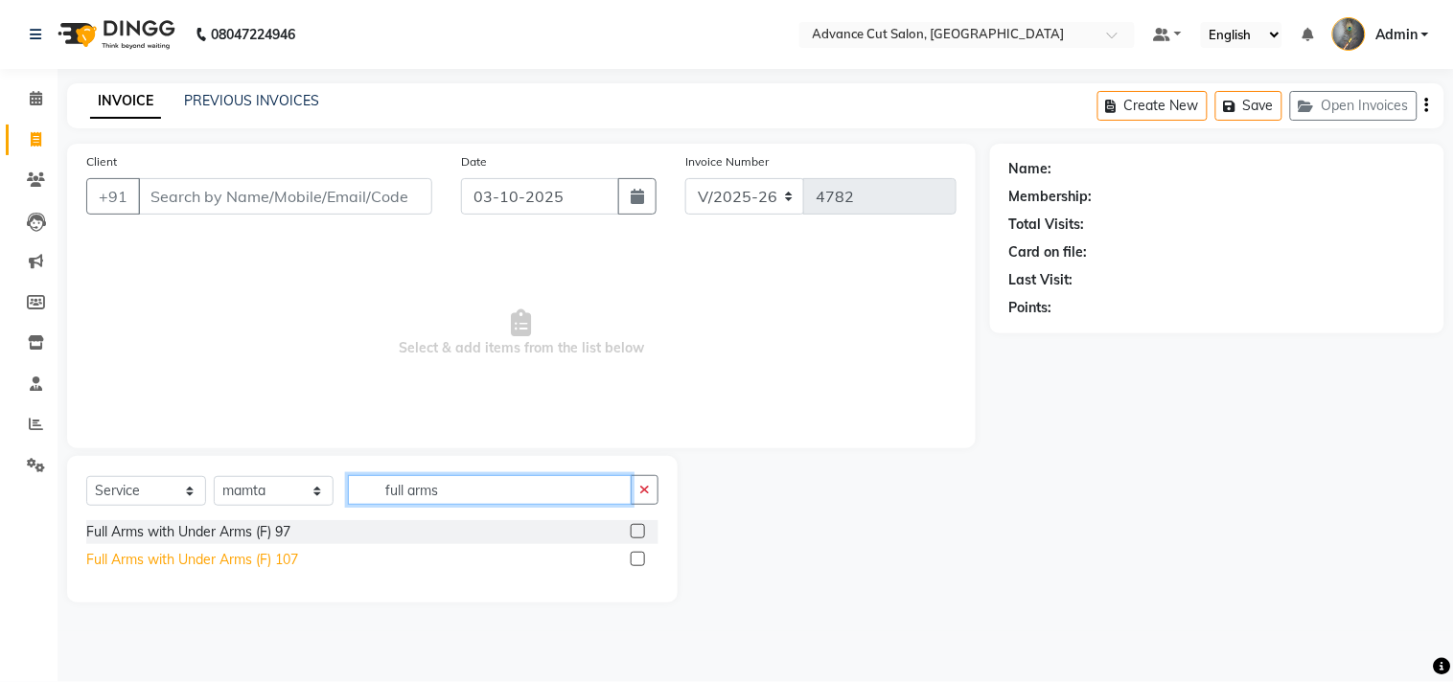
type input "full arms"
click at [284, 553] on div "Full Arms with Under Arms (F) 107" at bounding box center [192, 560] width 212 height 20
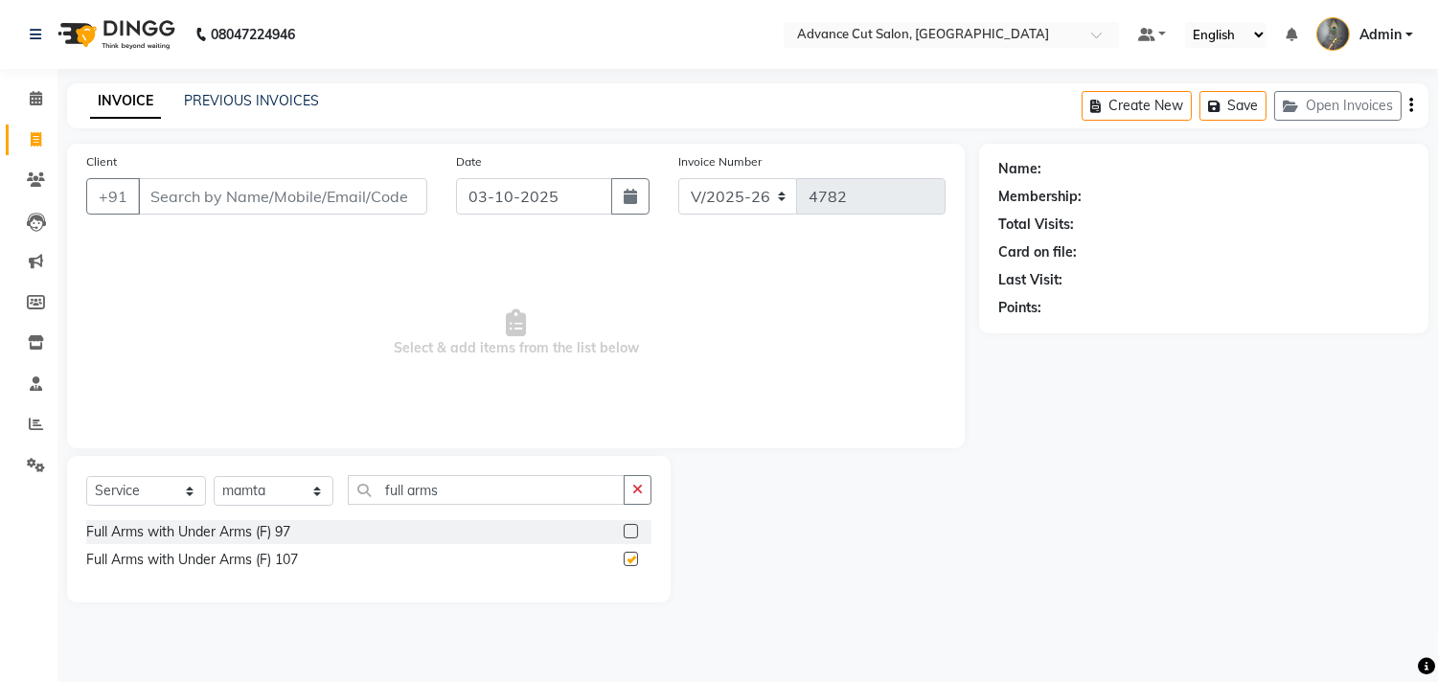
checkbox input "false"
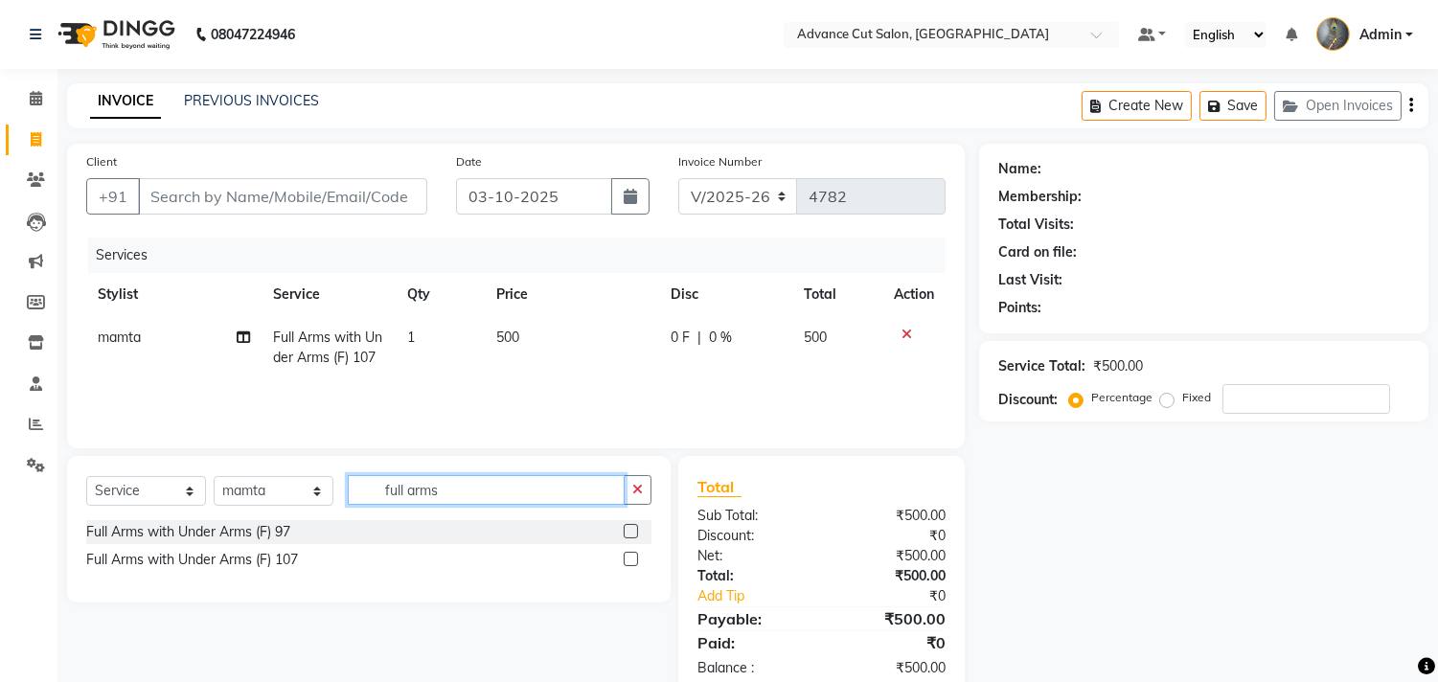
click at [452, 491] on input "full arms" at bounding box center [486, 490] width 277 height 30
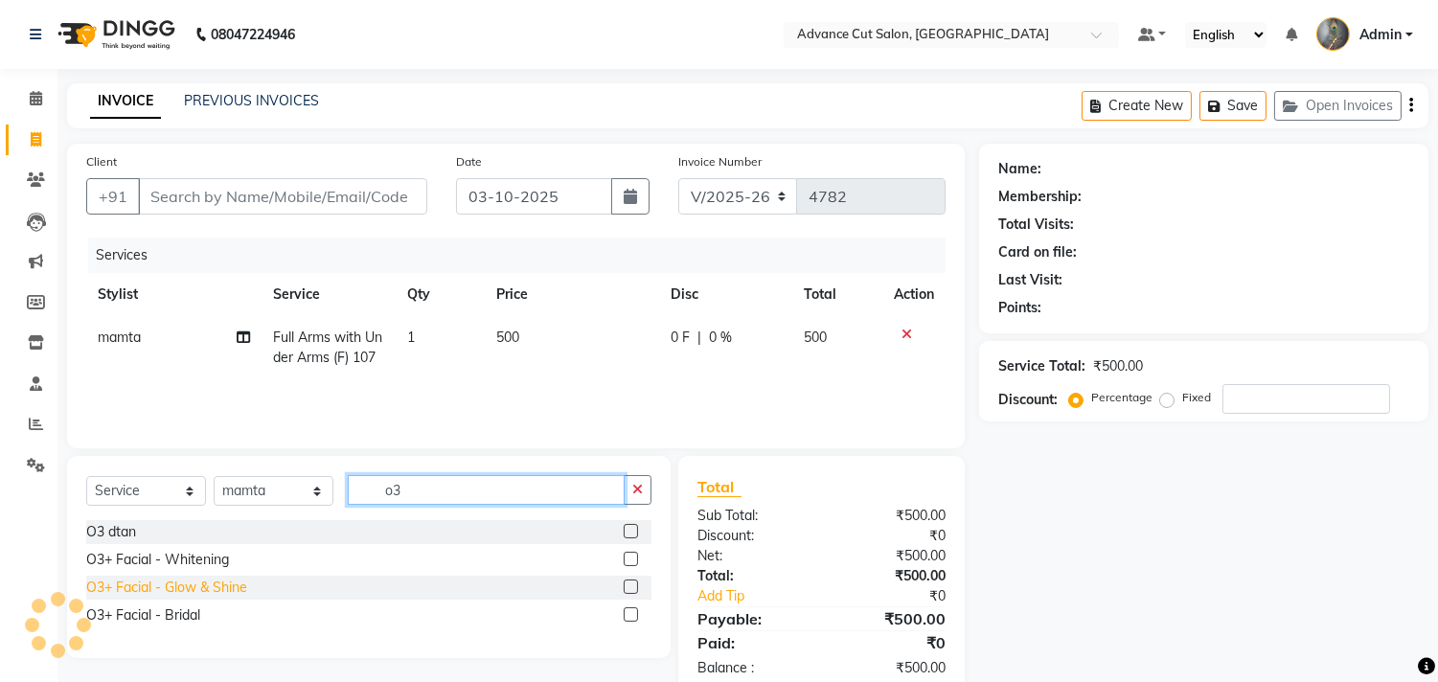
type input "o3"
click at [205, 589] on div "O3+ Facial - Glow & Shine" at bounding box center [166, 588] width 161 height 20
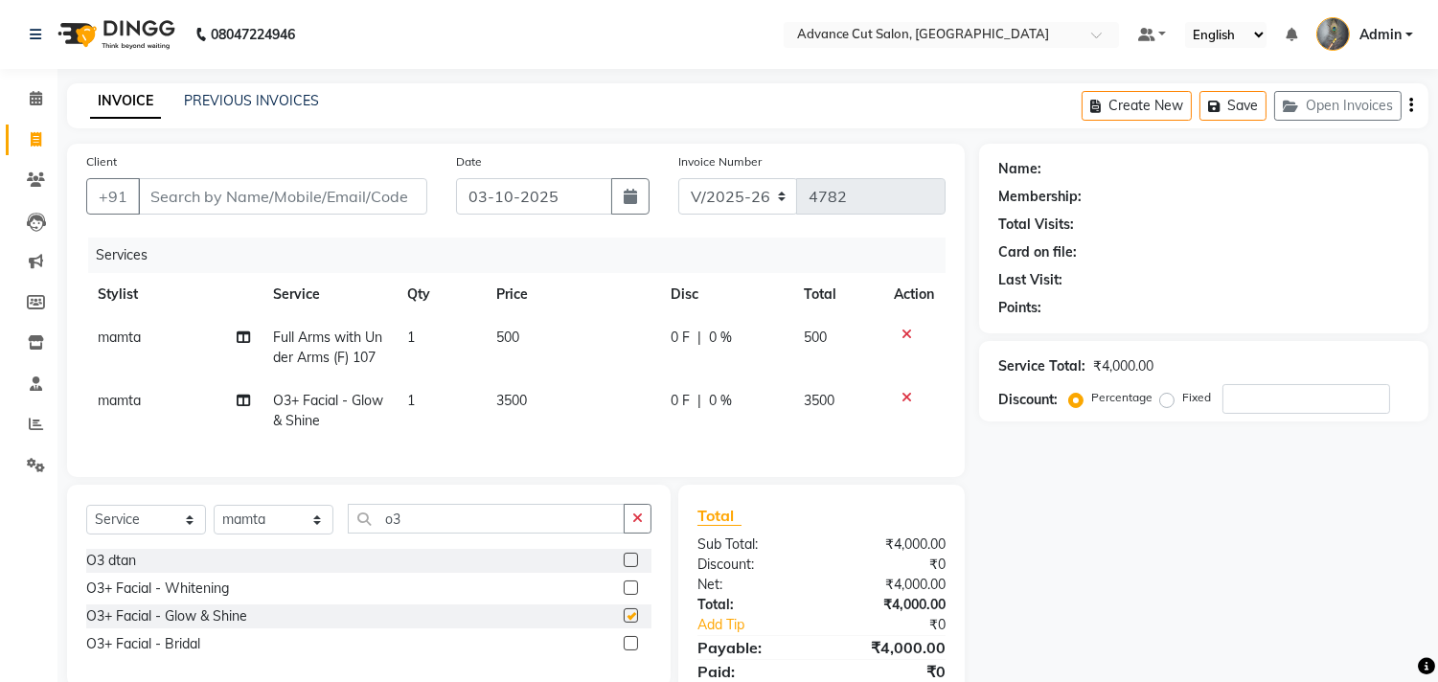
checkbox input "false"
click at [503, 393] on span "3500" at bounding box center [511, 400] width 31 height 17
select select "74352"
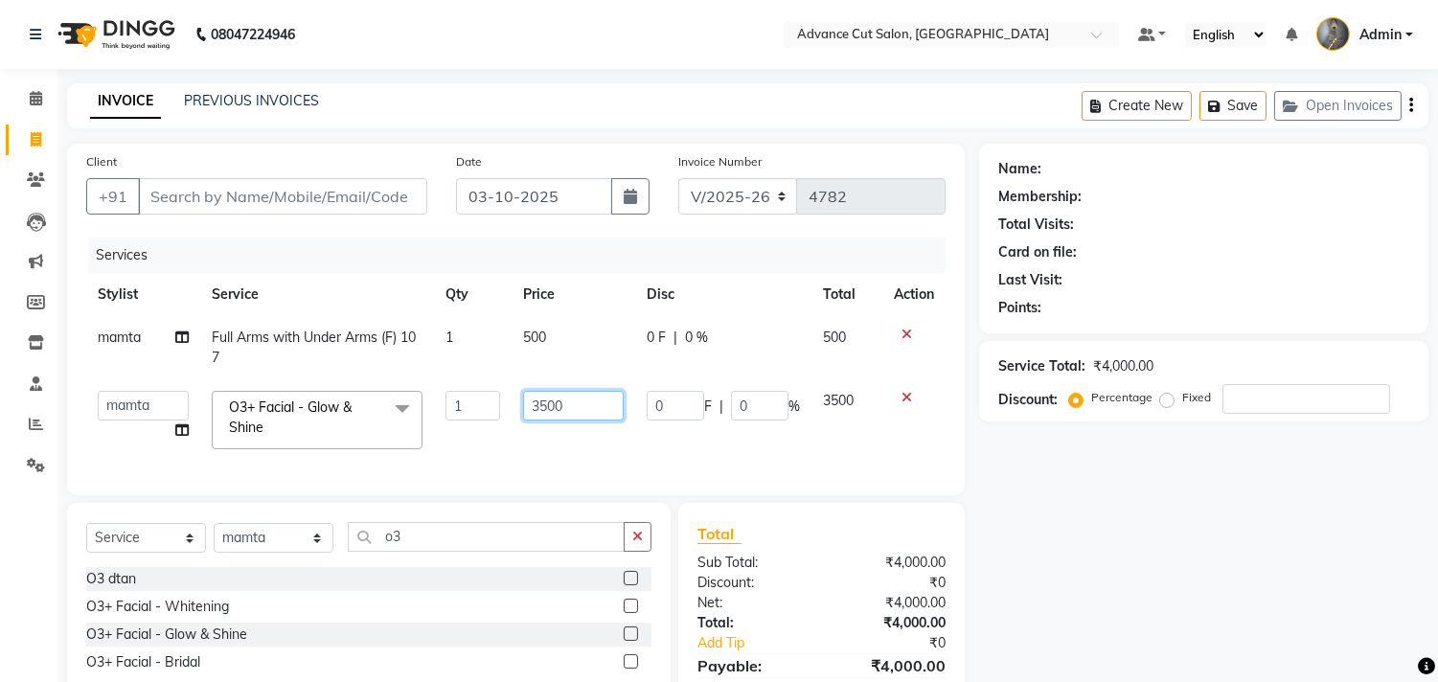
click at [547, 403] on input "3500" at bounding box center [573, 406] width 101 height 30
type input "2000"
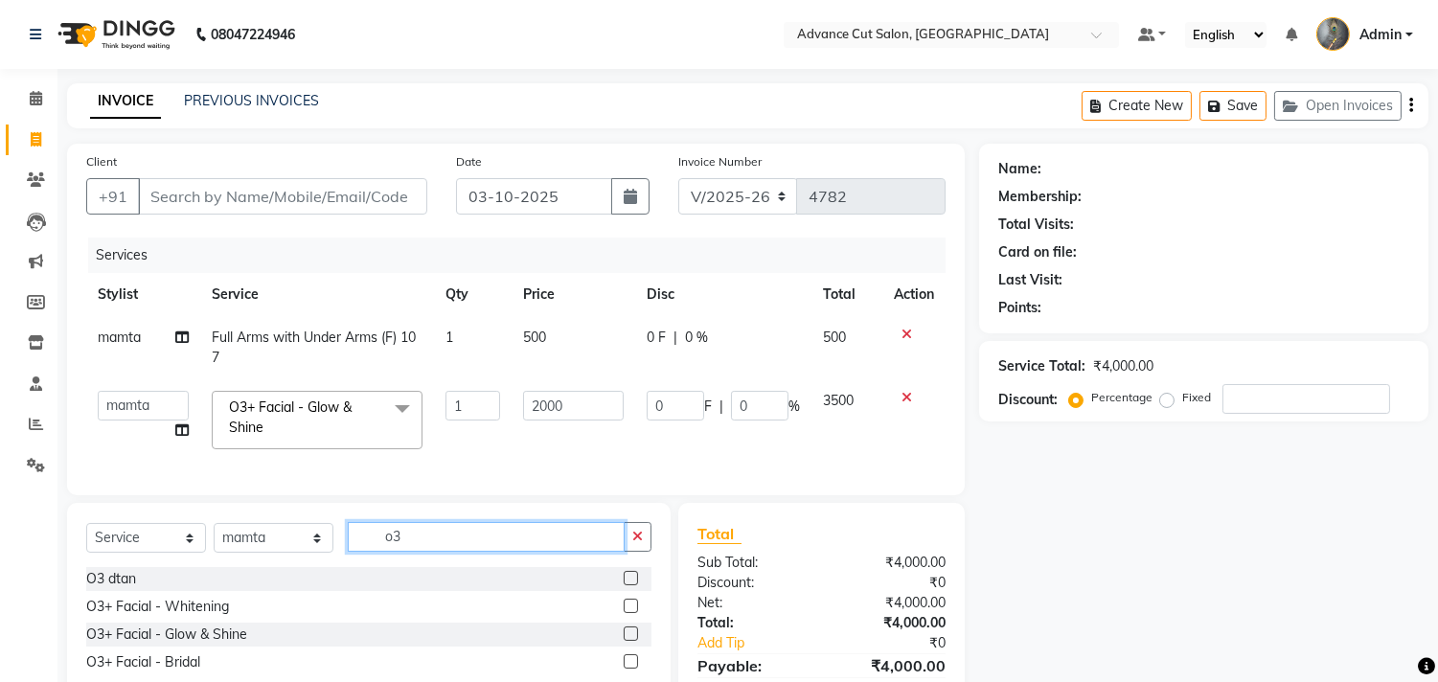
click at [424, 552] on div "Select Service Product Membership Package Voucher Prepaid Gift Card Select Styl…" at bounding box center [368, 544] width 565 height 45
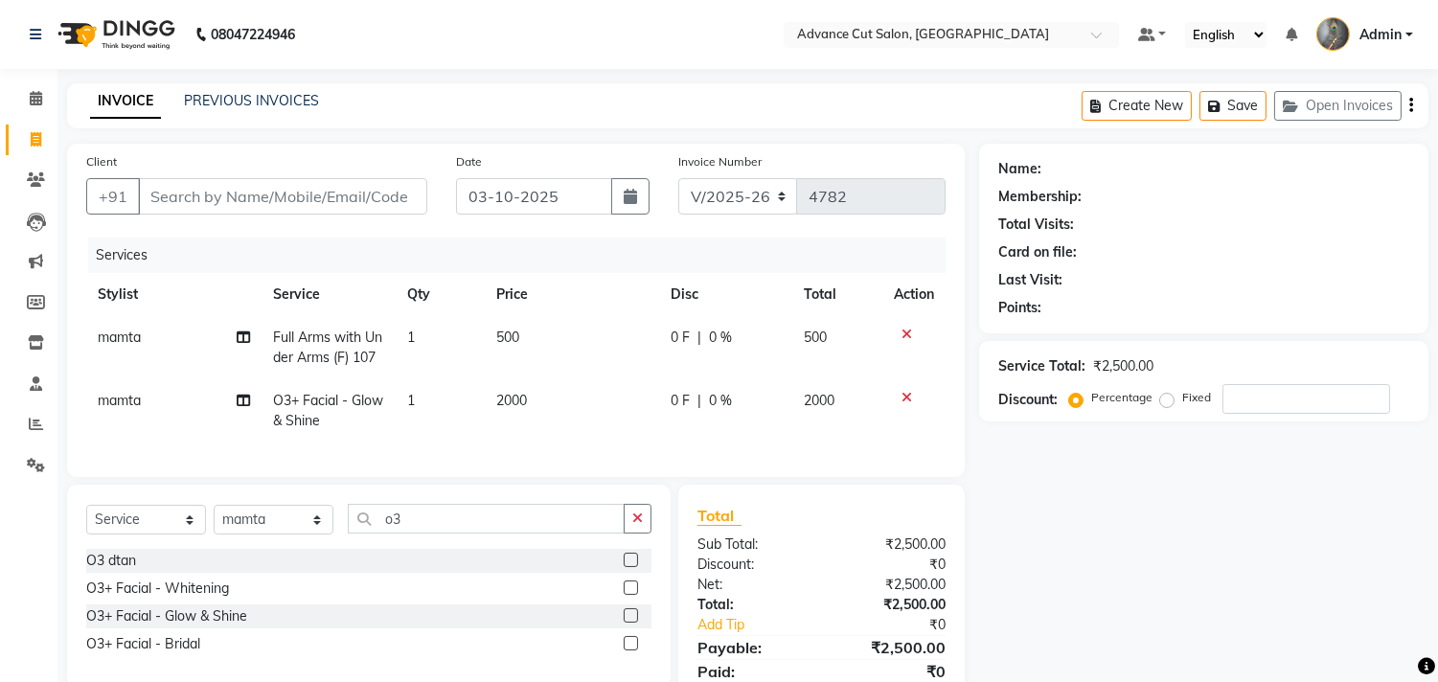
click at [424, 549] on div "Select Service Product Membership Package Voucher Prepaid Gift Card Select Styl…" at bounding box center [368, 526] width 565 height 45
click at [401, 534] on input "o3" at bounding box center [486, 519] width 277 height 30
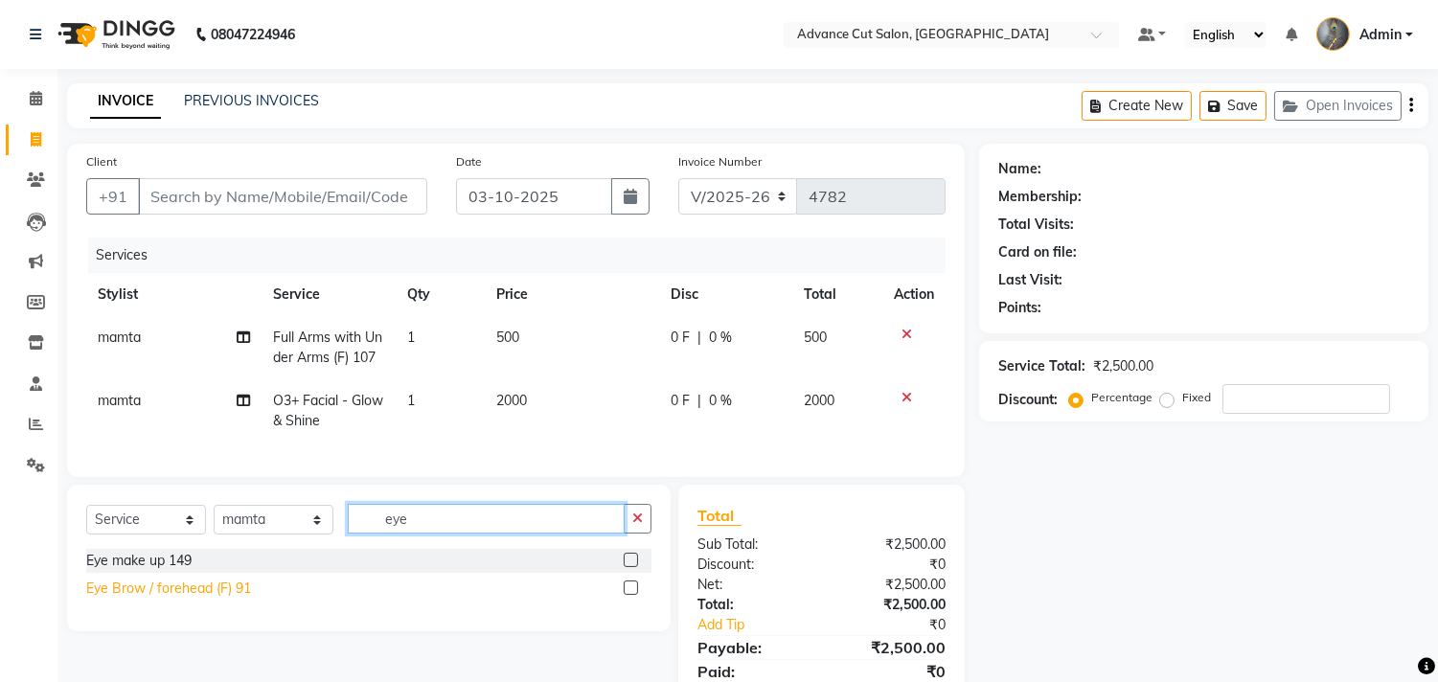
type input "eye"
click at [172, 599] on div "Eye Brow / forehead (F) 91" at bounding box center [168, 589] width 165 height 20
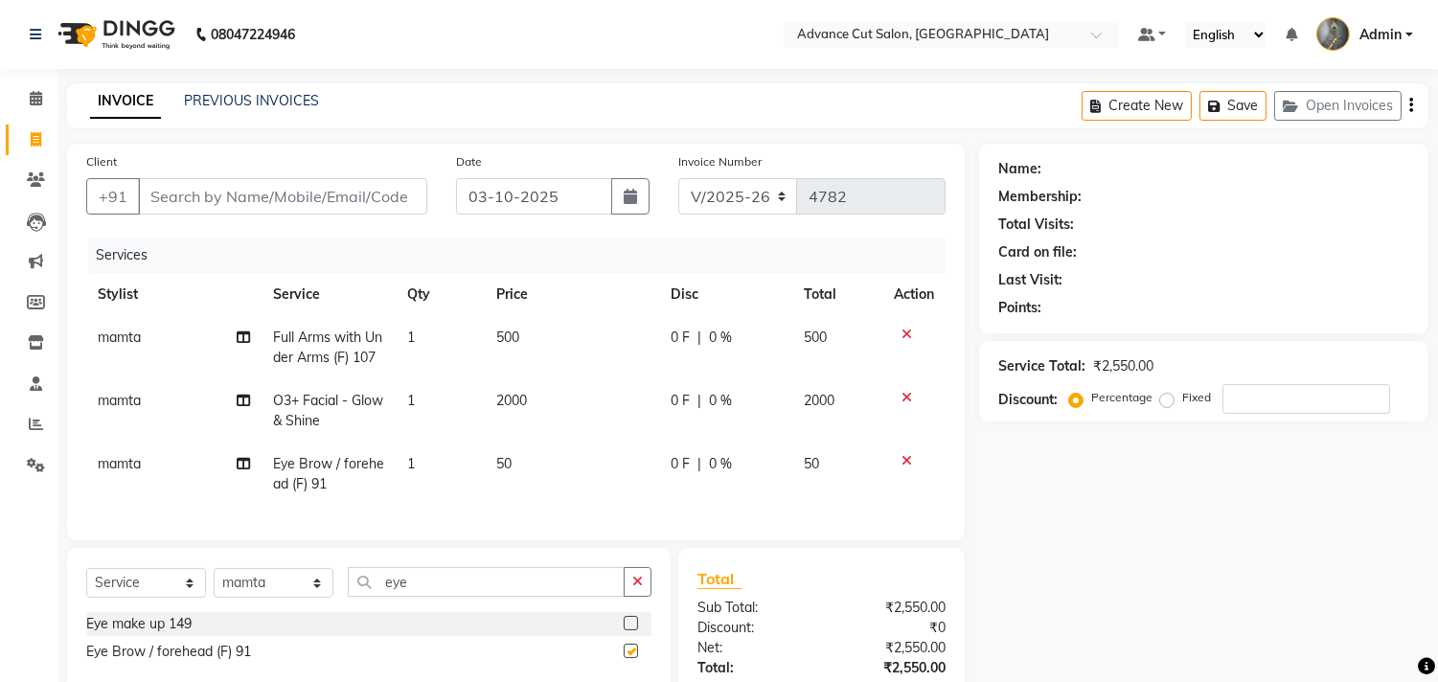
checkbox input "false"
click at [246, 592] on select "Select Stylist Admin chahit COUNTOR [PERSON_NAME] mamta [PERSON_NAME] navi [PER…" at bounding box center [274, 583] width 120 height 30
select select "30646"
click at [214, 585] on select "Select Stylist Admin chahit COUNTOR [PERSON_NAME] mamta [PERSON_NAME] navi [PER…" at bounding box center [274, 583] width 120 height 30
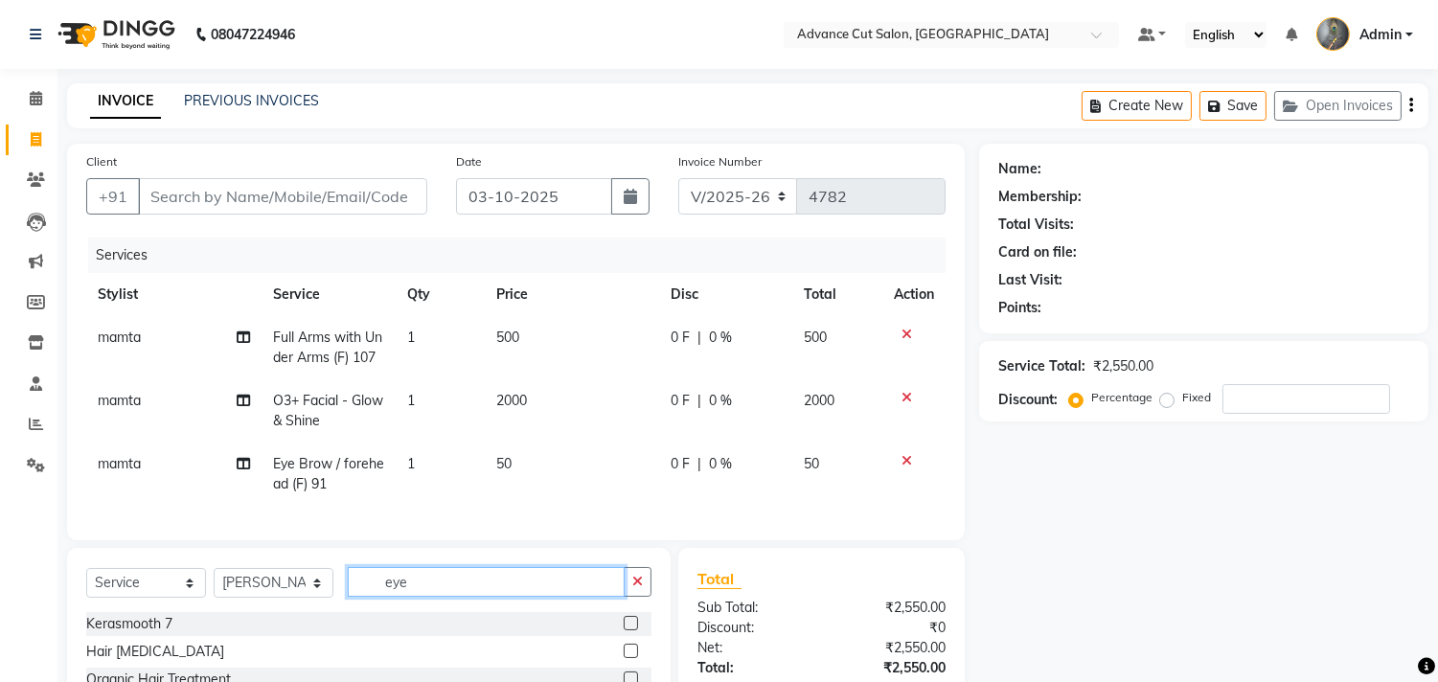
click at [417, 596] on input "eye" at bounding box center [486, 582] width 277 height 30
click at [416, 596] on input "eye" at bounding box center [486, 582] width 277 height 30
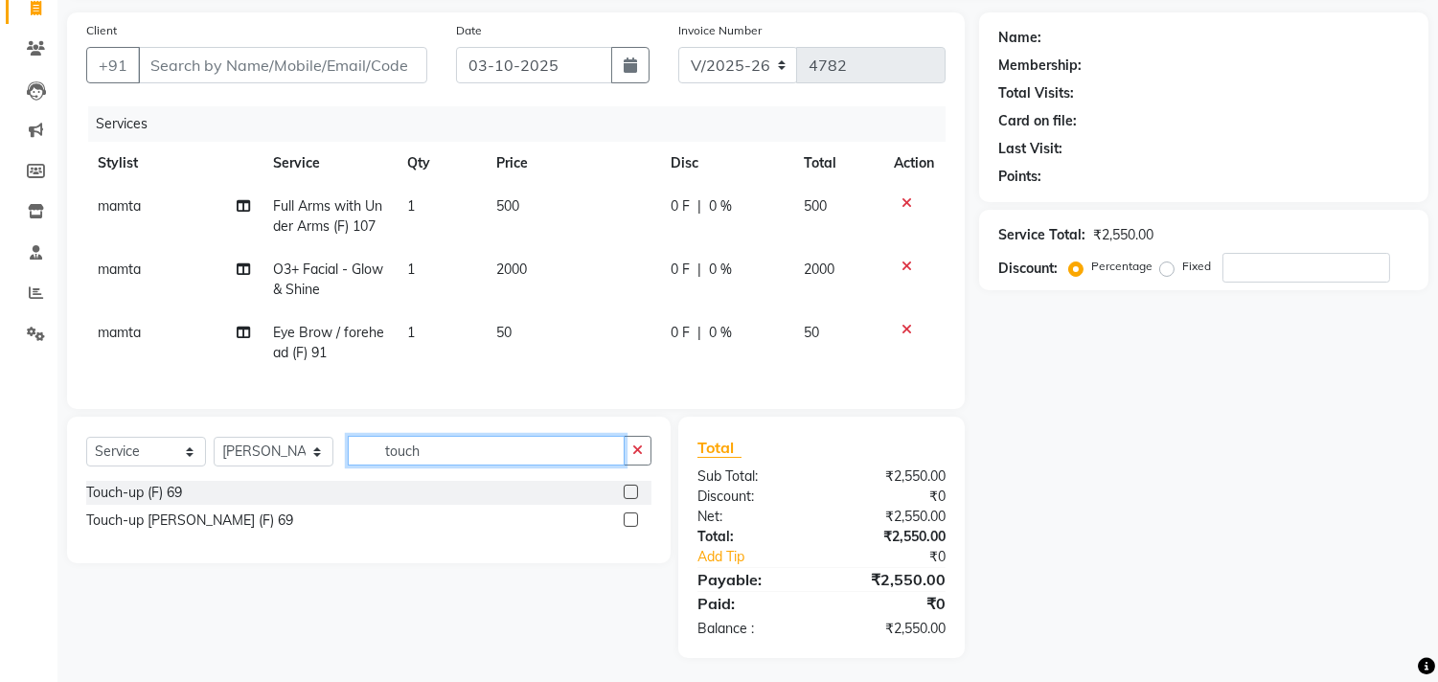
scroll to position [151, 0]
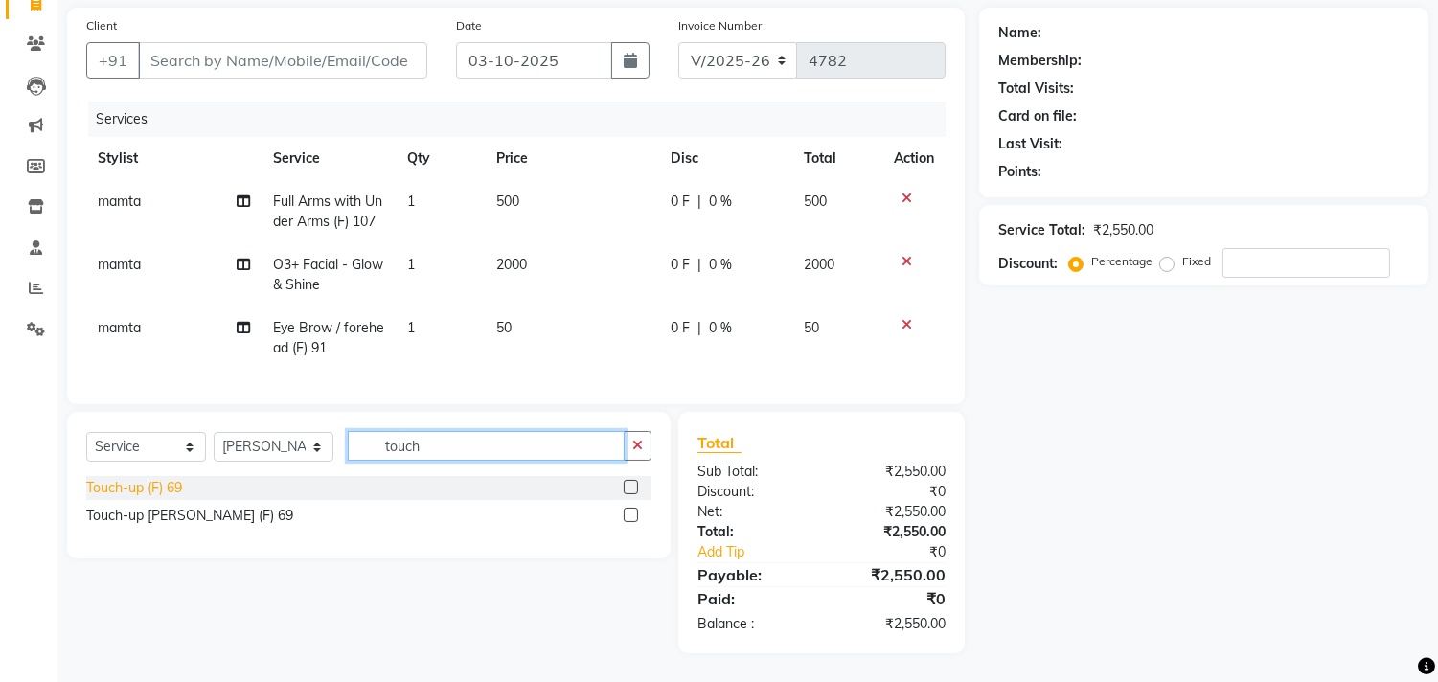
type input "touch"
click at [168, 483] on div "Touch-up (F) 69" at bounding box center [134, 488] width 96 height 20
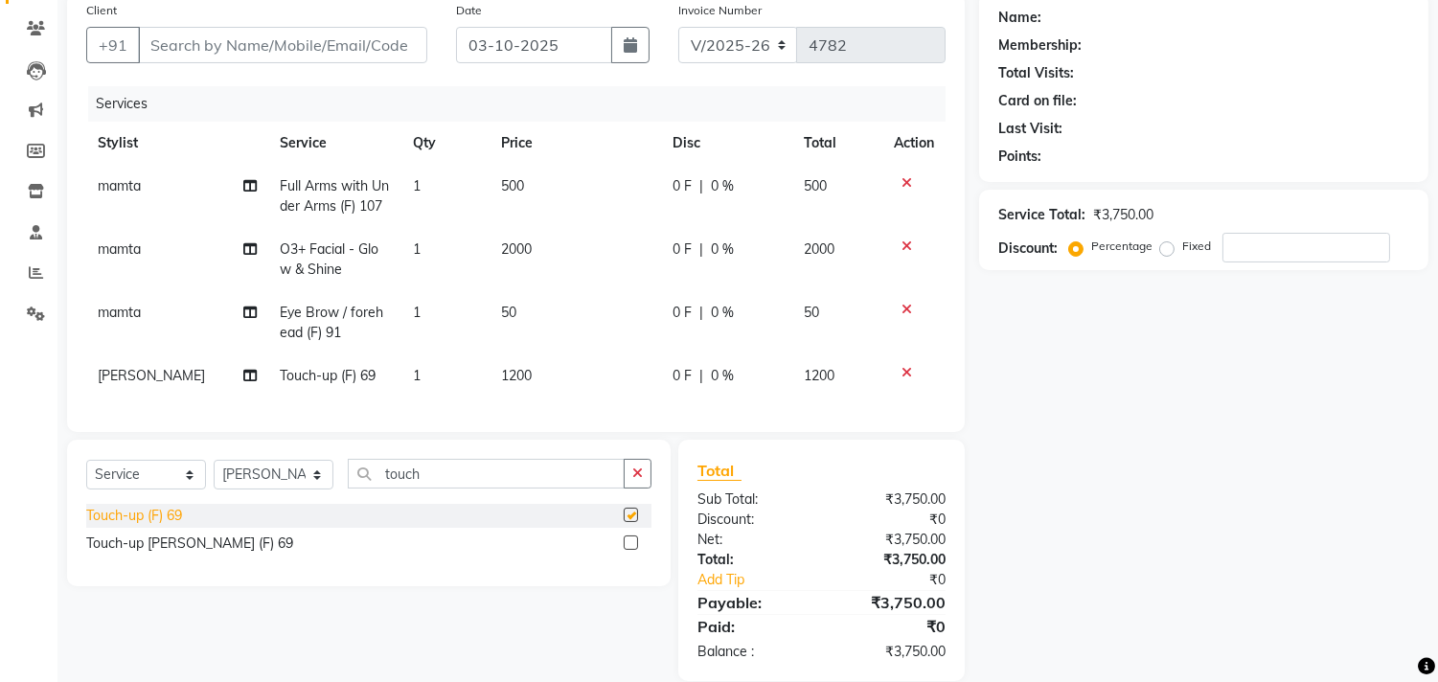
checkbox input "false"
click at [522, 378] on span "1200" at bounding box center [516, 375] width 31 height 17
select select "30646"
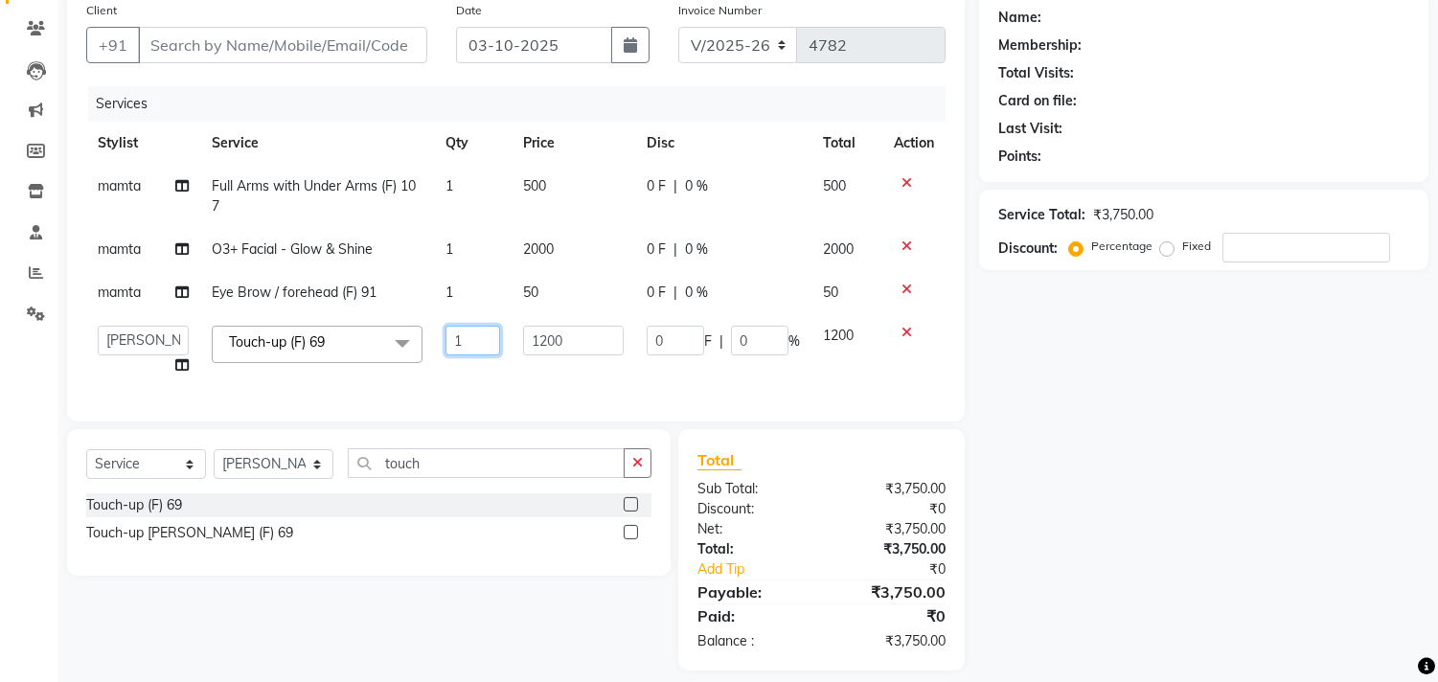
click at [465, 350] on input "1" at bounding box center [473, 341] width 55 height 30
type input "2"
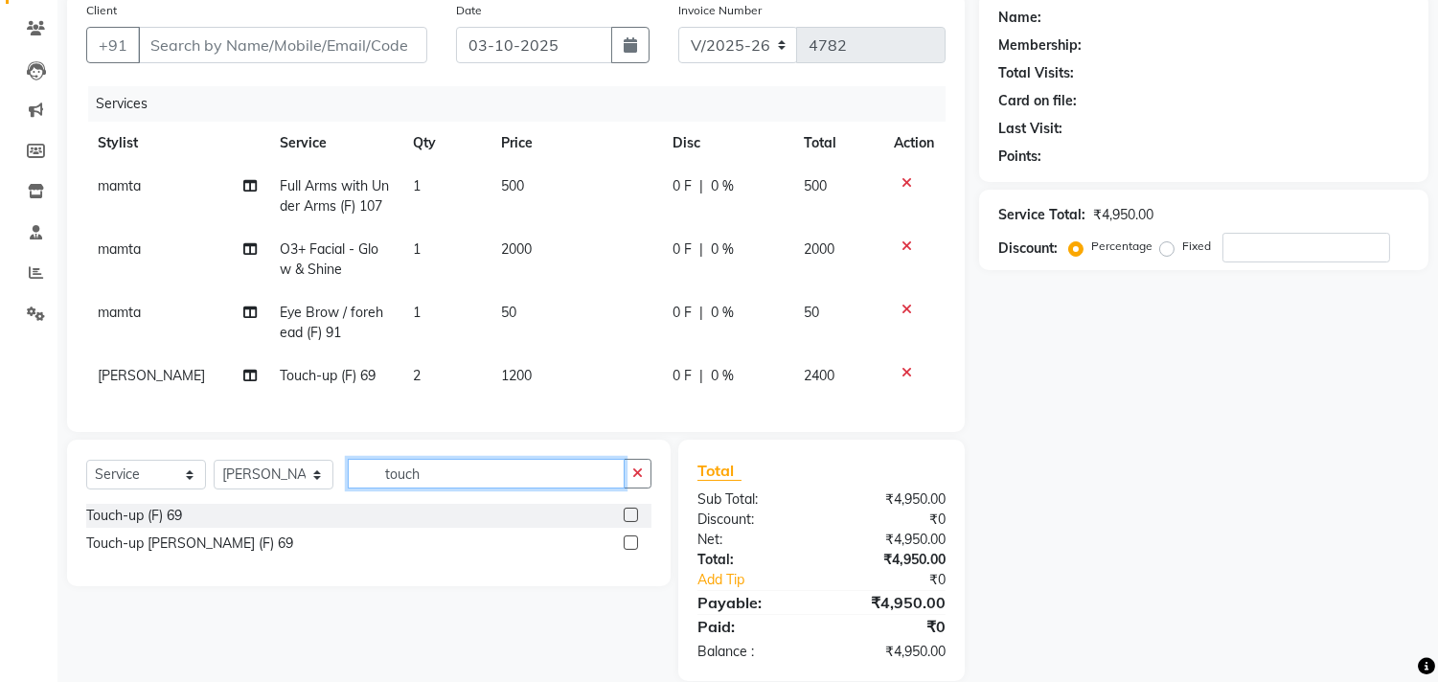
click at [426, 477] on input "touch" at bounding box center [486, 474] width 277 height 30
type input "hair spa"
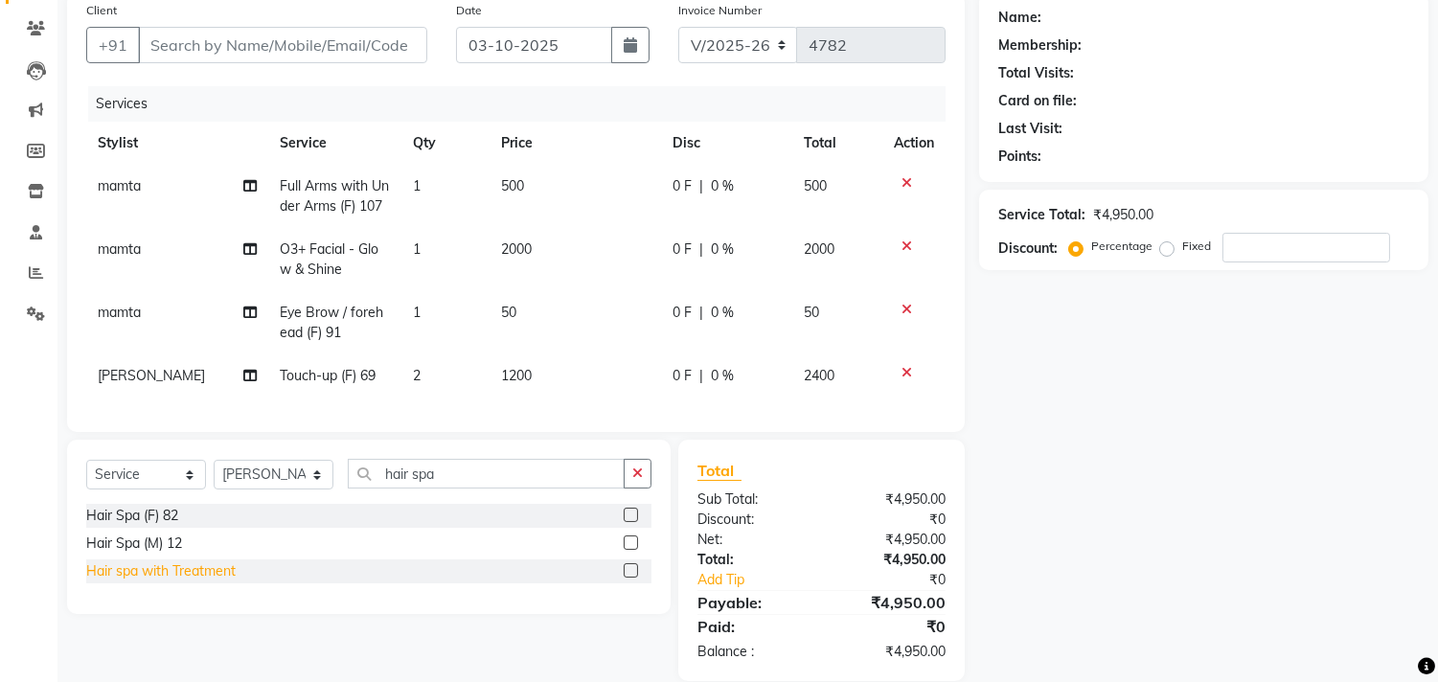
click at [215, 582] on div "Hair spa with Treatment" at bounding box center [160, 572] width 149 height 20
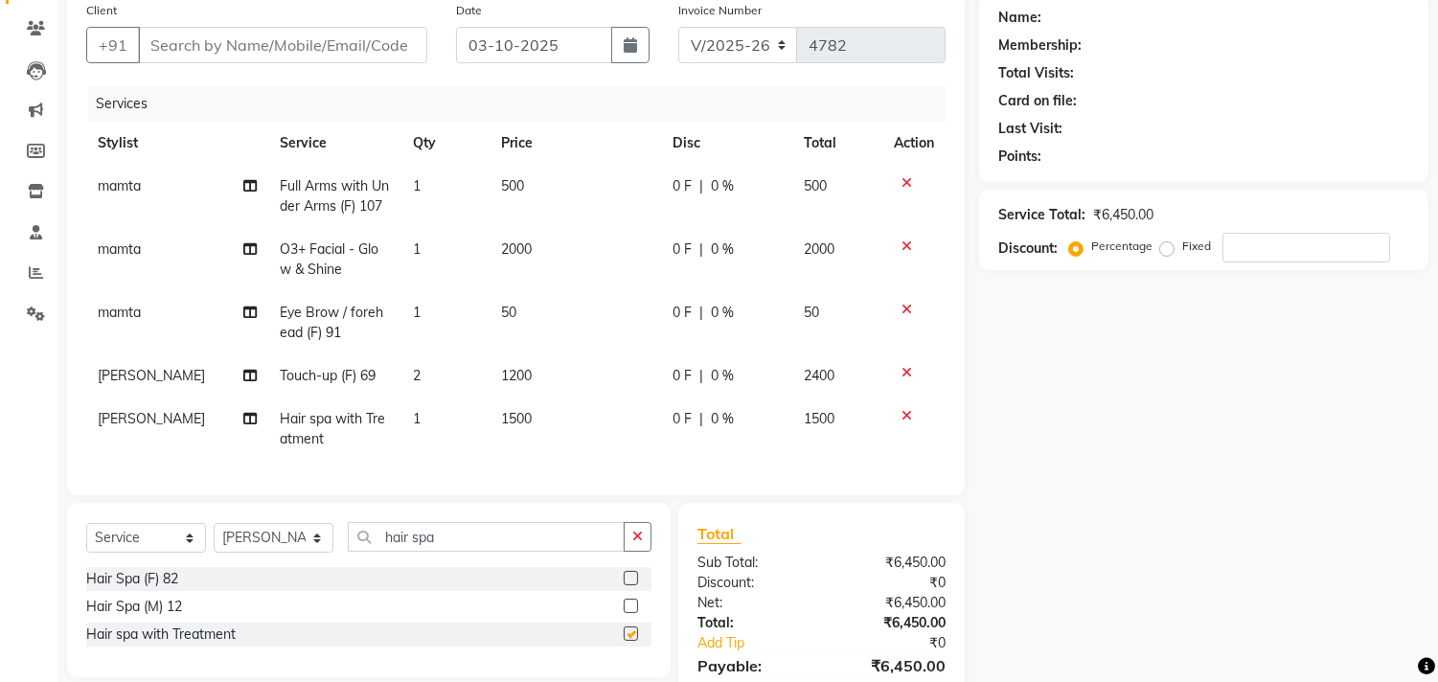
checkbox input "false"
click at [479, 417] on td "1" at bounding box center [446, 429] width 88 height 63
select select "30646"
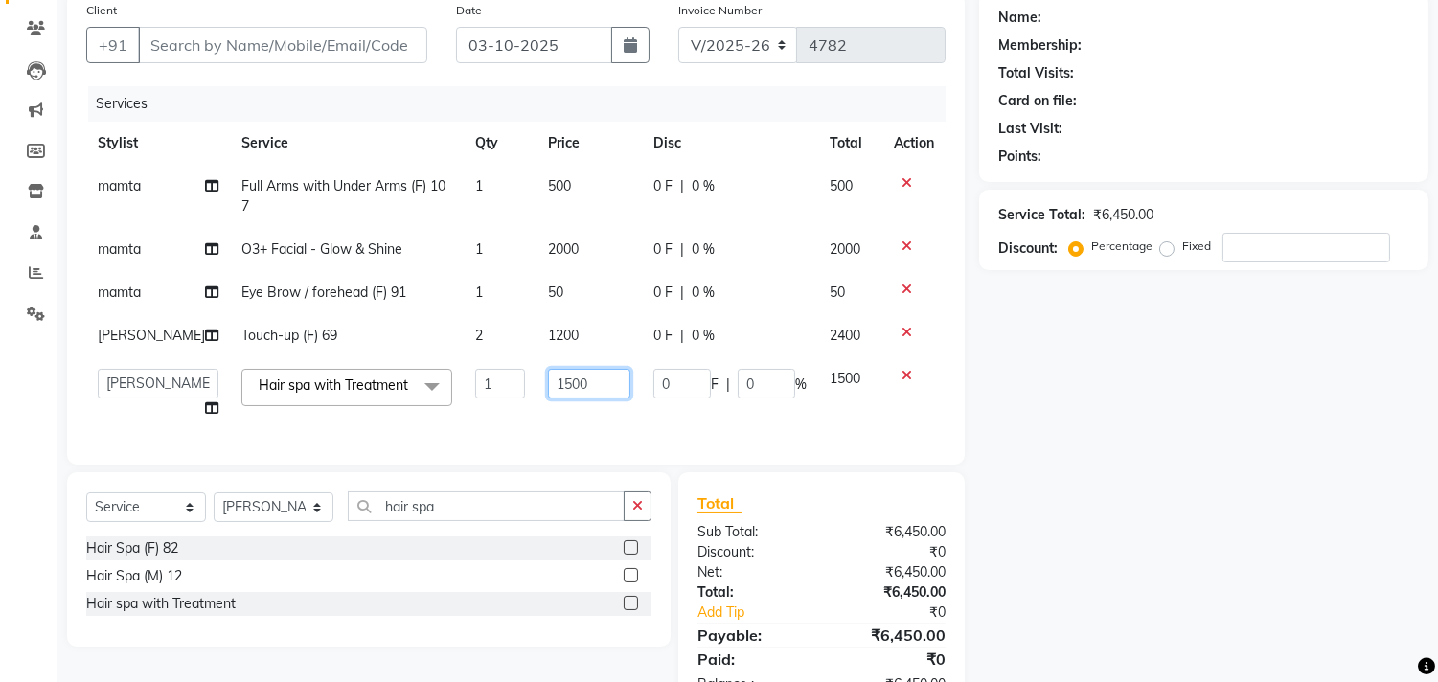
click at [548, 379] on input "1500" at bounding box center [589, 384] width 82 height 30
type input "2500"
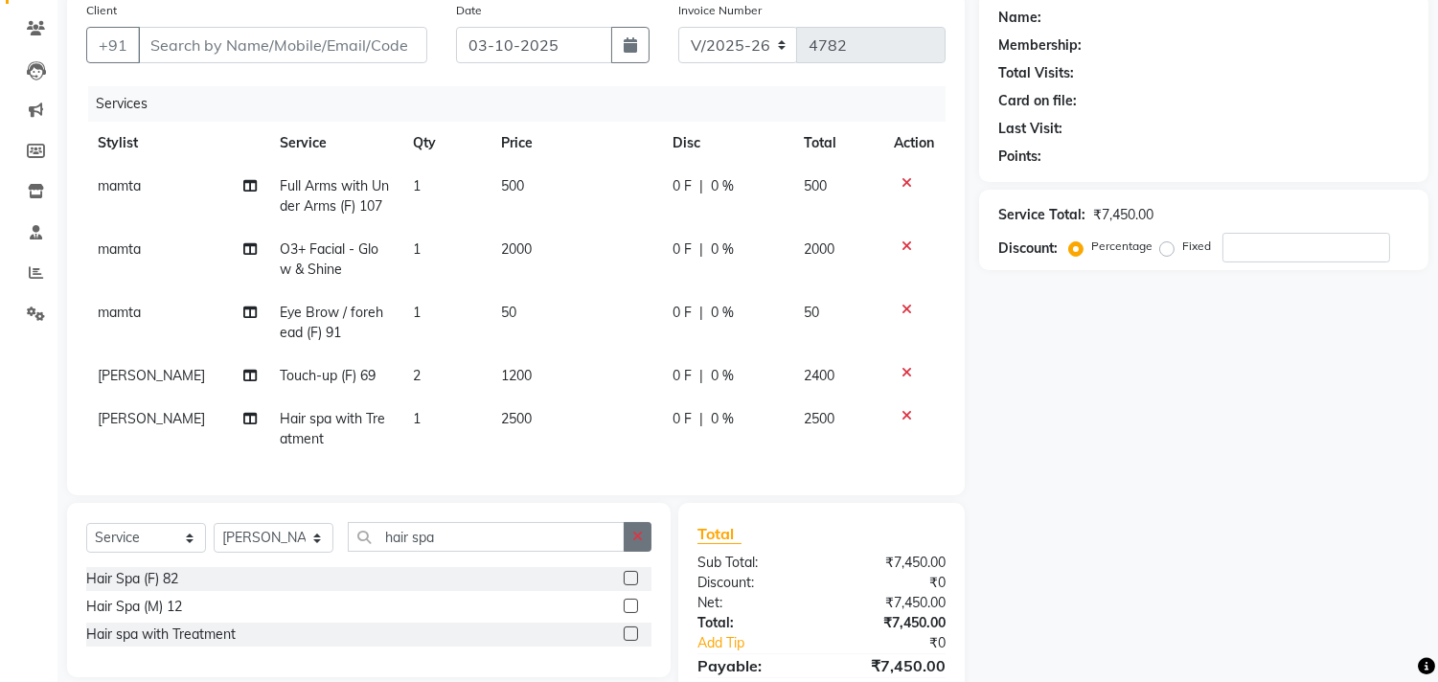
click at [633, 531] on div "Select Service Product Membership Package Voucher Prepaid Gift Card Select Styl…" at bounding box center [369, 590] width 604 height 174
click at [518, 550] on input "hair spa" at bounding box center [486, 537] width 277 height 30
click at [515, 552] on input "hair spa" at bounding box center [486, 537] width 277 height 30
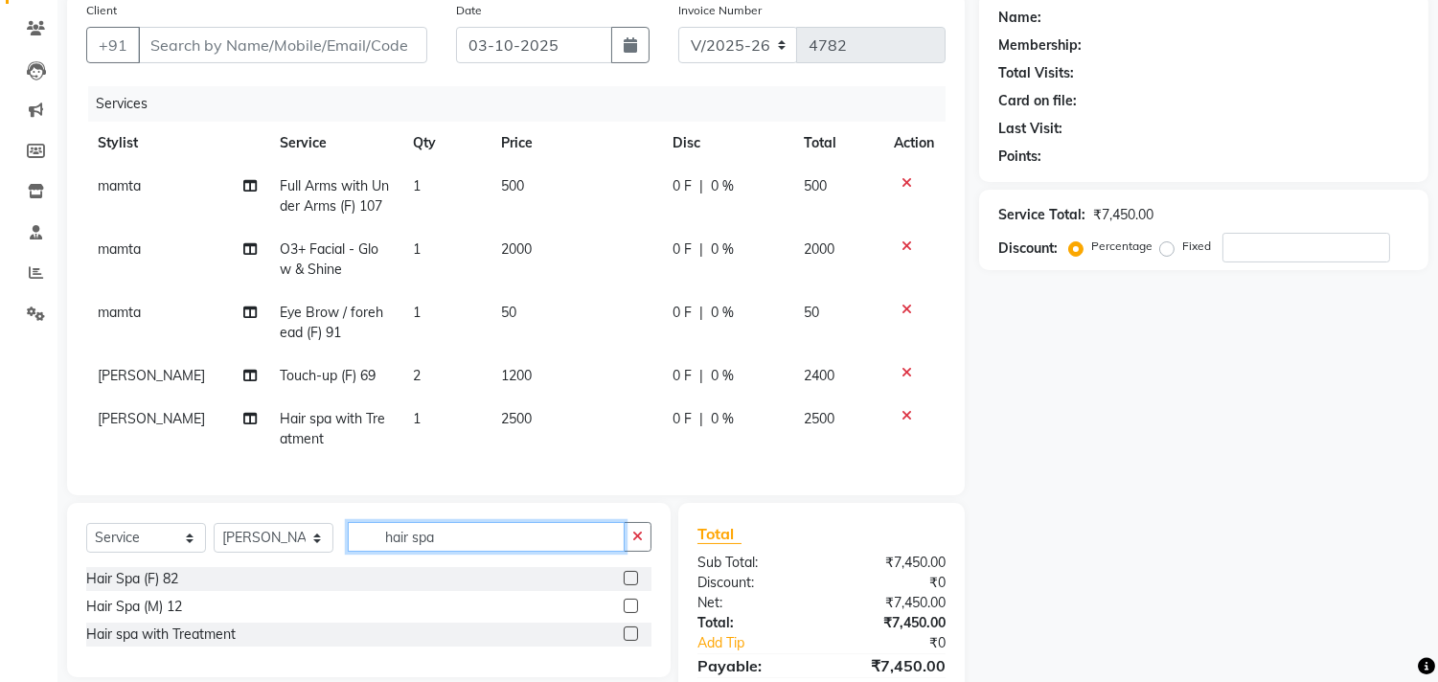
click at [515, 552] on input "hair spa" at bounding box center [486, 537] width 277 height 30
type input "58"
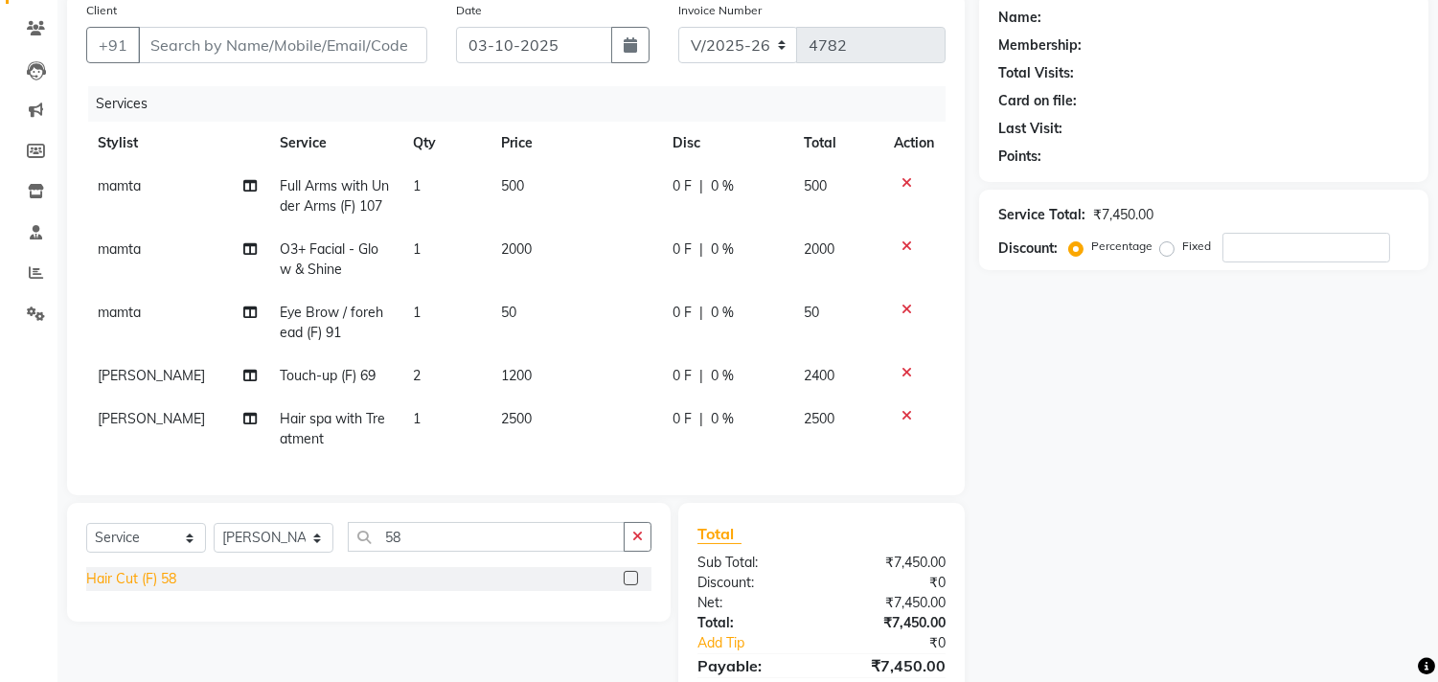
click at [154, 589] on div "Hair Cut (F) 58" at bounding box center [131, 579] width 90 height 20
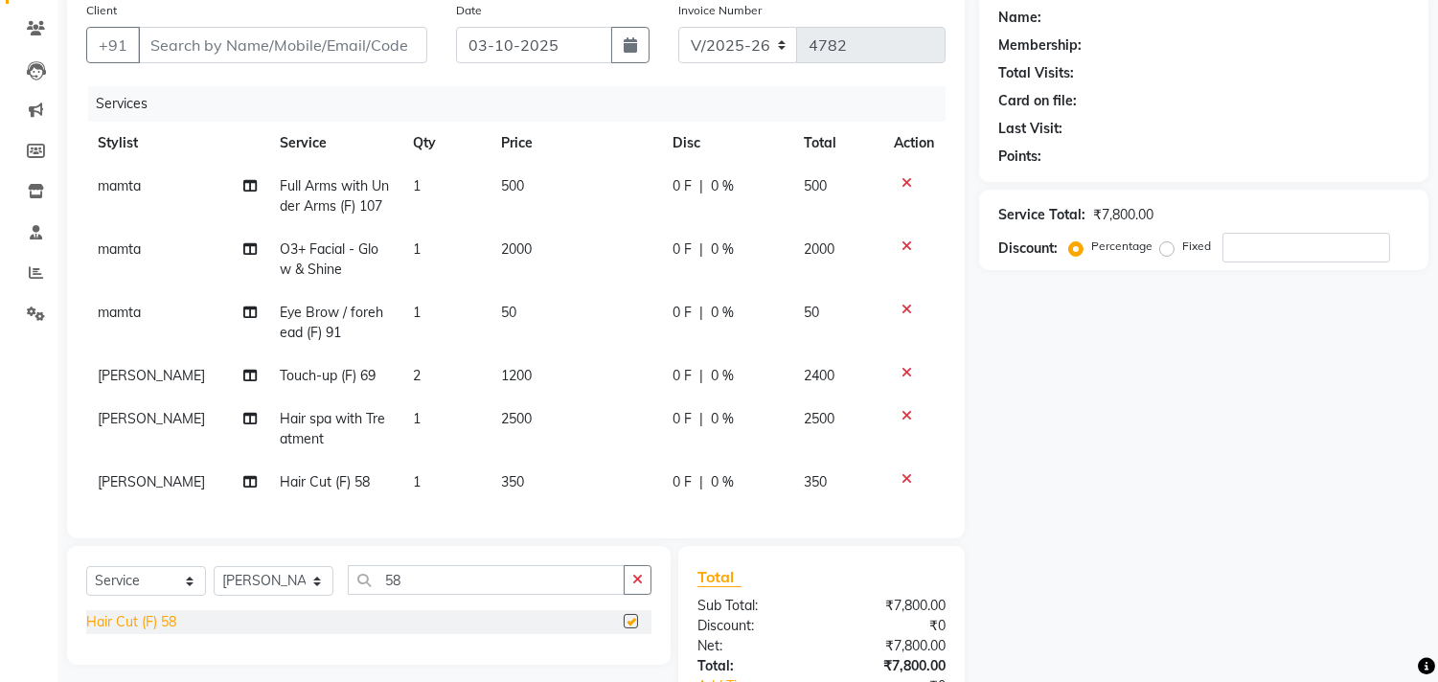
checkbox input "false"
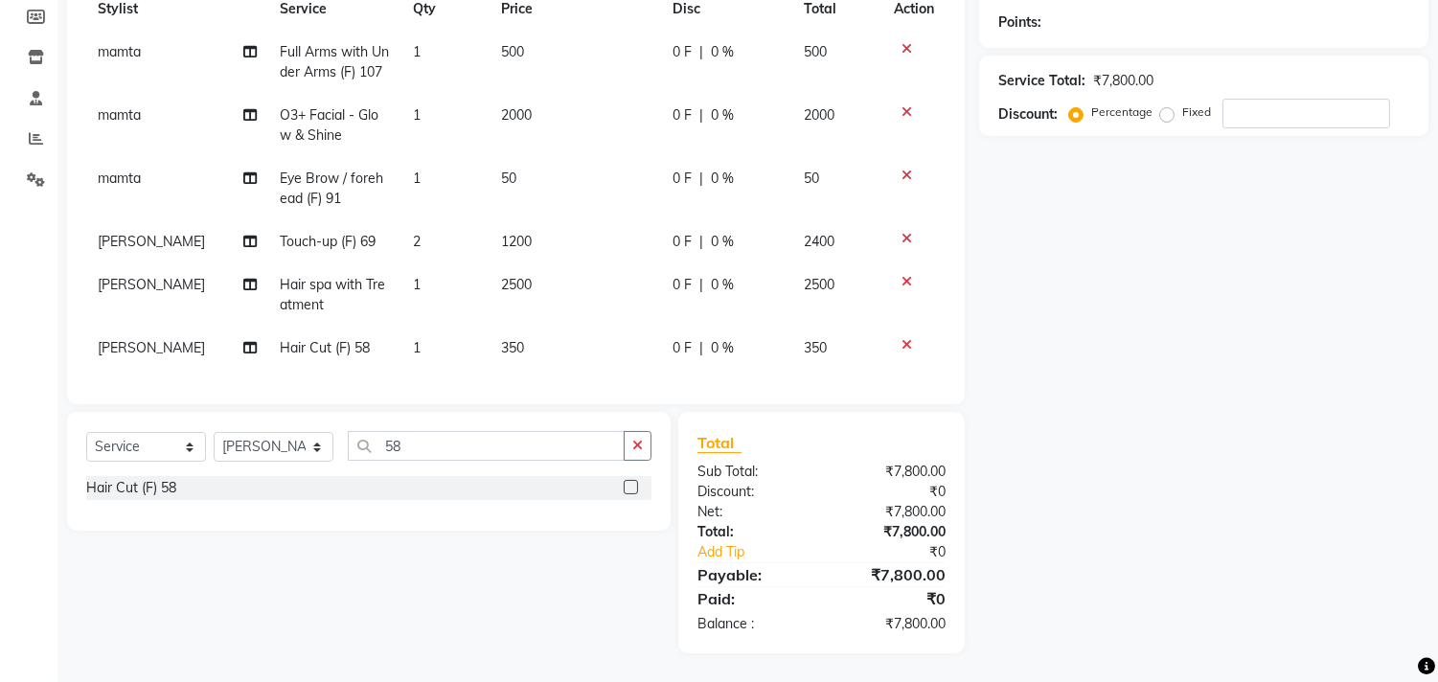
scroll to position [301, 0]
click at [401, 450] on input "58" at bounding box center [486, 446] width 277 height 30
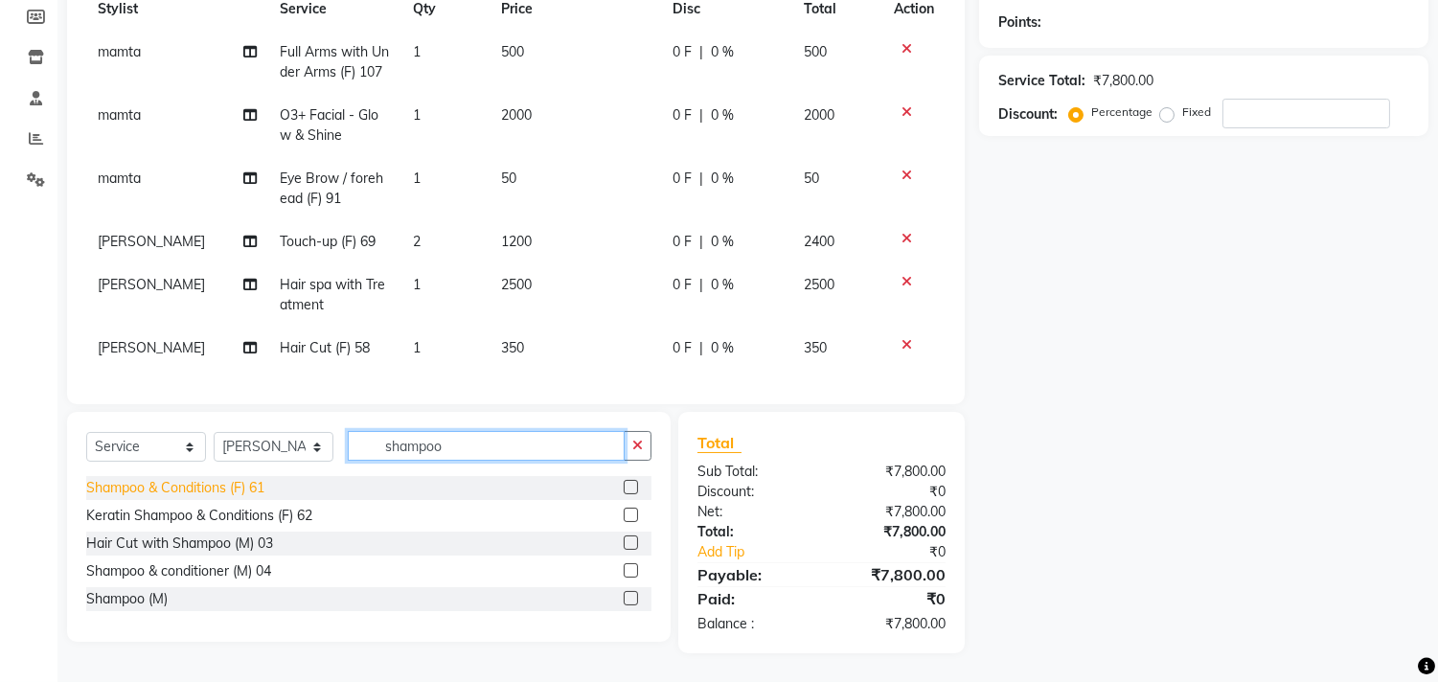
type input "shampoo"
click at [249, 482] on div "Shampoo & Conditions (F) 61" at bounding box center [175, 488] width 178 height 20
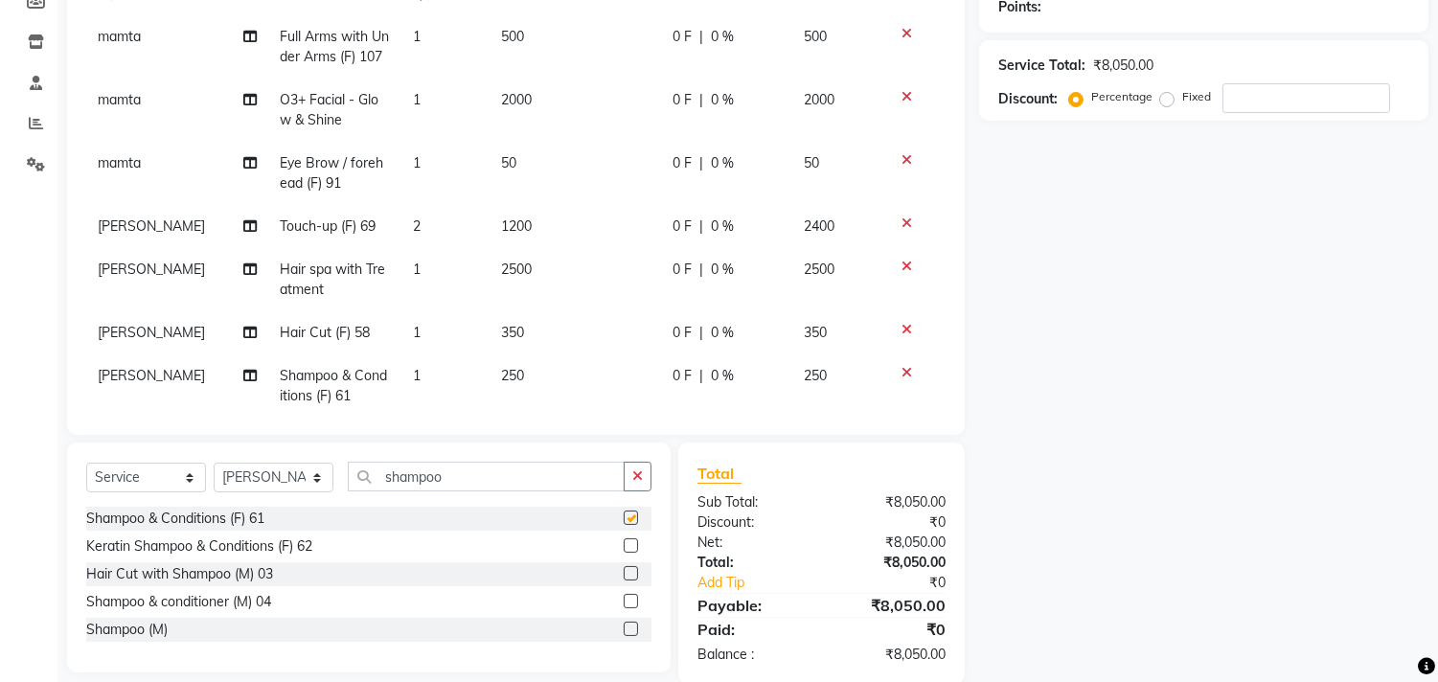
checkbox input "false"
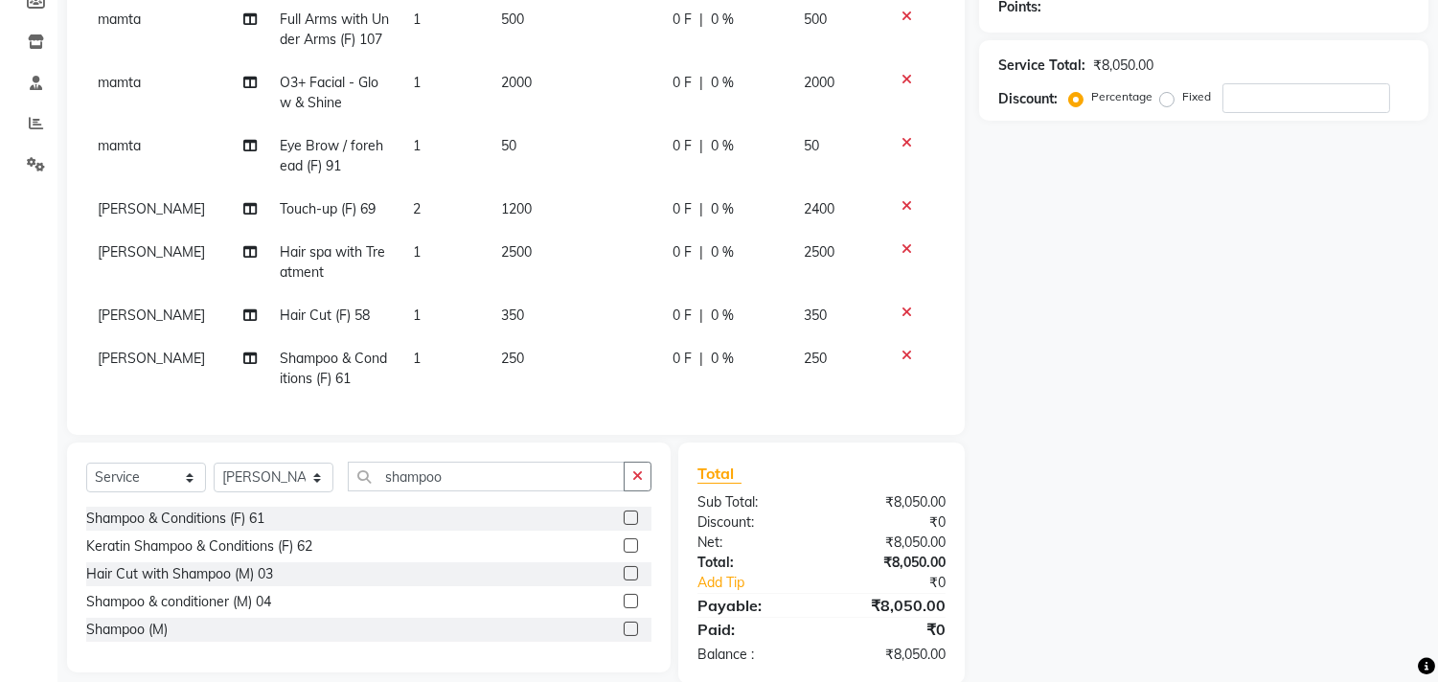
scroll to position [53, 0]
click at [902, 242] on icon at bounding box center [907, 248] width 11 height 13
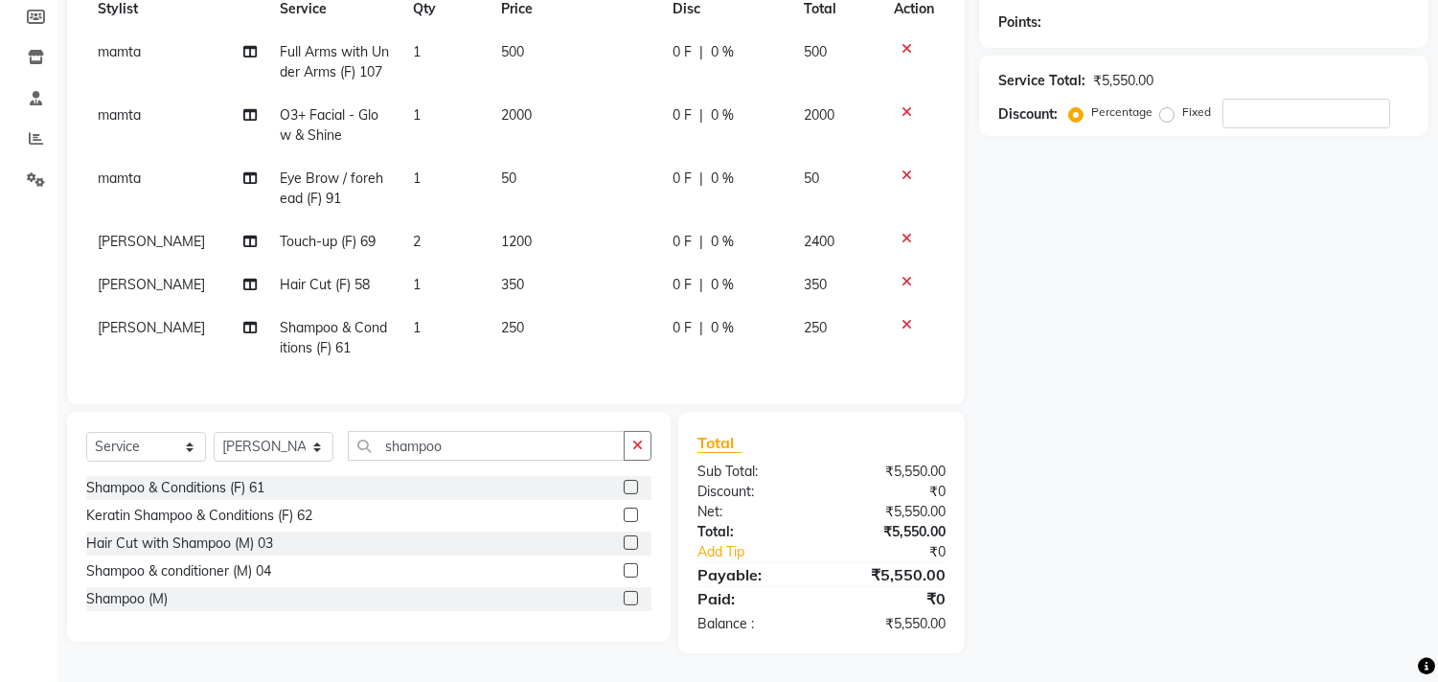
scroll to position [285, 0]
click at [477, 444] on input "shampoo" at bounding box center [486, 447] width 277 height 30
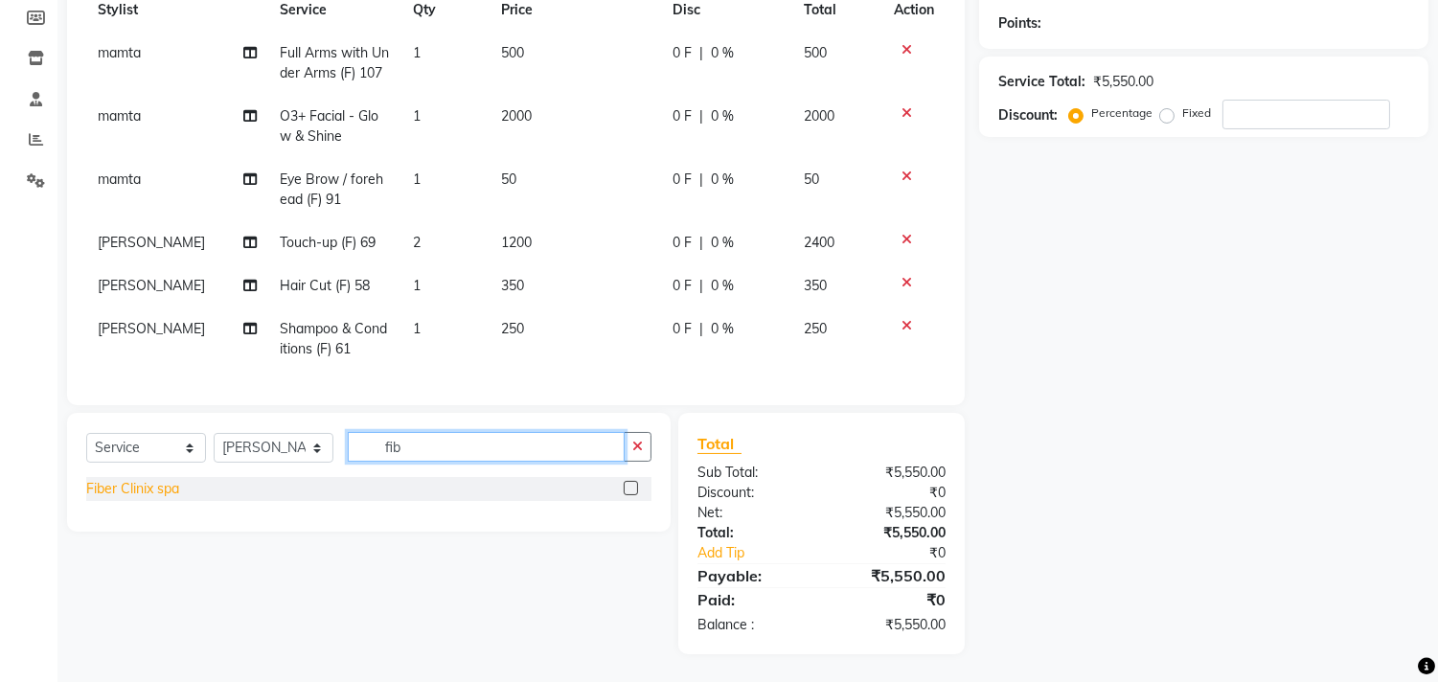
type input "fib"
click at [153, 487] on div "Fiber Clinix spa" at bounding box center [132, 489] width 93 height 20
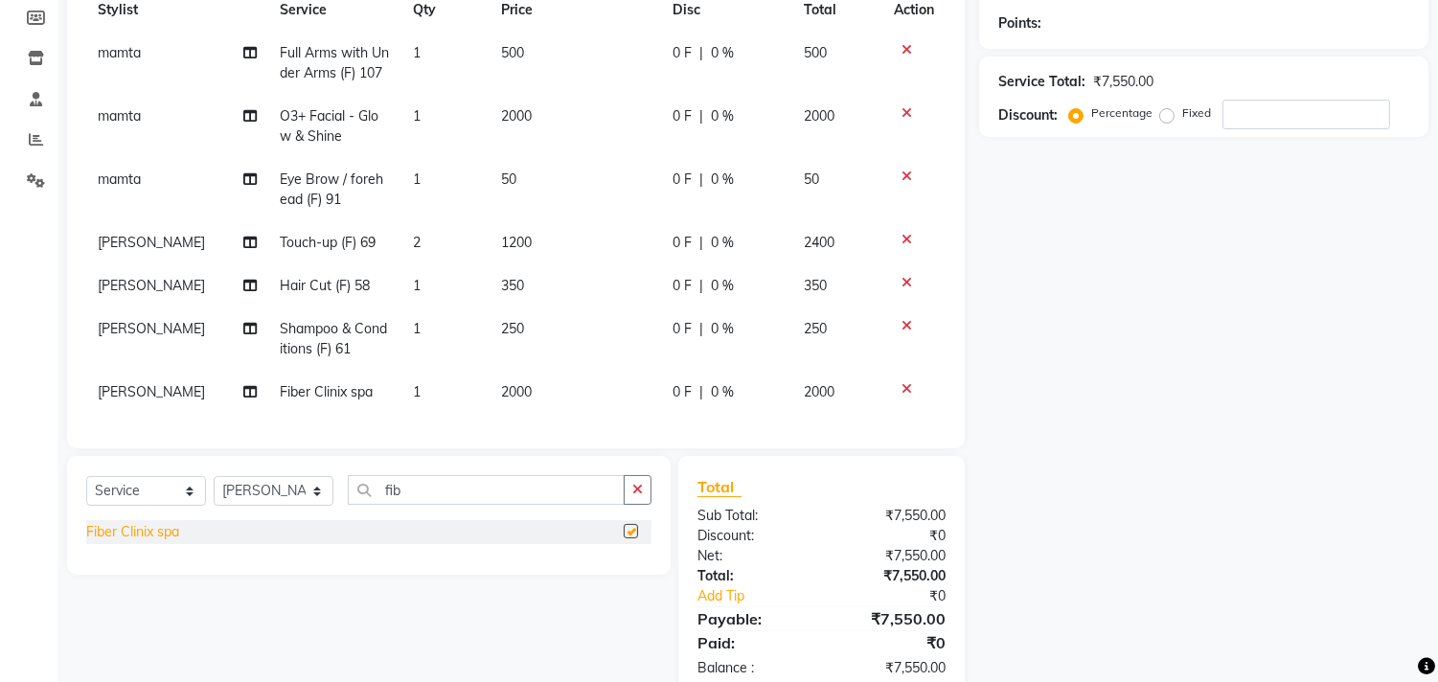
checkbox input "false"
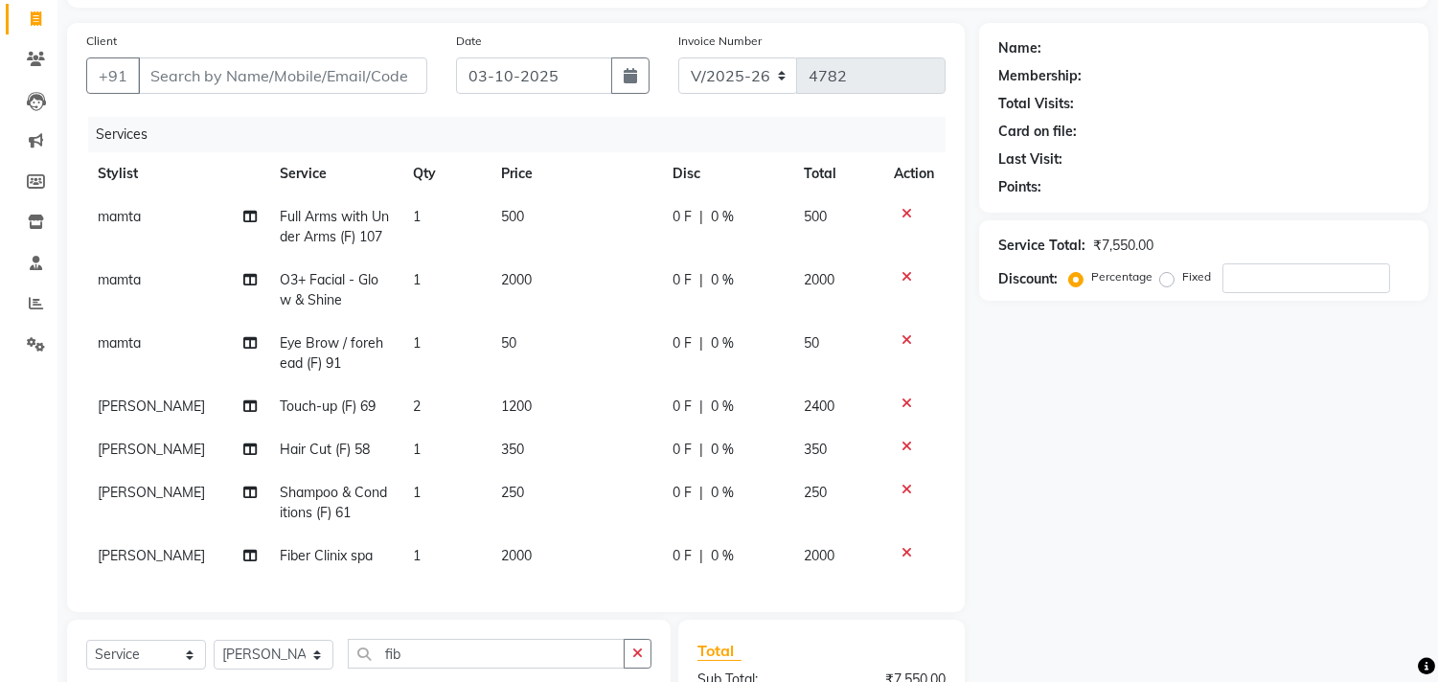
scroll to position [72, 0]
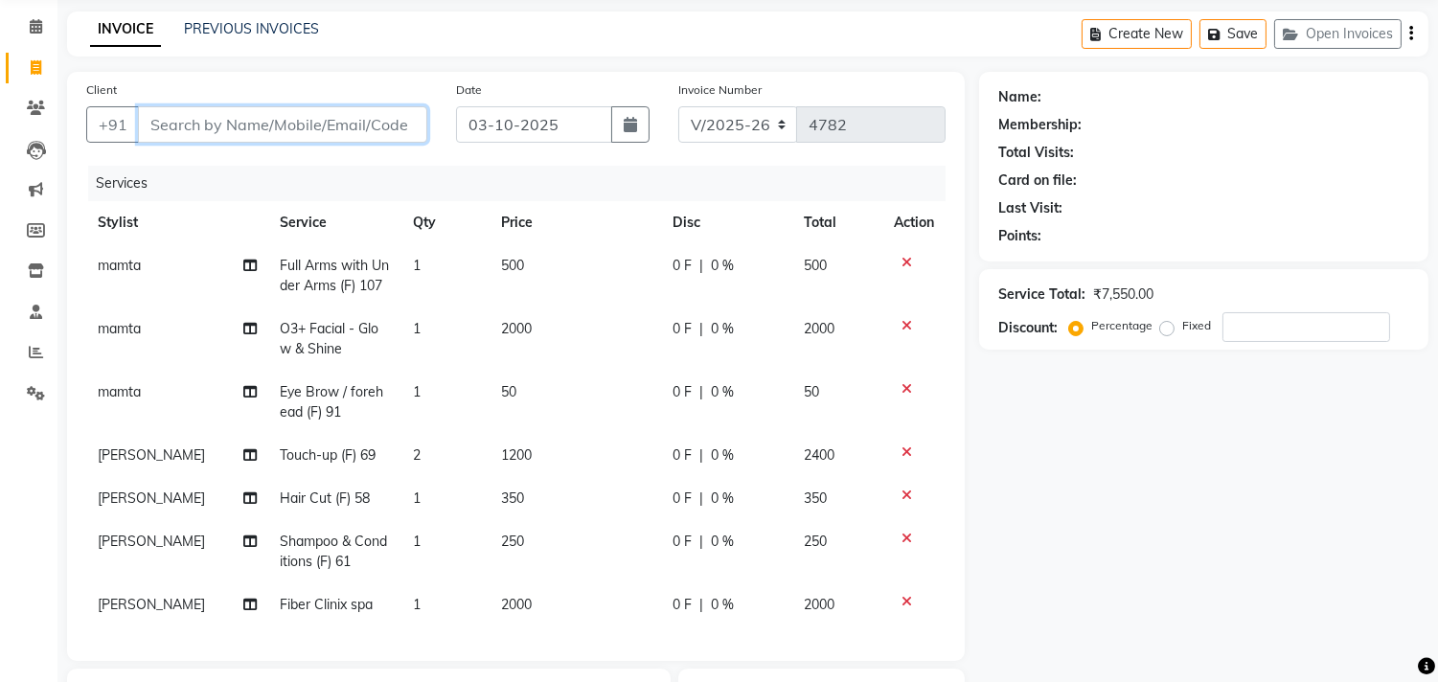
click at [285, 111] on input "Client" at bounding box center [282, 124] width 289 height 36
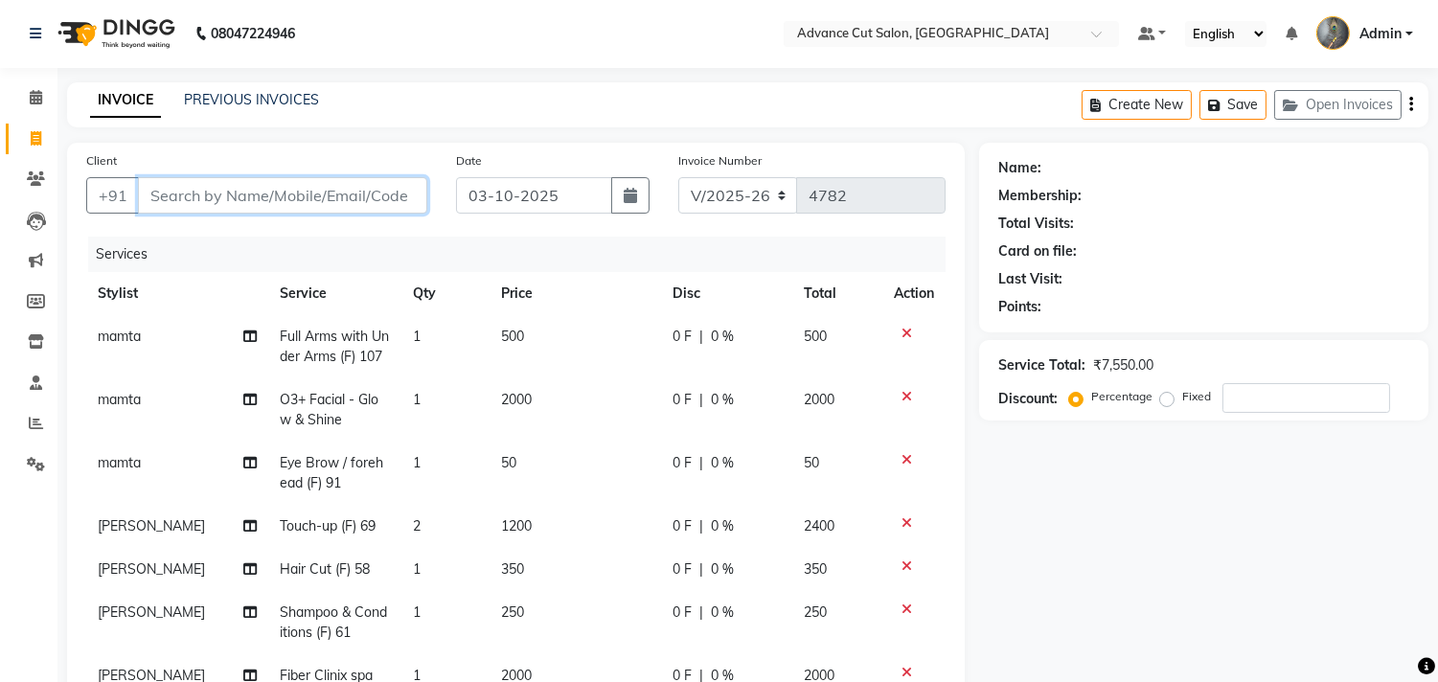
scroll to position [0, 0]
click at [217, 195] on input "Client" at bounding box center [282, 196] width 289 height 36
click at [221, 192] on input "Client" at bounding box center [282, 196] width 289 height 36
type input "7"
type input "0"
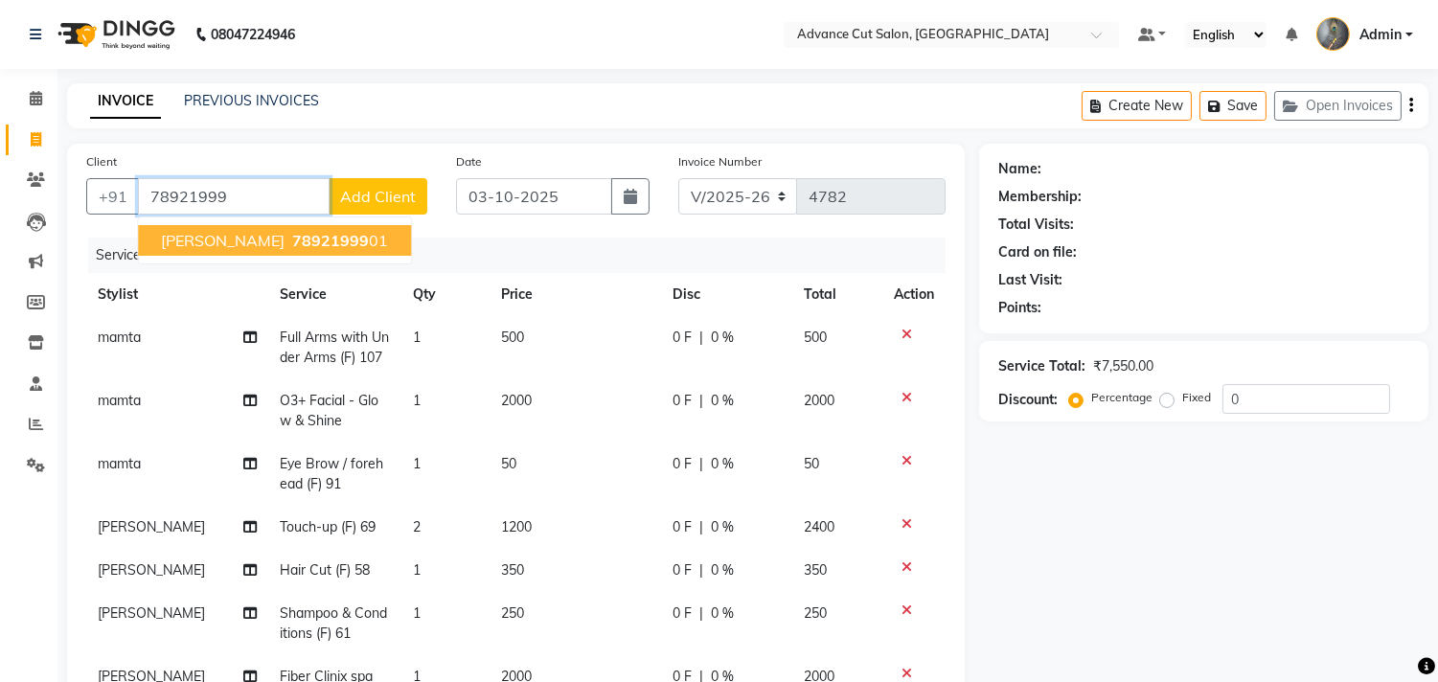
click at [292, 241] on span "78921999" at bounding box center [330, 240] width 77 height 19
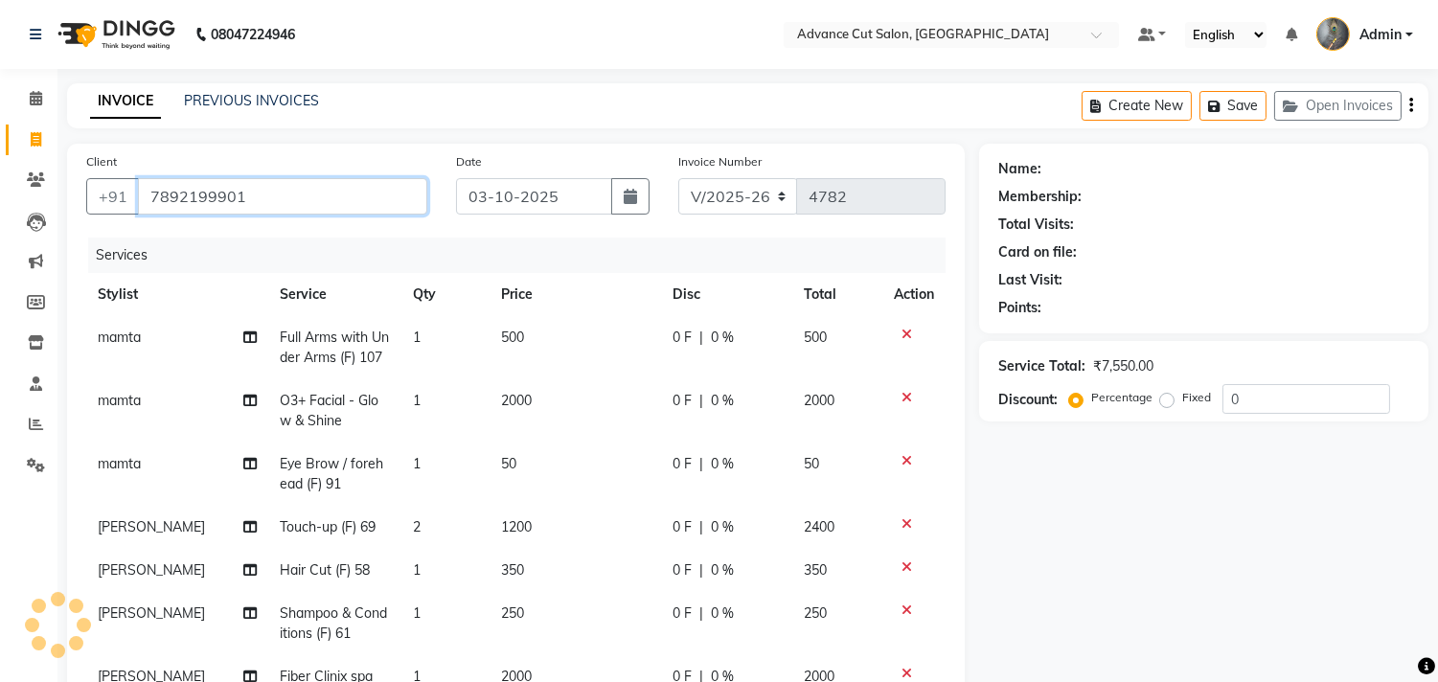
type input "7892199901"
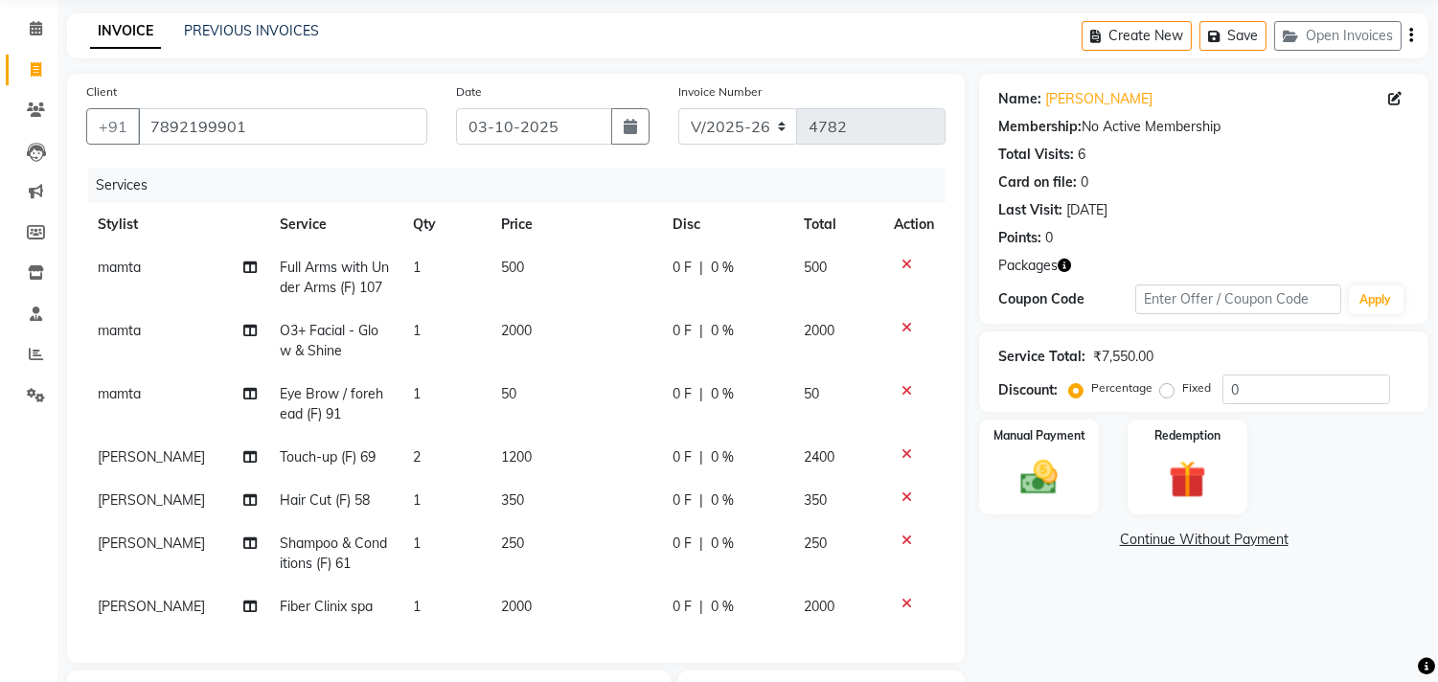
scroll to position [106, 0]
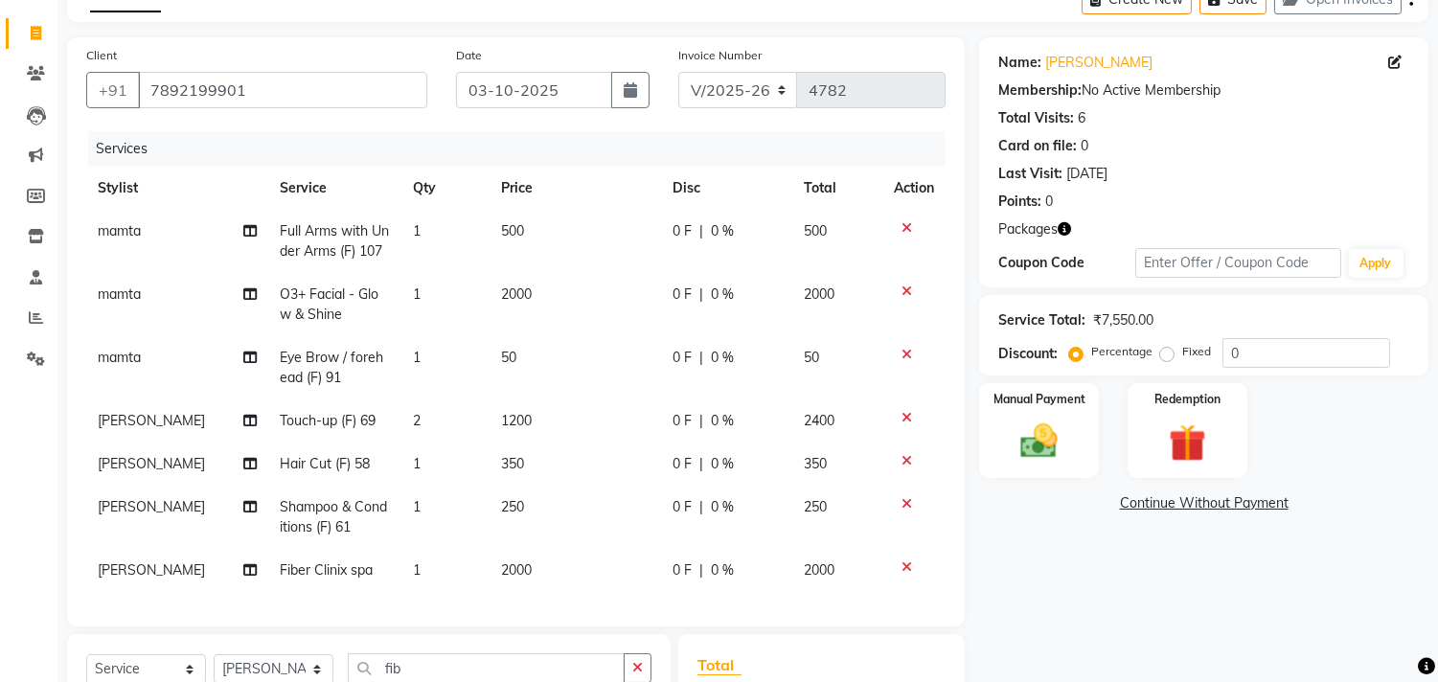
click at [1062, 223] on icon "button" at bounding box center [1064, 228] width 13 height 13
click at [1184, 410] on div "Redemption" at bounding box center [1187, 430] width 125 height 98
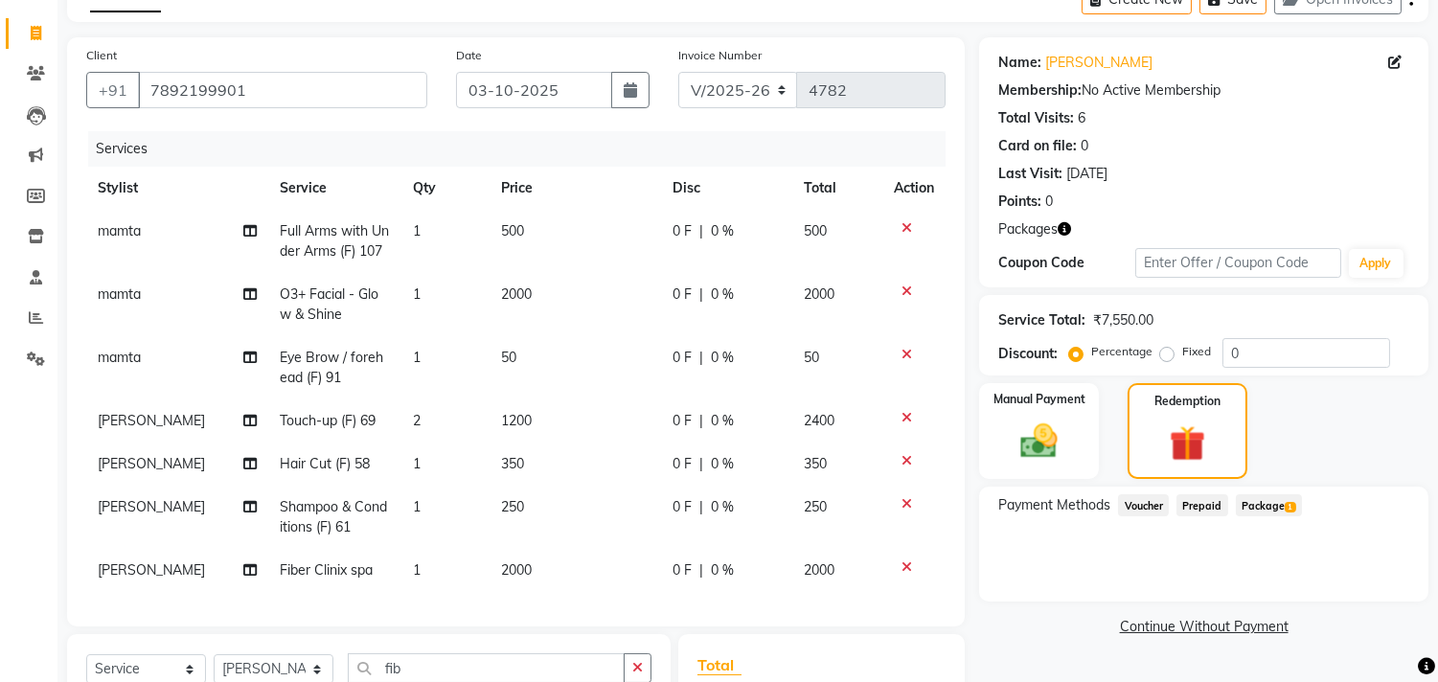
click at [1255, 501] on span "Package 1" at bounding box center [1269, 505] width 66 height 22
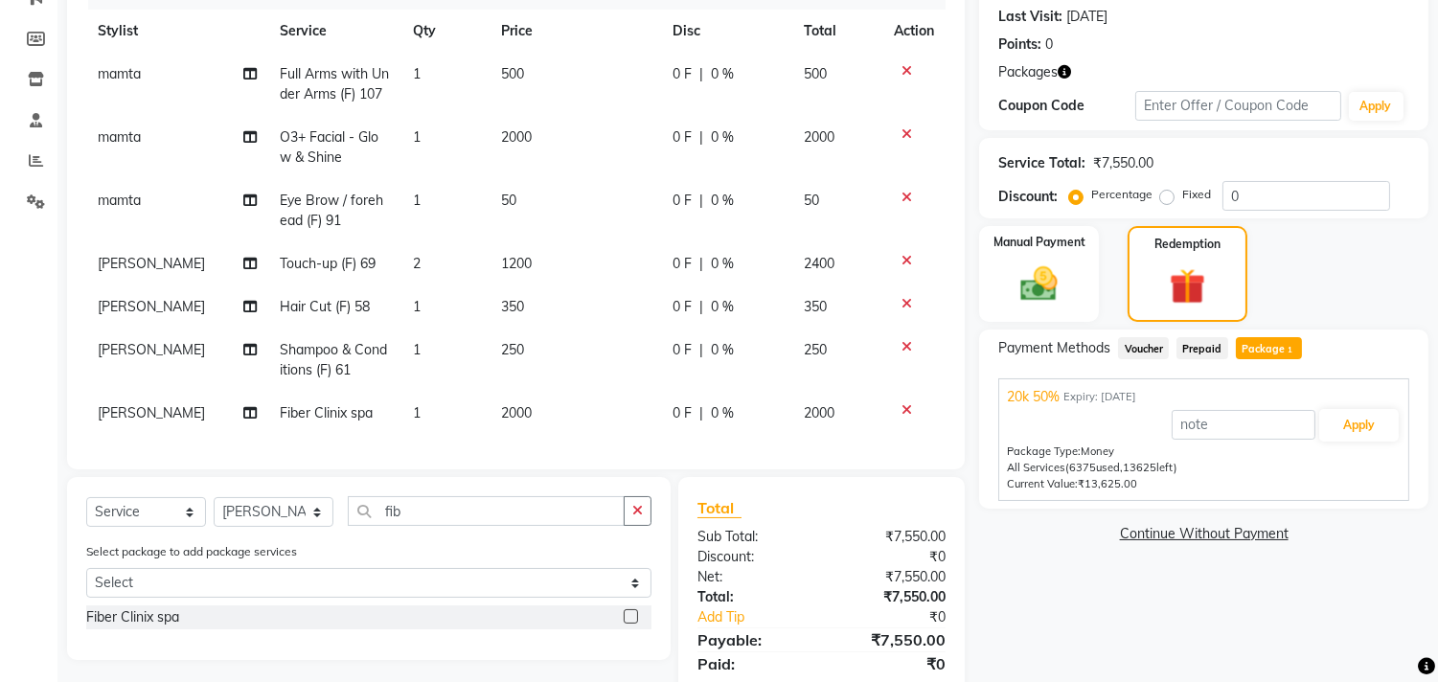
scroll to position [319, 0]
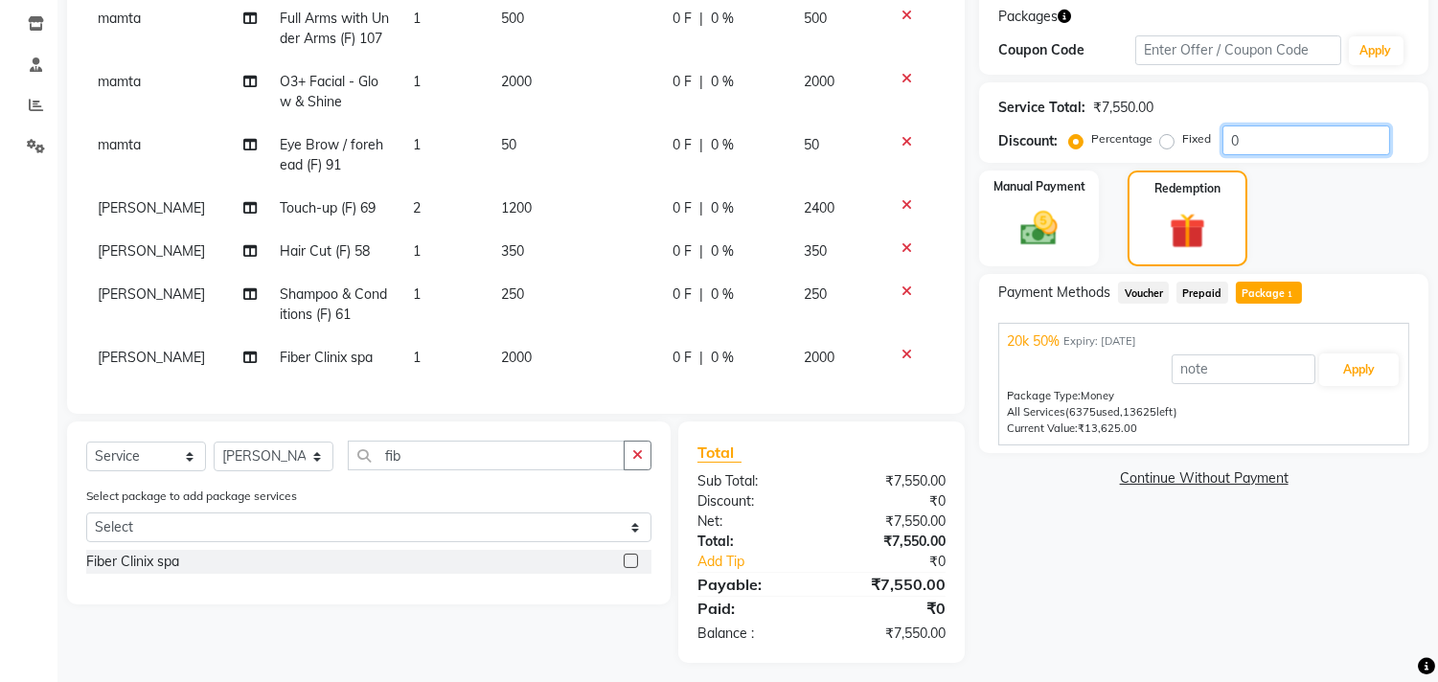
click at [1224, 137] on input "0" at bounding box center [1307, 141] width 168 height 30
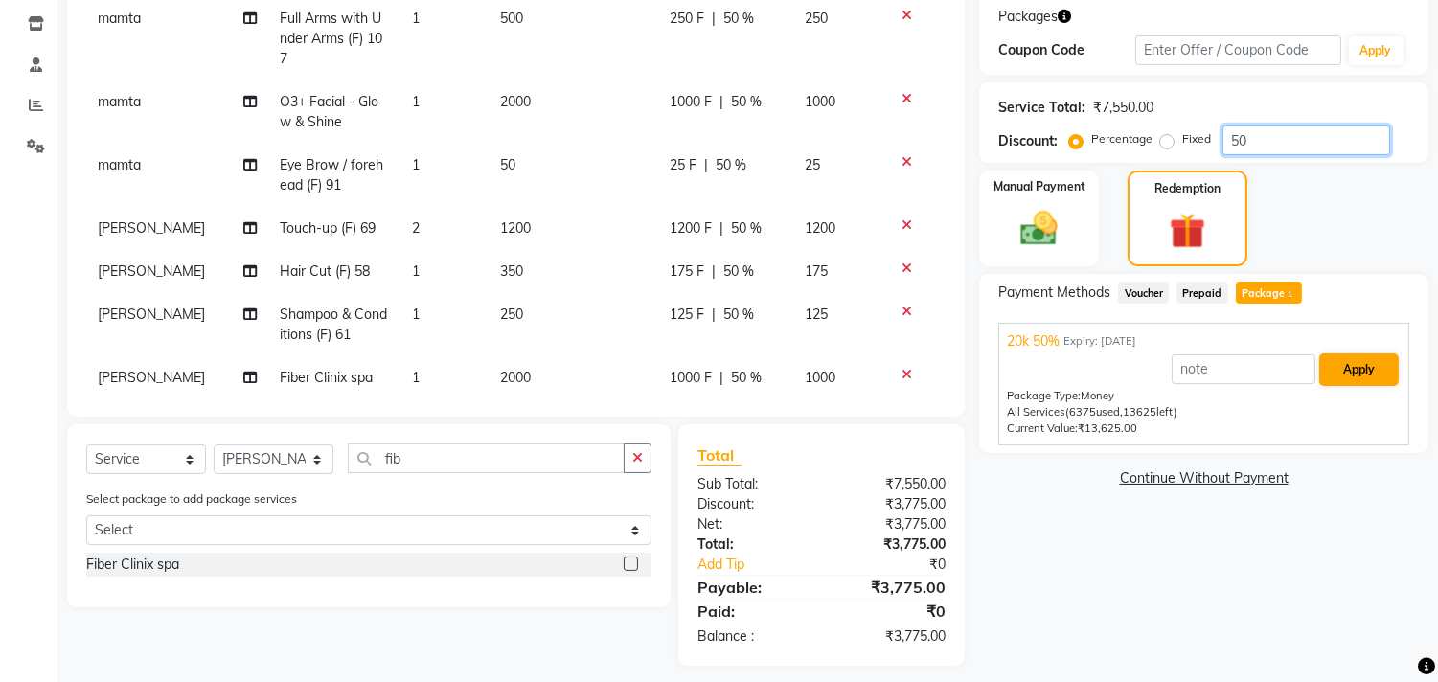
type input "50"
click at [1357, 376] on button "Apply" at bounding box center [1360, 370] width 80 height 33
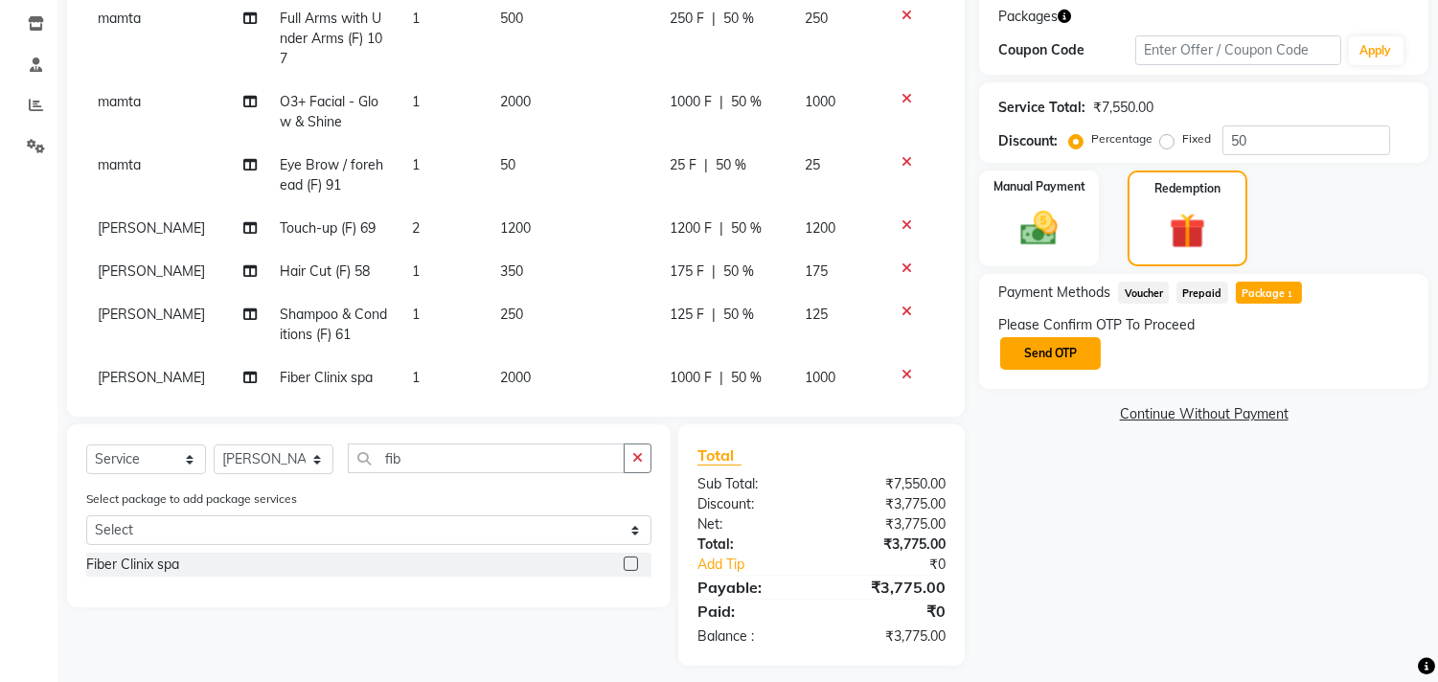
click at [1061, 360] on button "Send OTP" at bounding box center [1050, 353] width 101 height 33
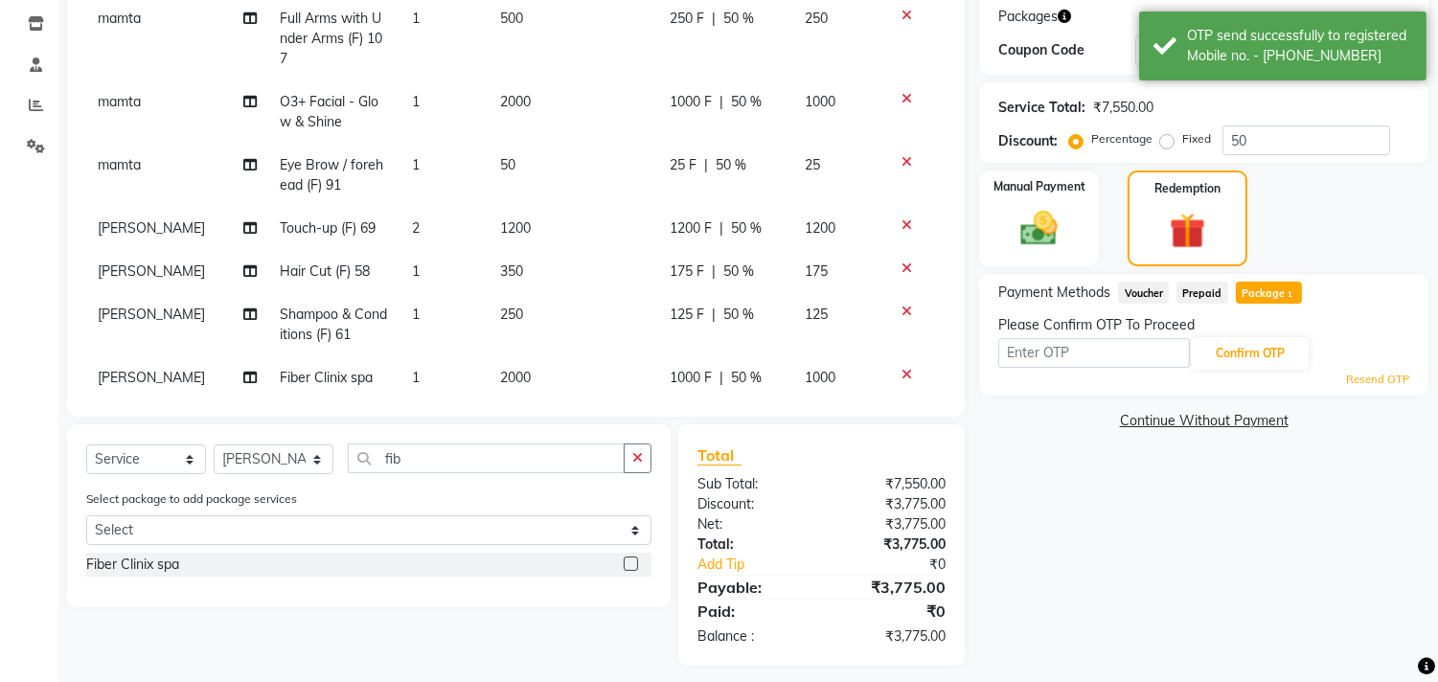
scroll to position [332, 0]
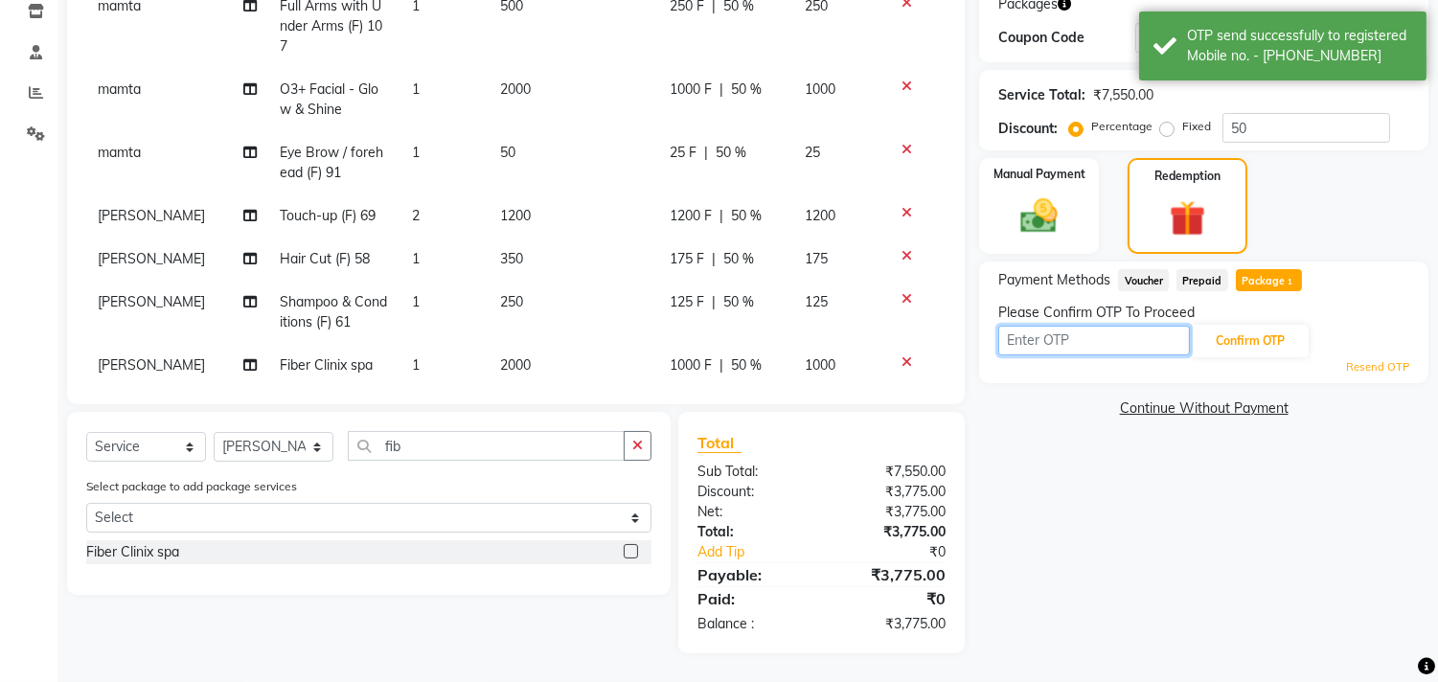
click at [1052, 339] on input "text" at bounding box center [1095, 341] width 192 height 30
type input "5446"
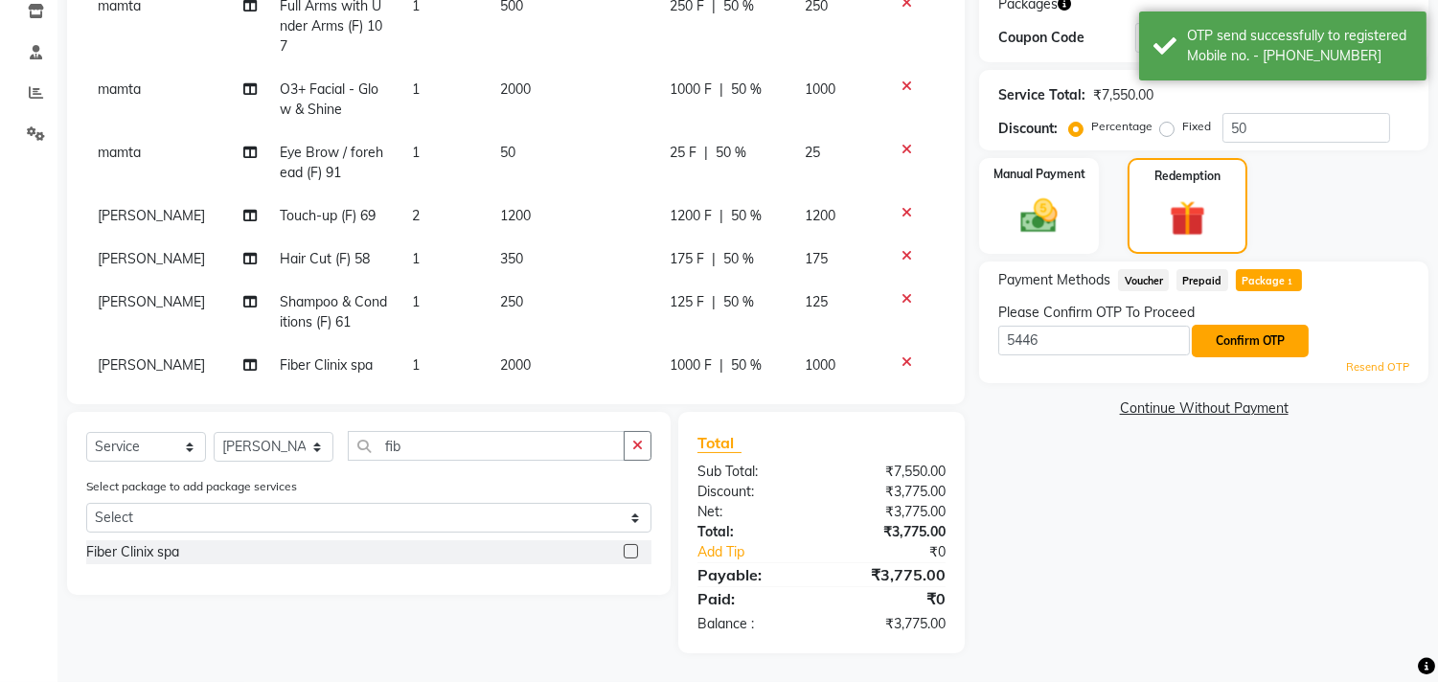
click at [1234, 336] on button "Confirm OTP" at bounding box center [1250, 341] width 117 height 33
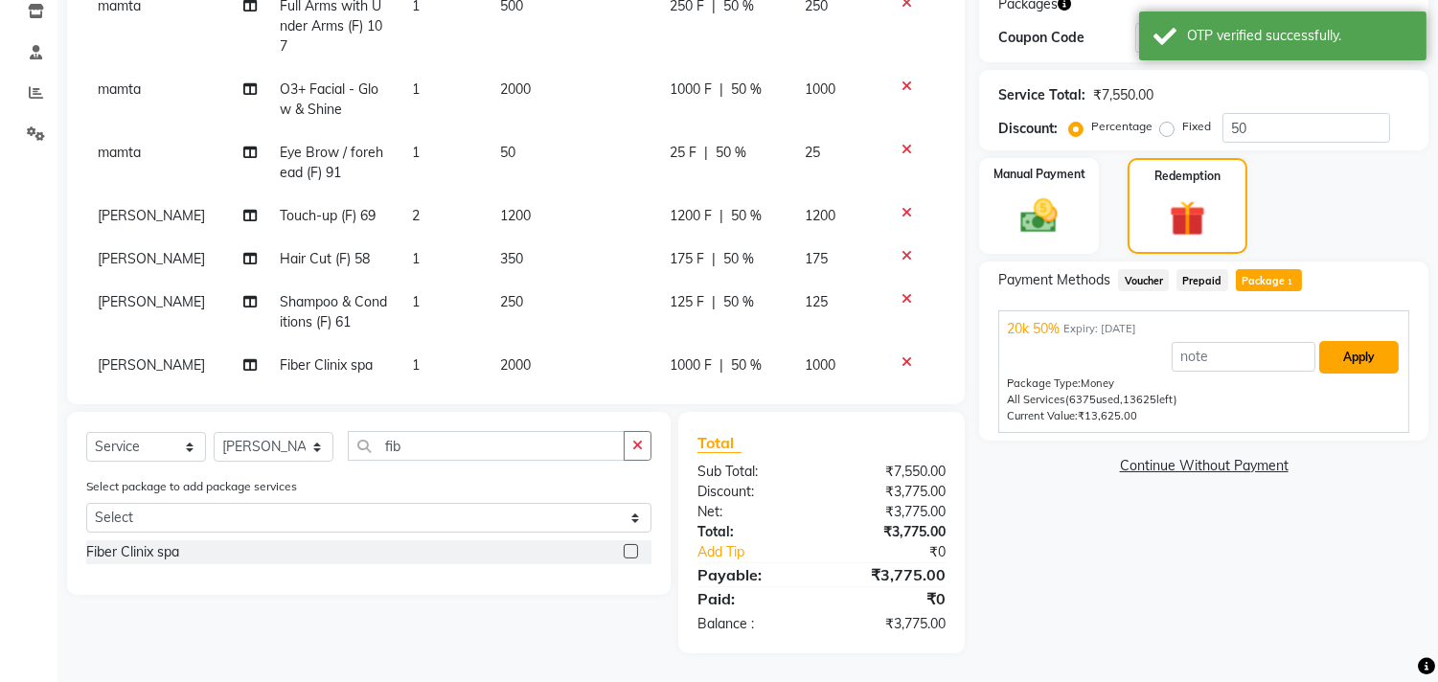
click at [1329, 358] on button "Apply" at bounding box center [1360, 357] width 80 height 33
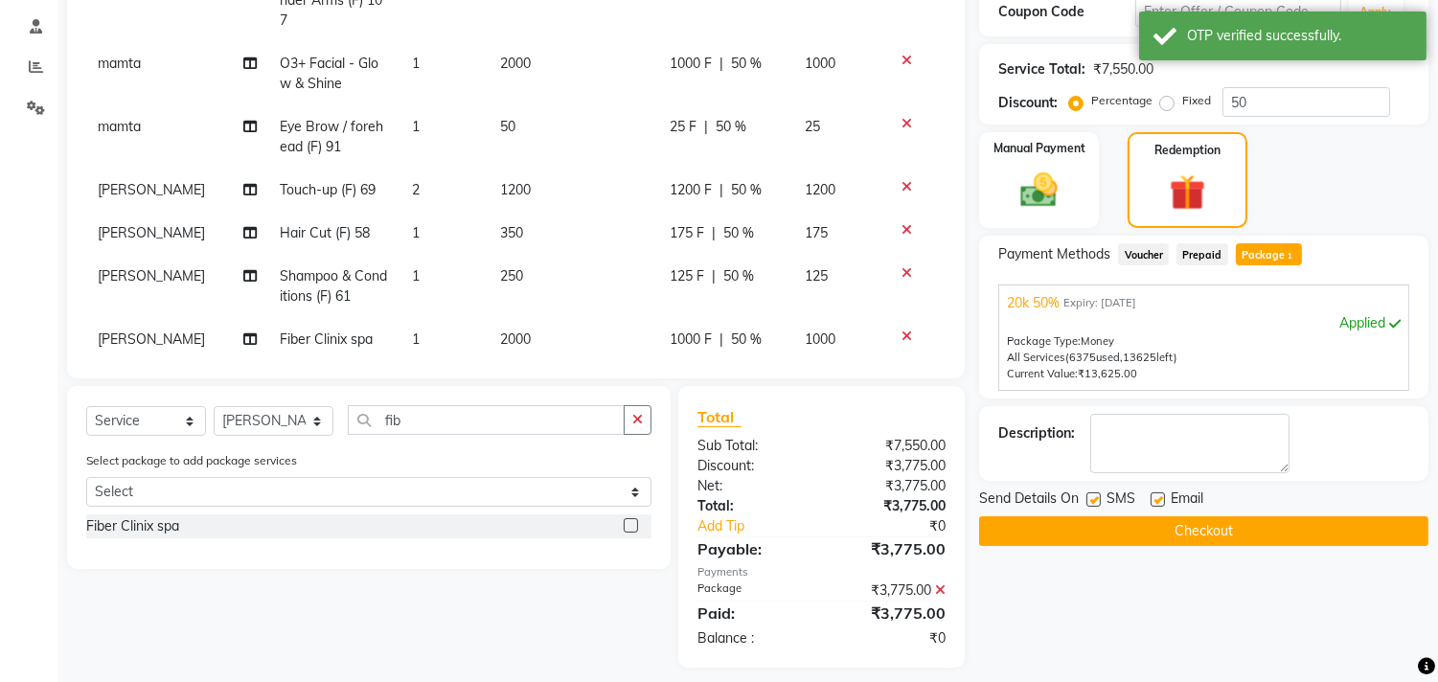
scroll to position [371, 0]
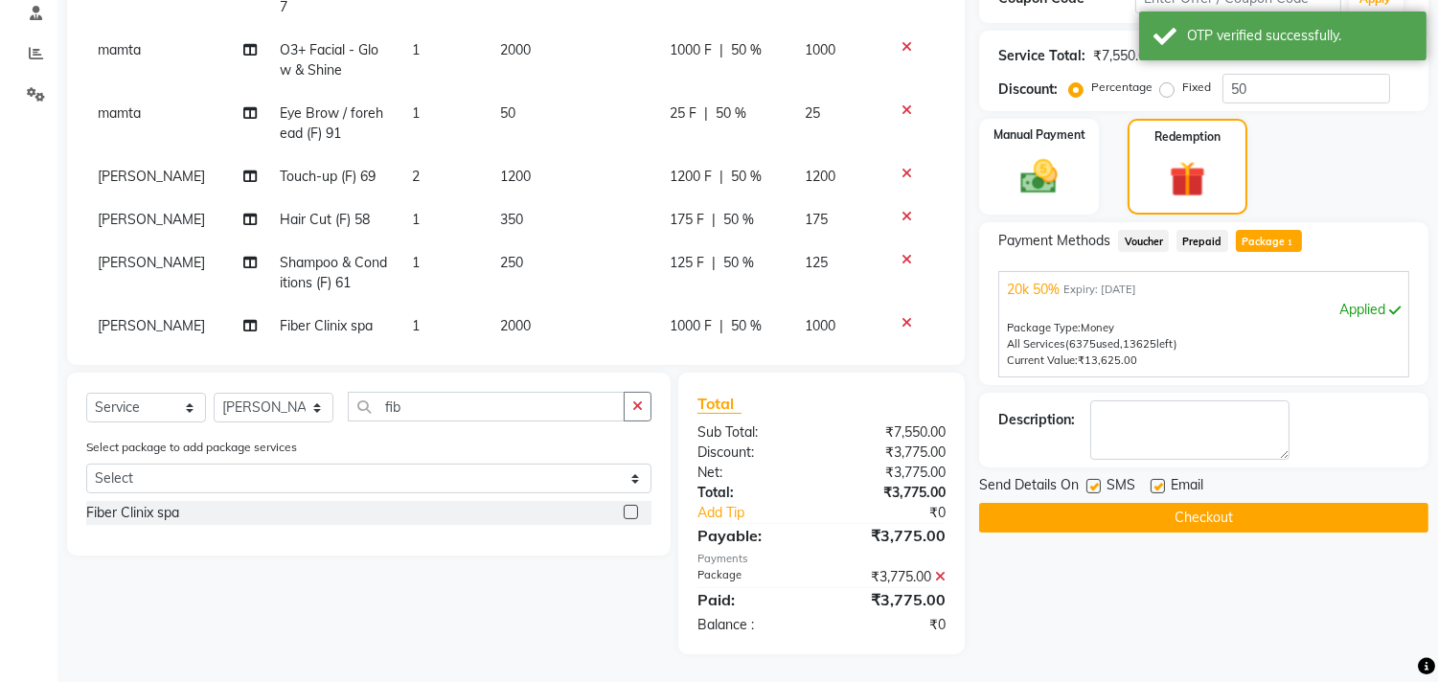
click at [1157, 534] on div "Name: [PERSON_NAME] Membership: No Active Membership Total Visits: 6 Card on fi…" at bounding box center [1211, 214] width 464 height 882
click at [1156, 524] on button "Checkout" at bounding box center [1203, 518] width 449 height 30
click at [1156, 524] on div "Checkout" at bounding box center [1203, 518] width 449 height 30
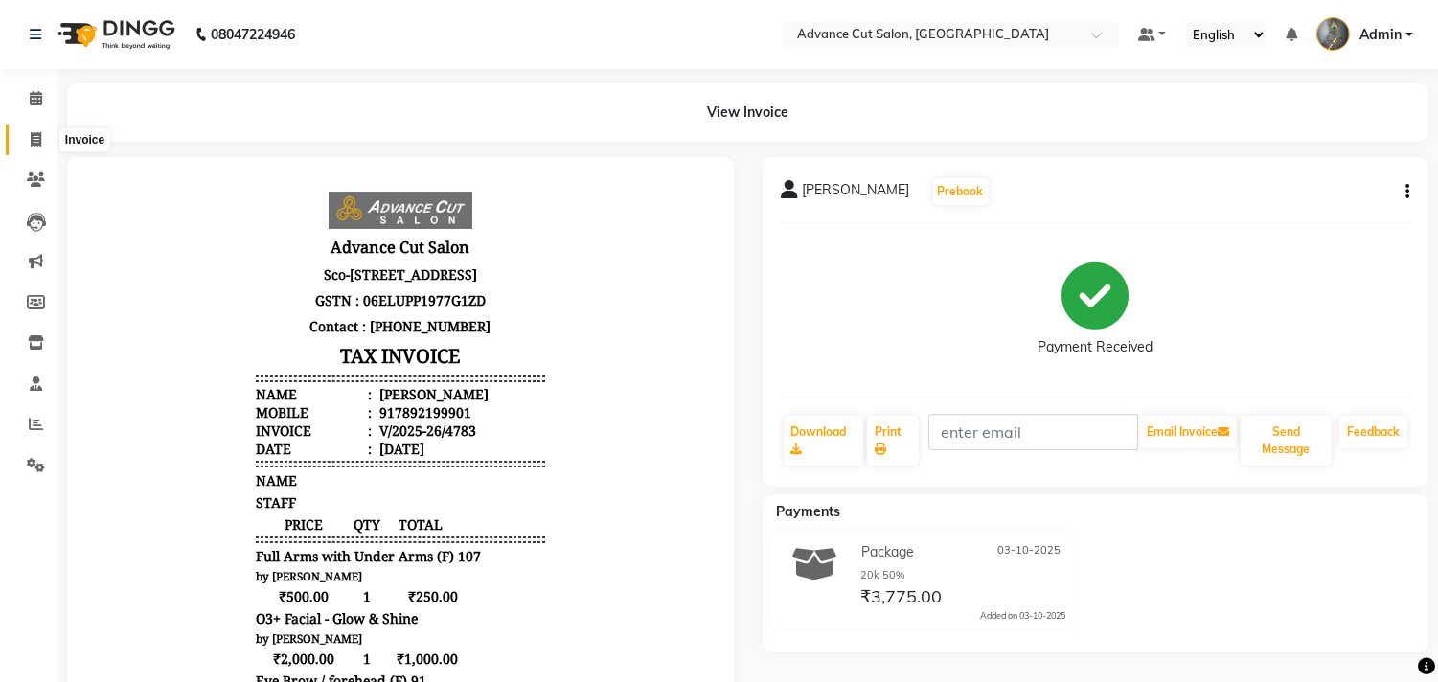
click at [31, 141] on icon at bounding box center [36, 139] width 11 height 14
select select "service"
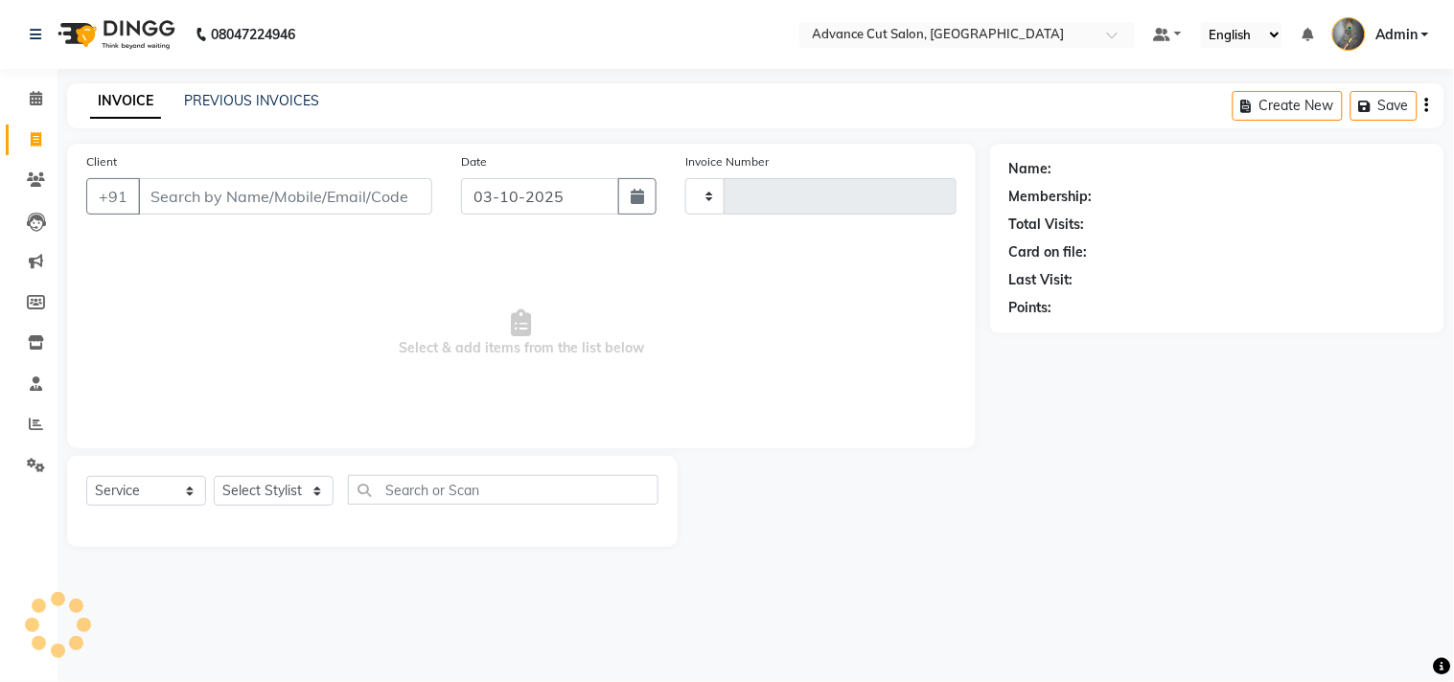
click at [193, 179] on input "Client" at bounding box center [285, 196] width 294 height 36
select select "4939"
type input "4784"
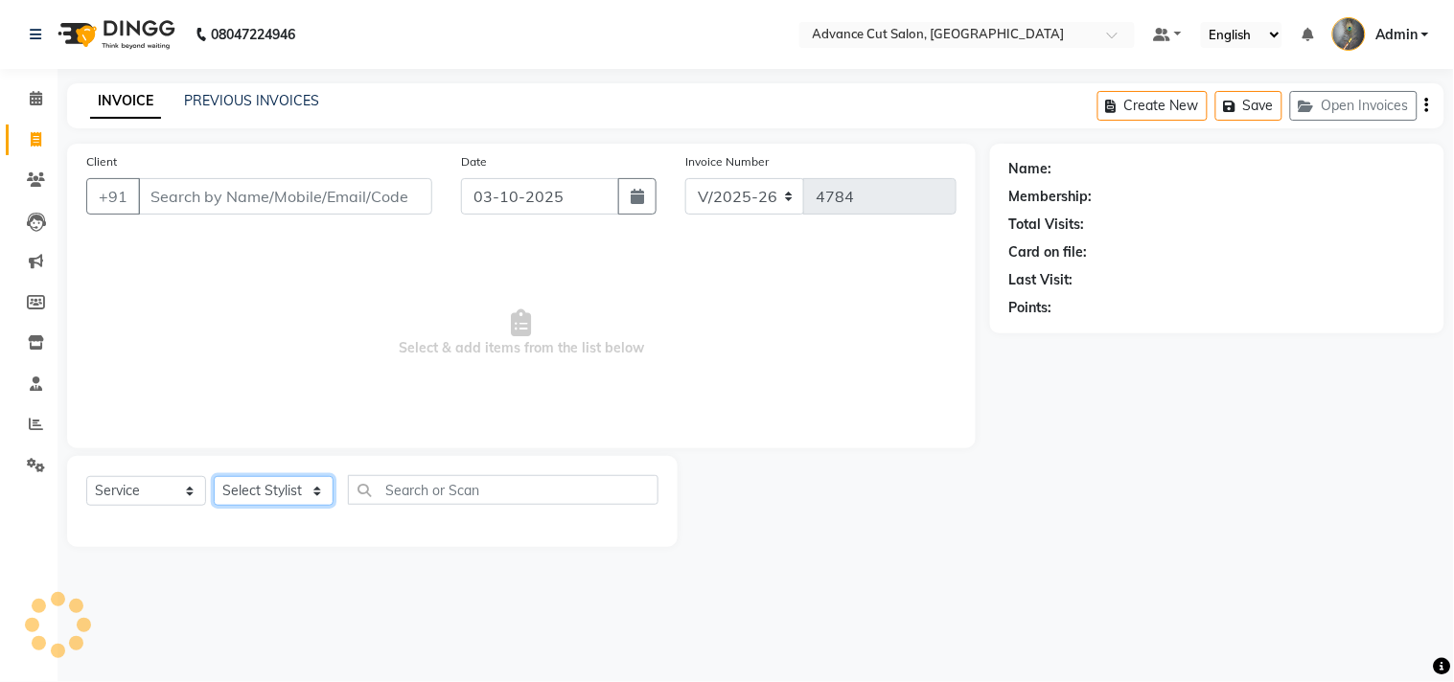
click at [291, 504] on select "Select Stylist" at bounding box center [274, 491] width 120 height 30
select select "78660"
click at [214, 477] on select "Select Stylist Admin chahit COUNTOR [PERSON_NAME] mamta [PERSON_NAME] navi [PER…" at bounding box center [274, 491] width 120 height 30
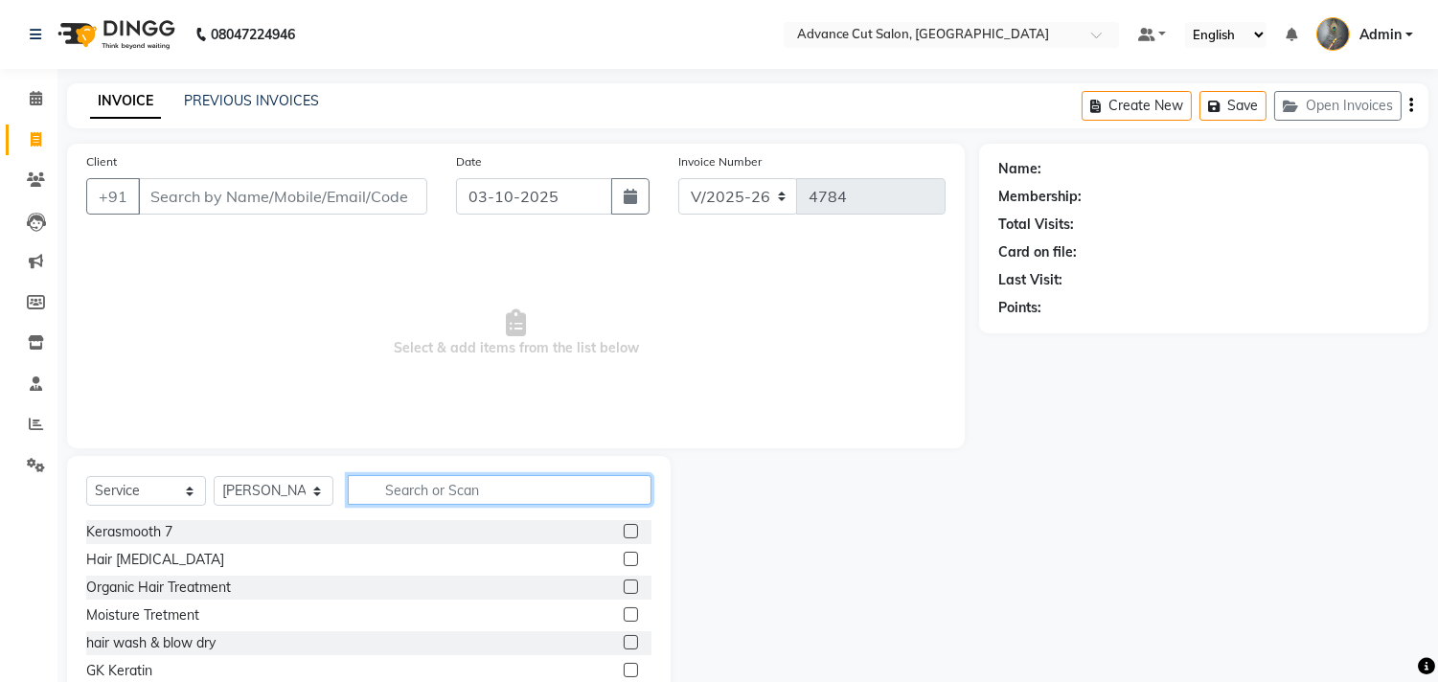
click at [418, 500] on input "text" at bounding box center [500, 490] width 304 height 30
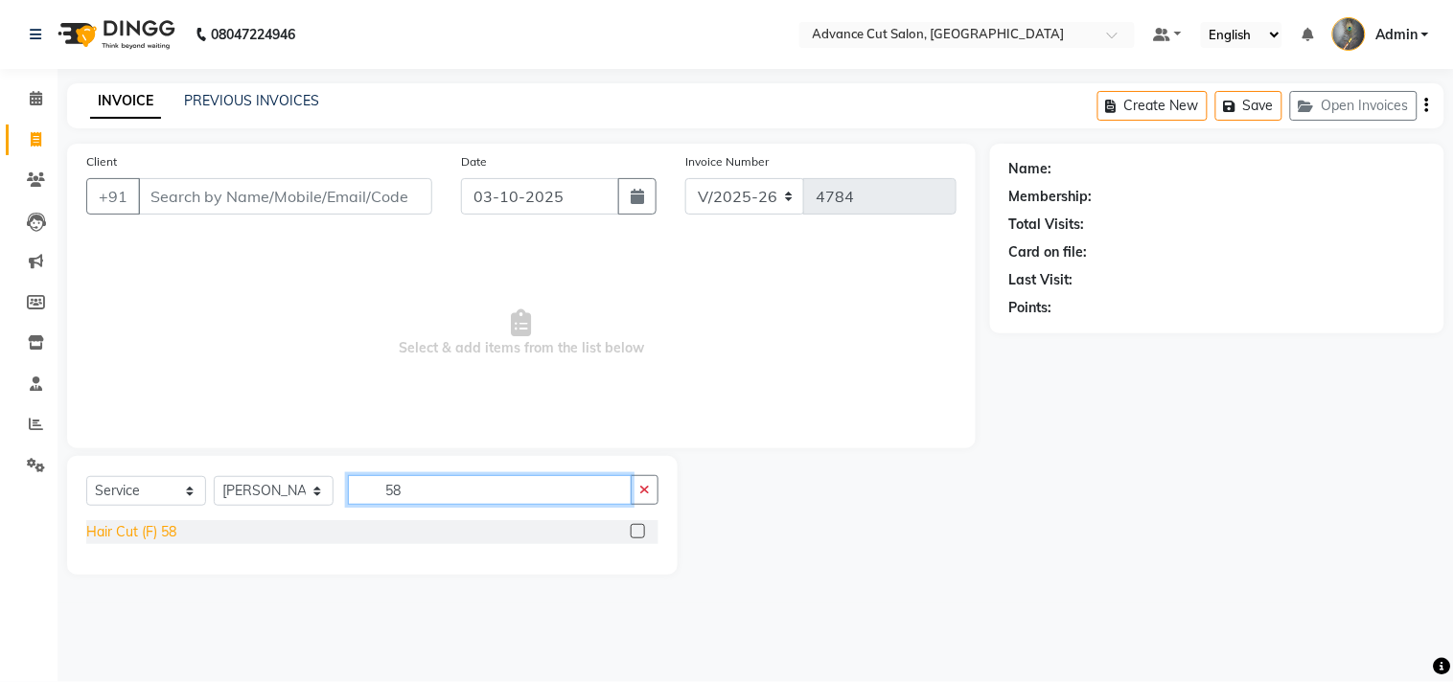
type input "58"
click at [120, 530] on div "Hair Cut (F) 58" at bounding box center [131, 532] width 90 height 20
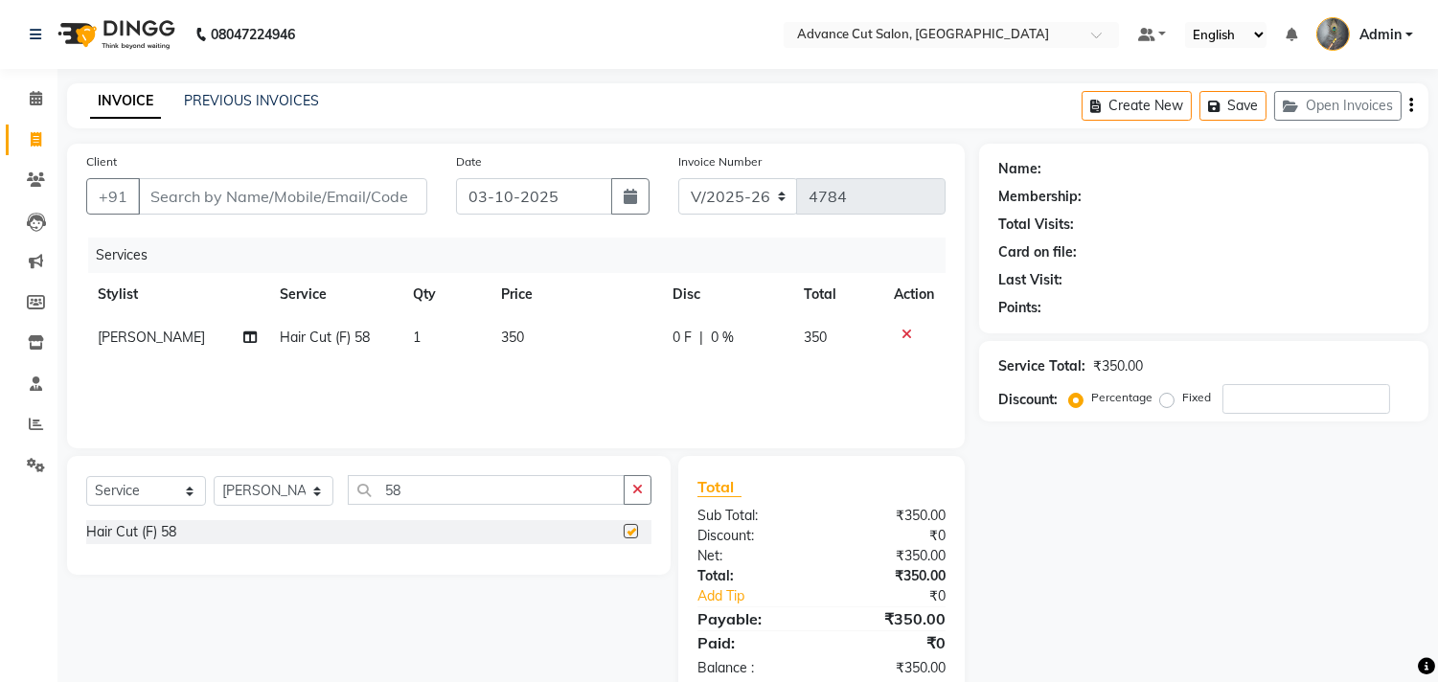
checkbox input "false"
click at [163, 204] on input "Client" at bounding box center [282, 196] width 289 height 36
type input "9"
type input "0"
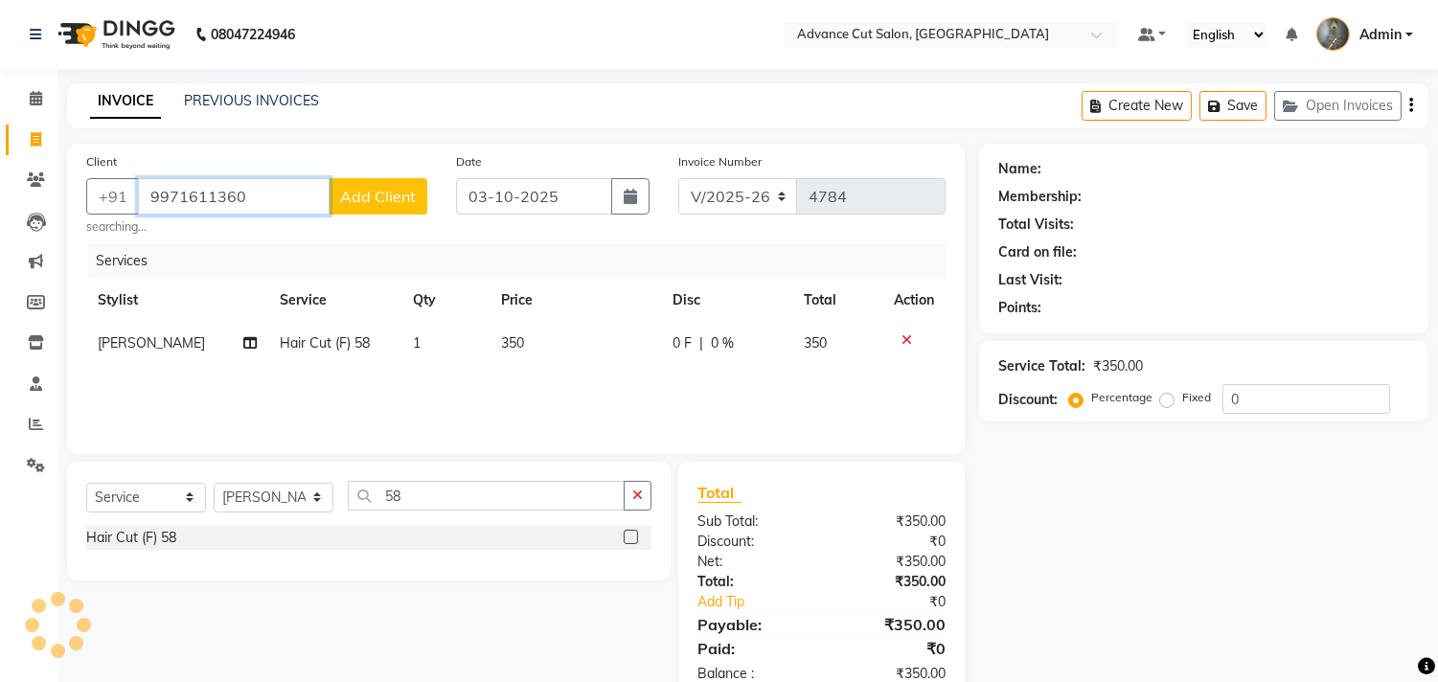
type input "9971611360"
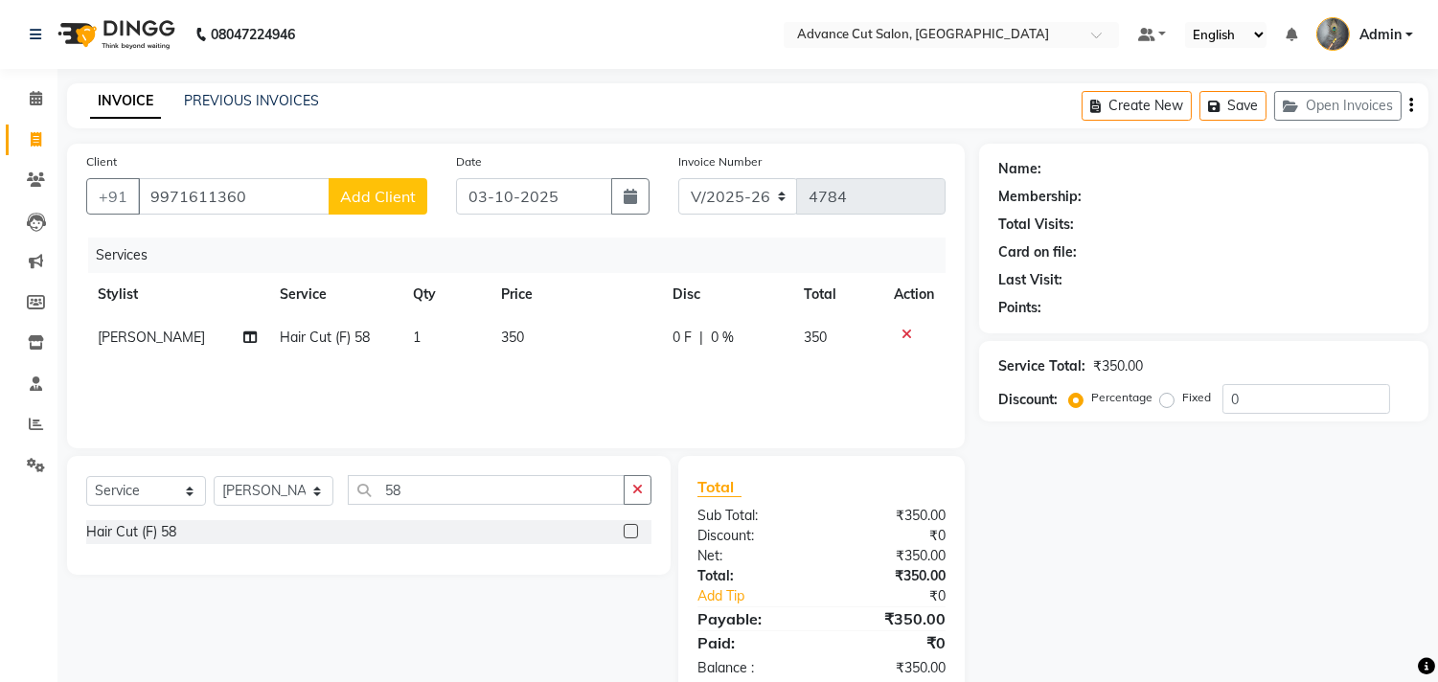
click at [395, 182] on button "Add Client" at bounding box center [378, 196] width 99 height 36
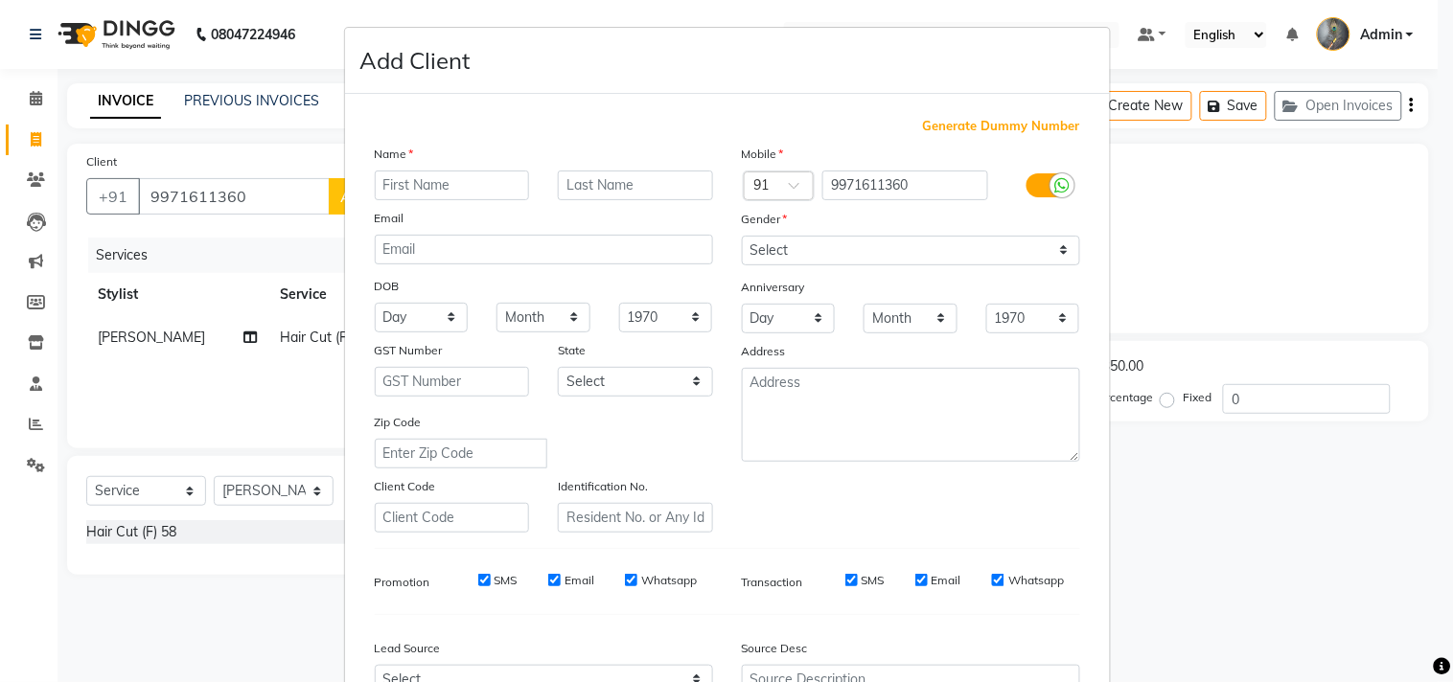
click at [405, 203] on div "Name Email DOB Day 01 02 03 04 05 06 07 08 09 10 11 12 13 14 15 16 17 18 19 20 …" at bounding box center [543, 338] width 367 height 389
click at [402, 190] on input "text" at bounding box center [452, 186] width 155 height 30
type input "[PERSON_NAME]"
click at [771, 245] on select "Select [DEMOGRAPHIC_DATA] [DEMOGRAPHIC_DATA] Other Prefer Not To Say" at bounding box center [911, 251] width 338 height 30
select select "[DEMOGRAPHIC_DATA]"
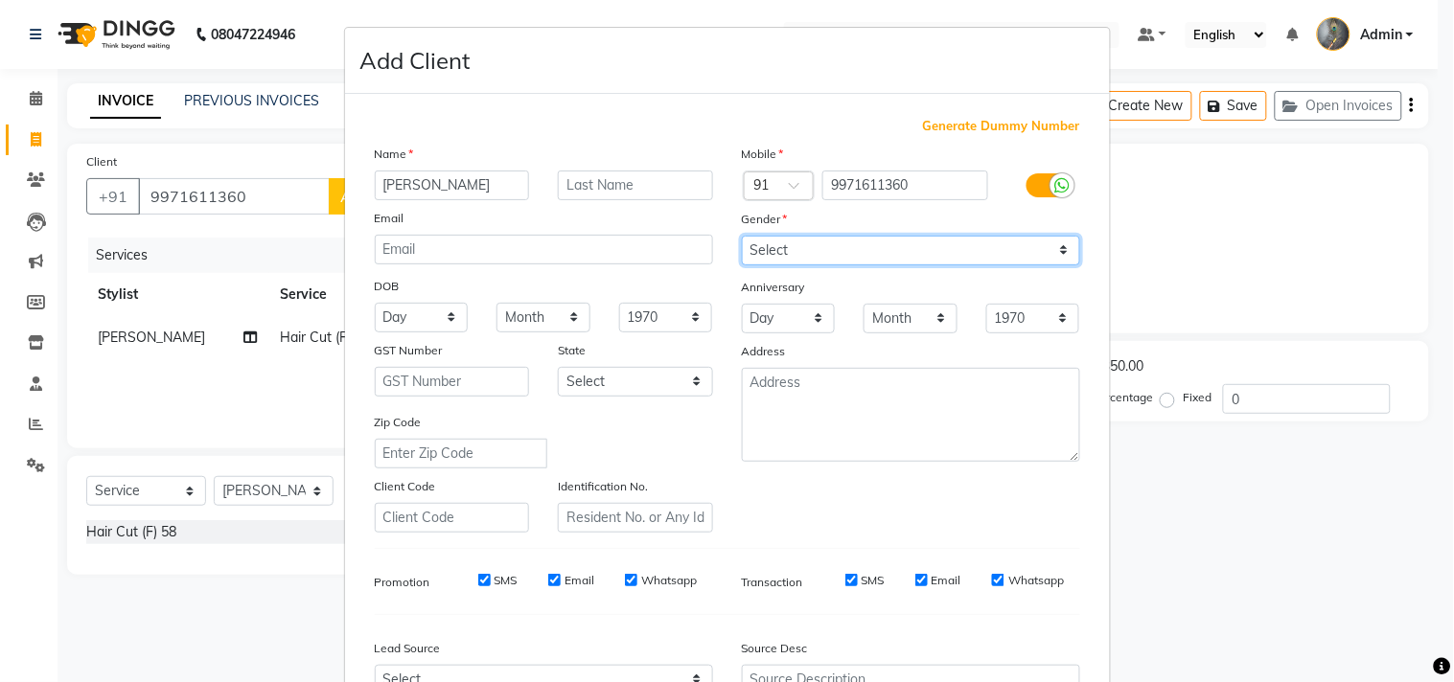
click at [742, 236] on select "Select [DEMOGRAPHIC_DATA] [DEMOGRAPHIC_DATA] Other Prefer Not To Say" at bounding box center [911, 251] width 338 height 30
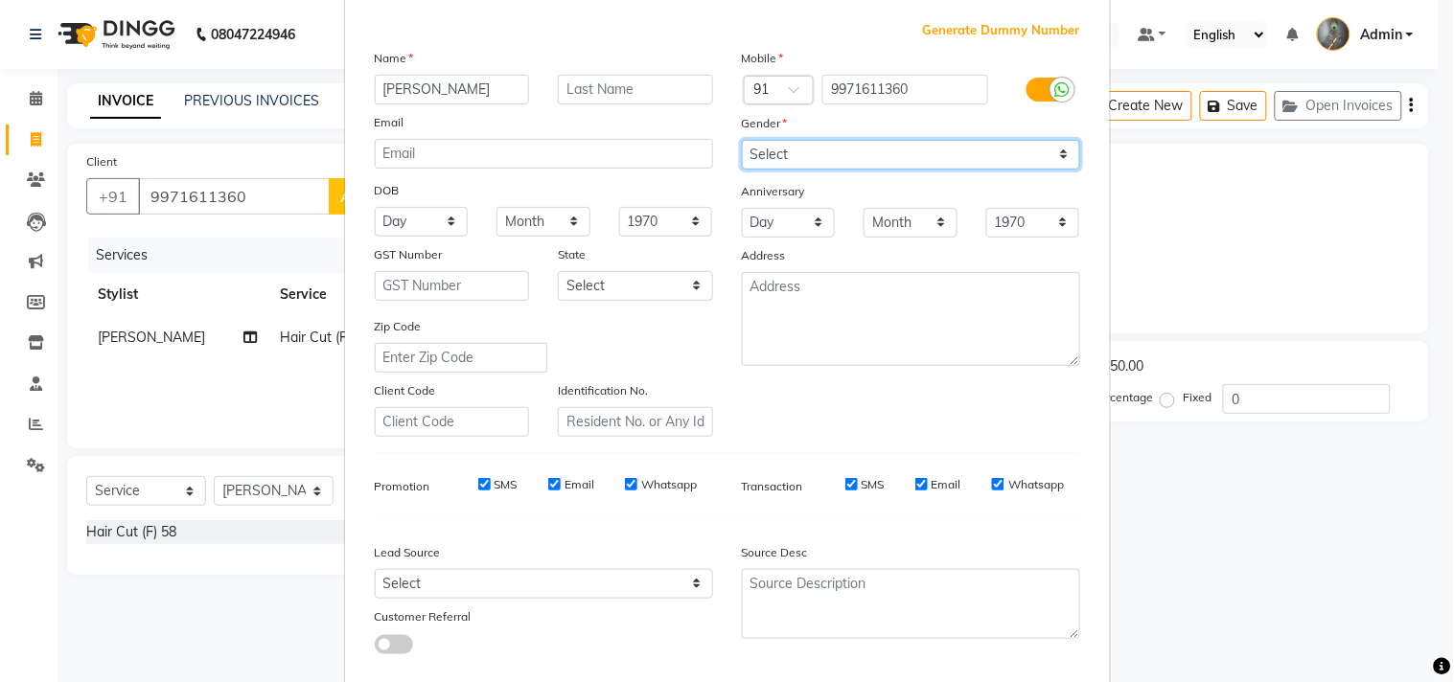
scroll to position [203, 0]
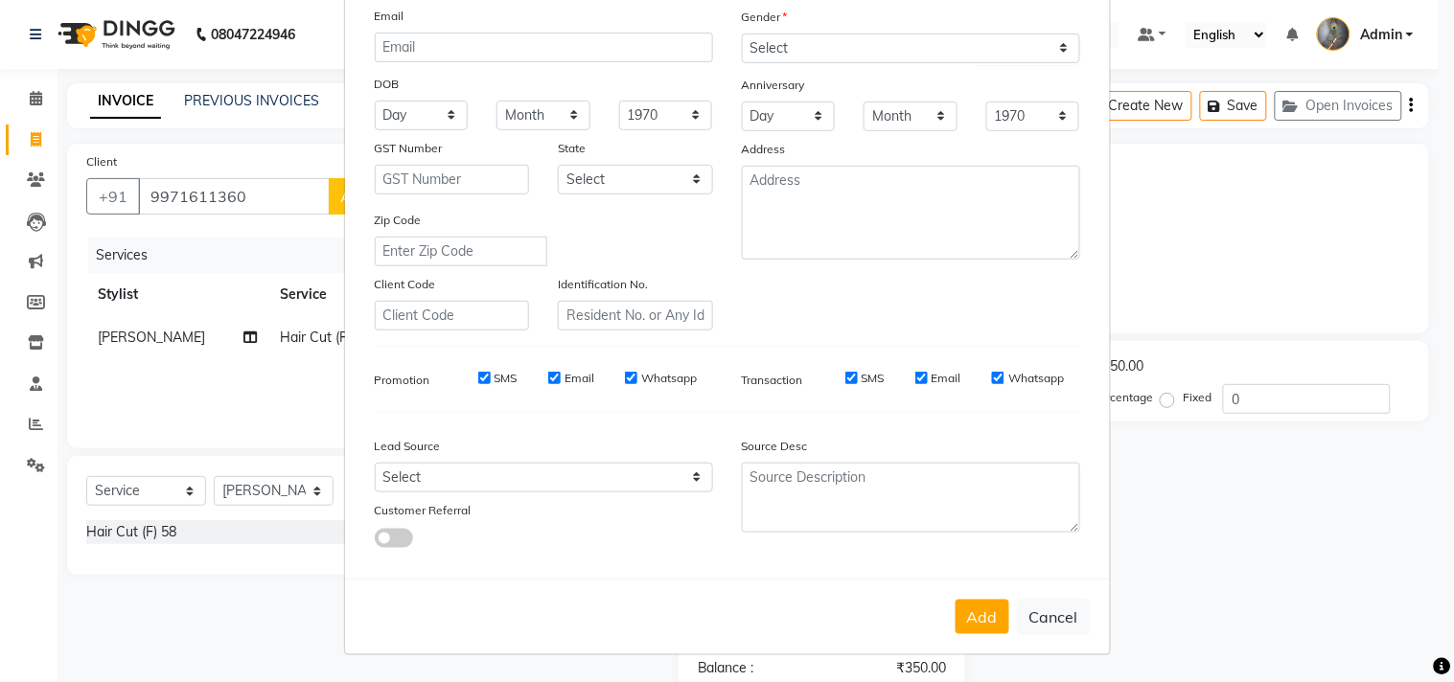
click at [983, 597] on div "Add Cancel" at bounding box center [727, 617] width 765 height 76
click at [958, 629] on button "Add" at bounding box center [982, 617] width 54 height 34
select select
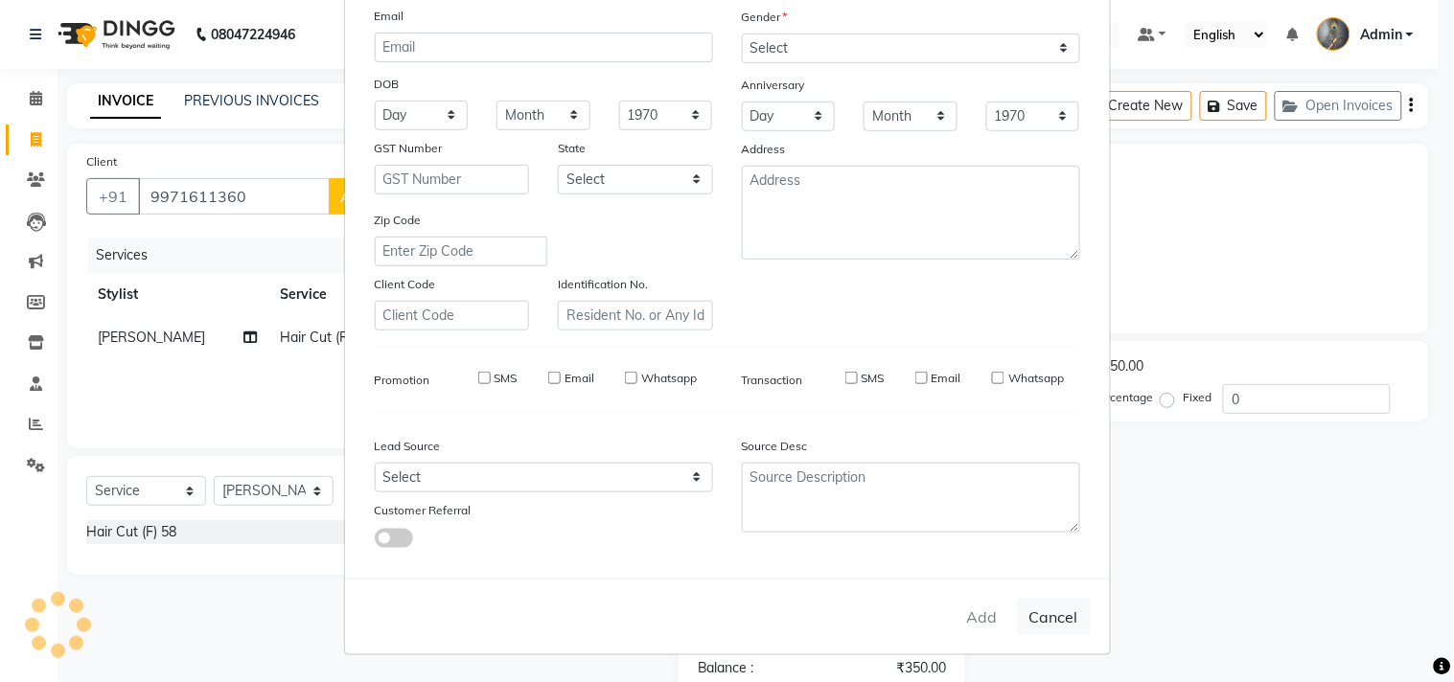
select select
checkbox input "false"
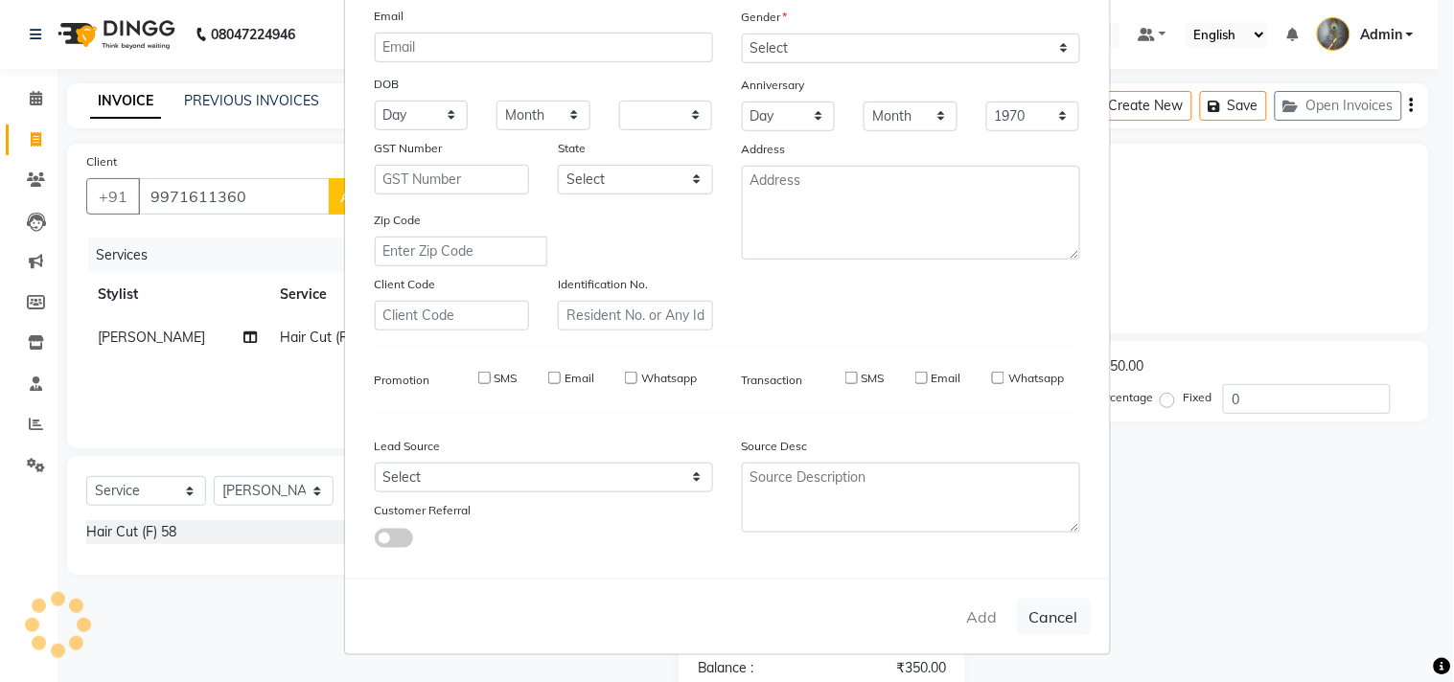
checkbox input "false"
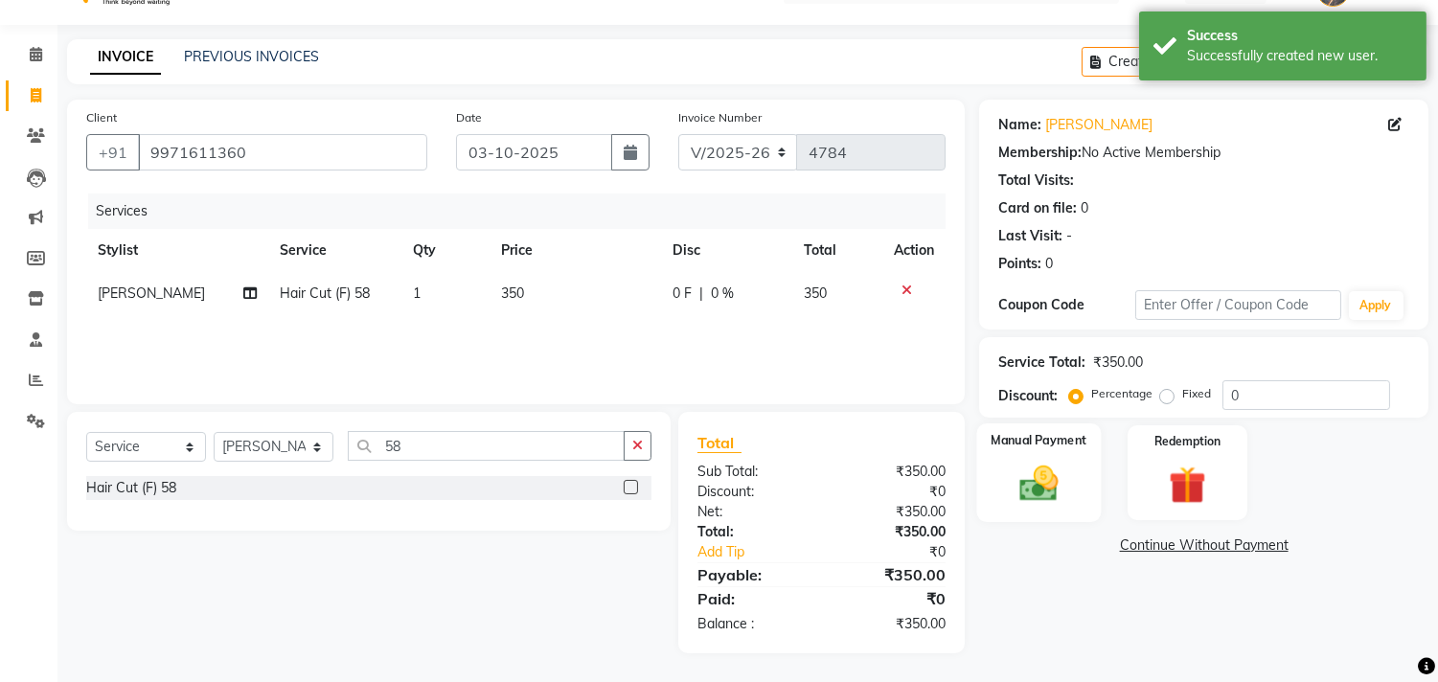
click at [1042, 471] on img at bounding box center [1039, 484] width 63 height 45
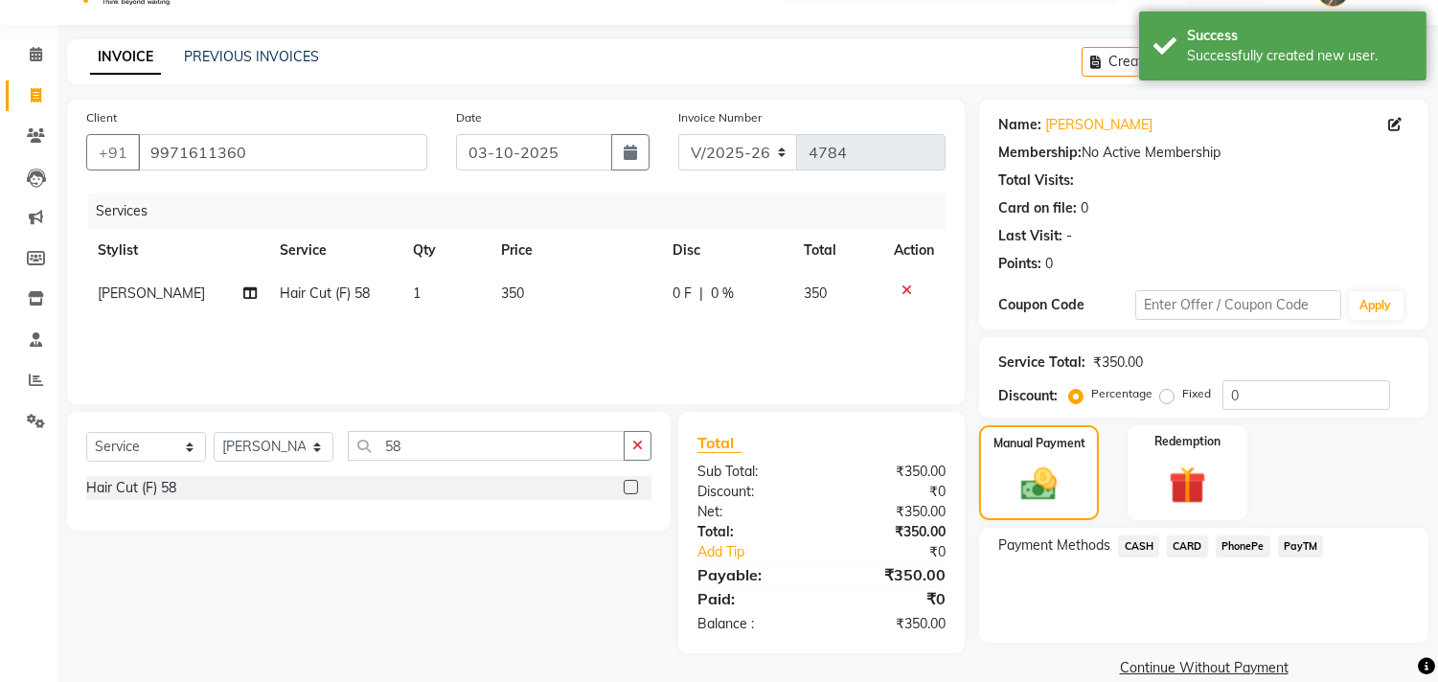
scroll to position [71, 0]
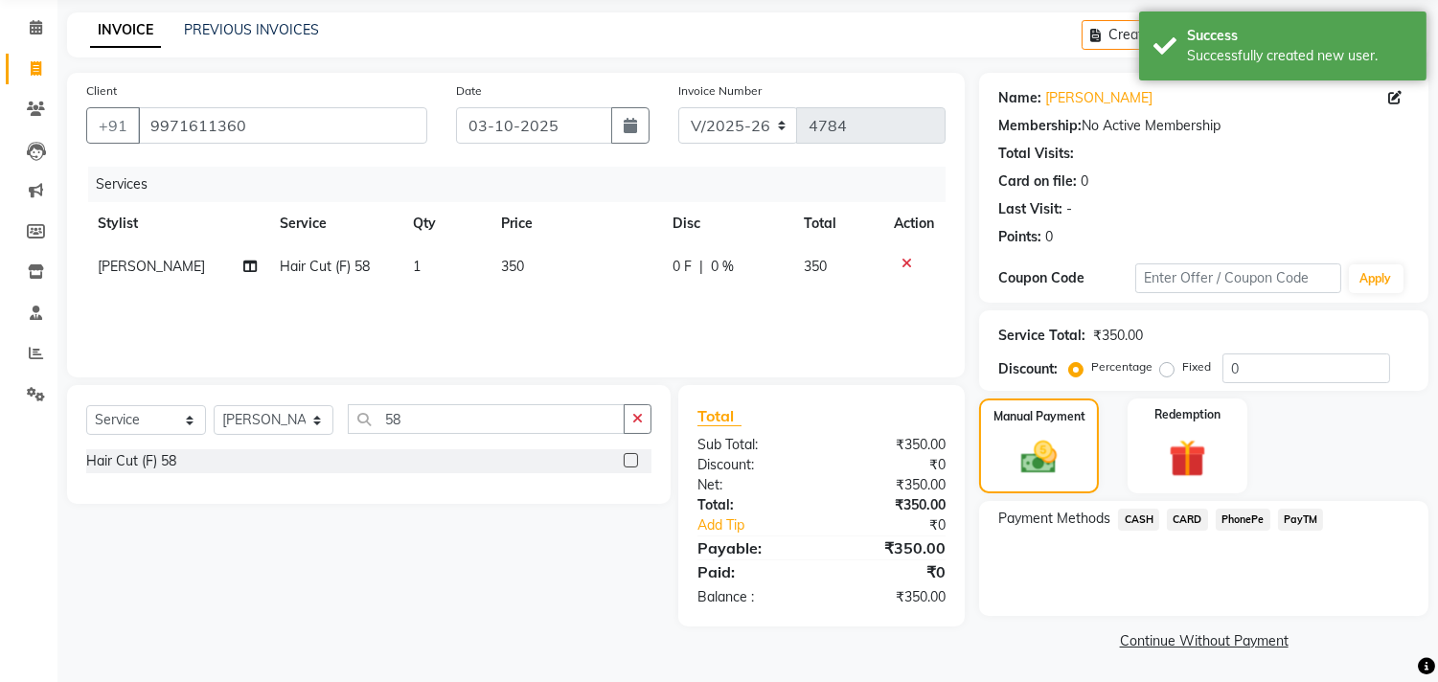
click at [1304, 521] on span "PayTM" at bounding box center [1301, 520] width 46 height 22
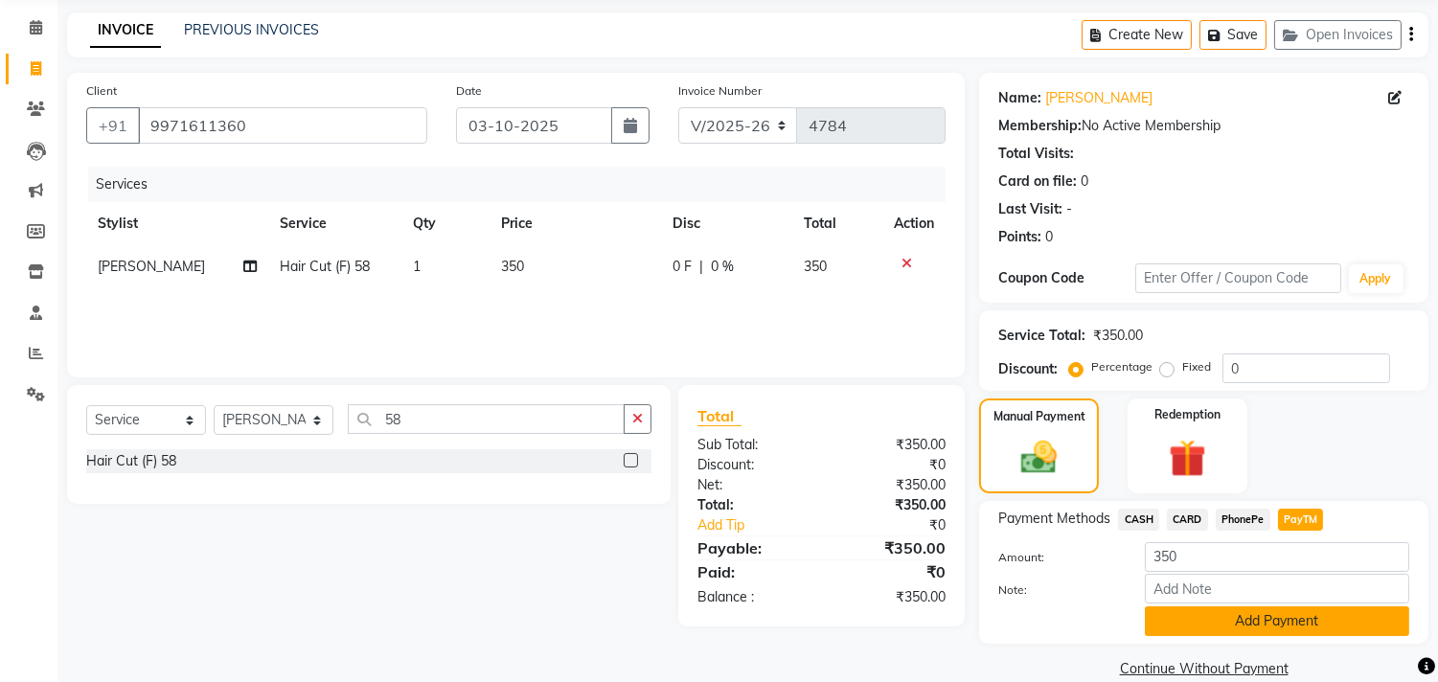
click at [1278, 618] on button "Add Payment" at bounding box center [1277, 622] width 264 height 30
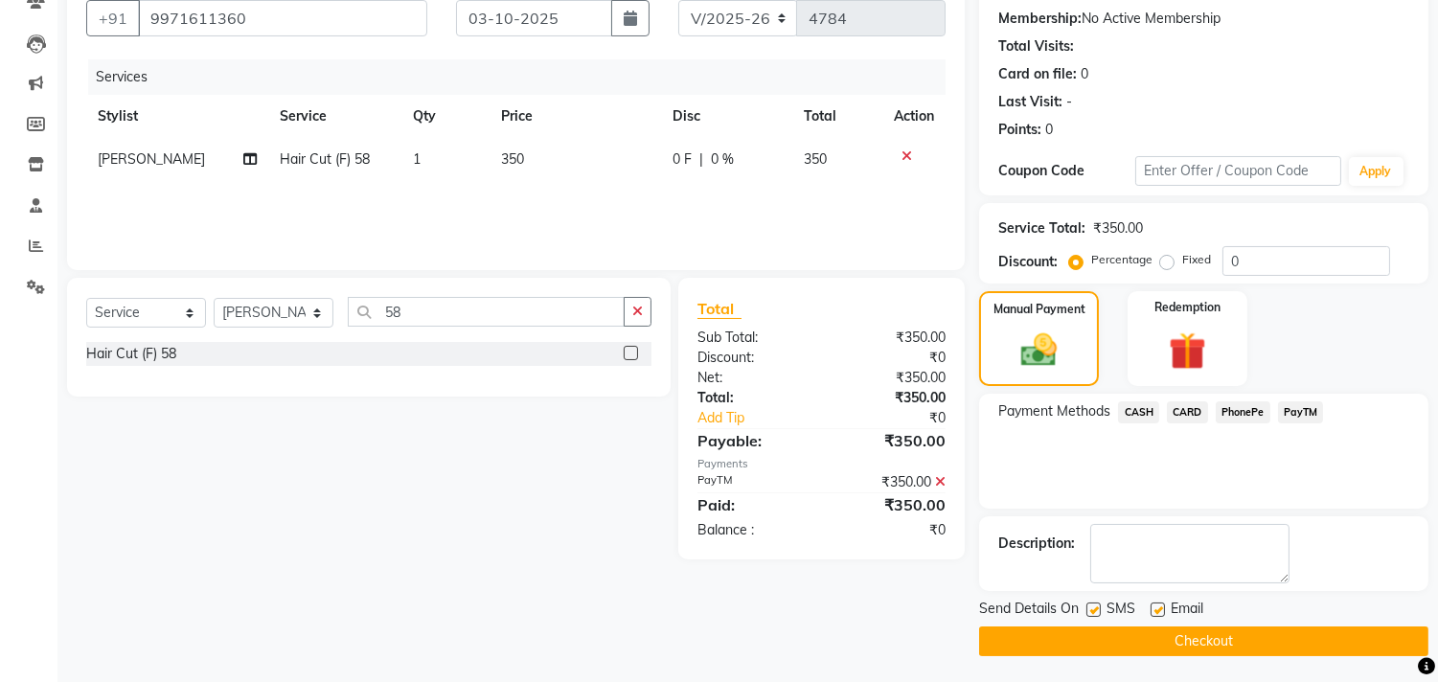
scroll to position [179, 0]
click at [1036, 634] on button "Checkout" at bounding box center [1203, 641] width 449 height 30
